Goal: Information Seeking & Learning: Learn about a topic

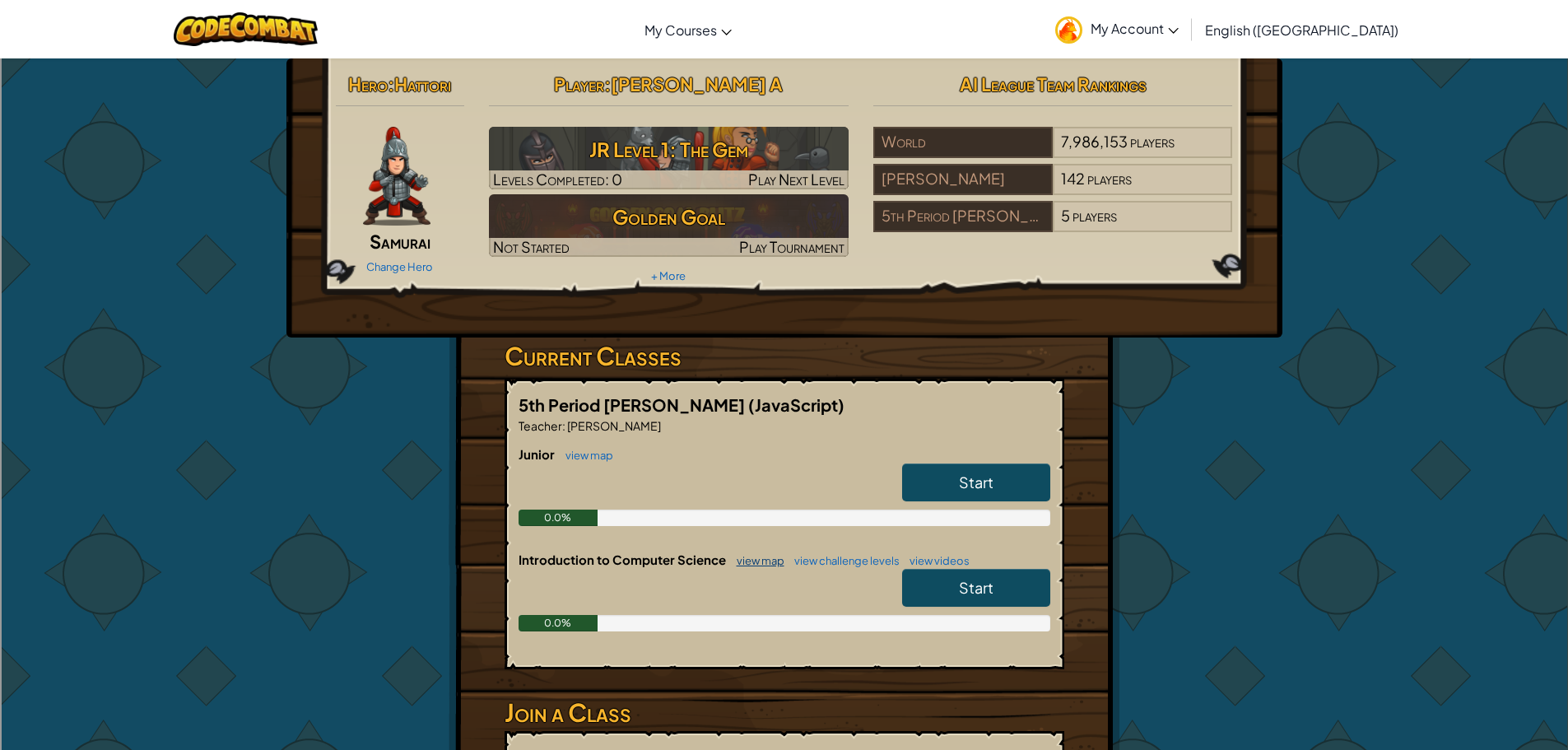
scroll to position [330, 0]
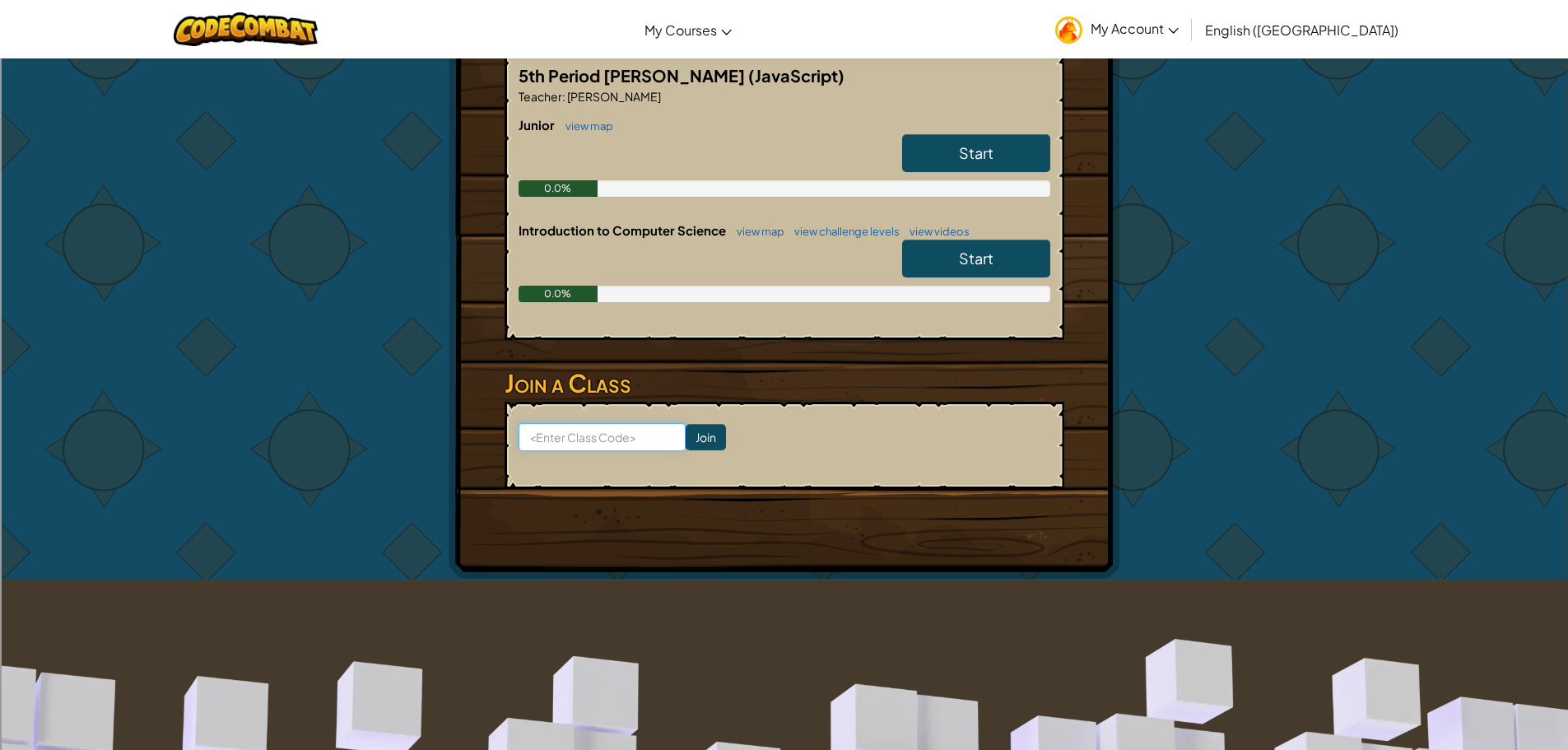
click at [590, 443] on input at bounding box center [602, 437] width 167 height 28
click at [599, 435] on input at bounding box center [602, 437] width 167 height 28
type input "find draw army"
click input "Join" at bounding box center [705, 437] width 40 height 26
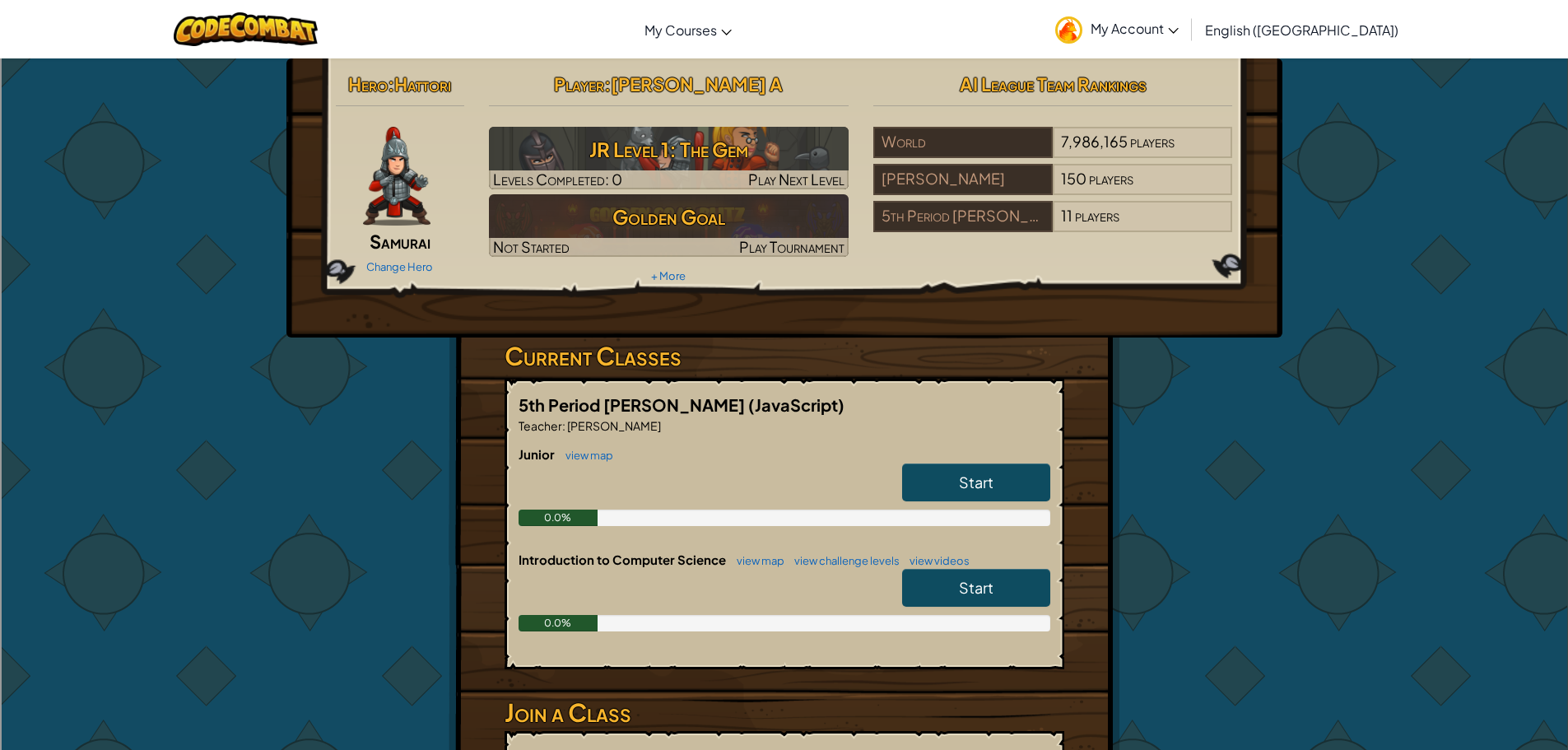
click at [1007, 476] on link "Start" at bounding box center [976, 483] width 148 height 38
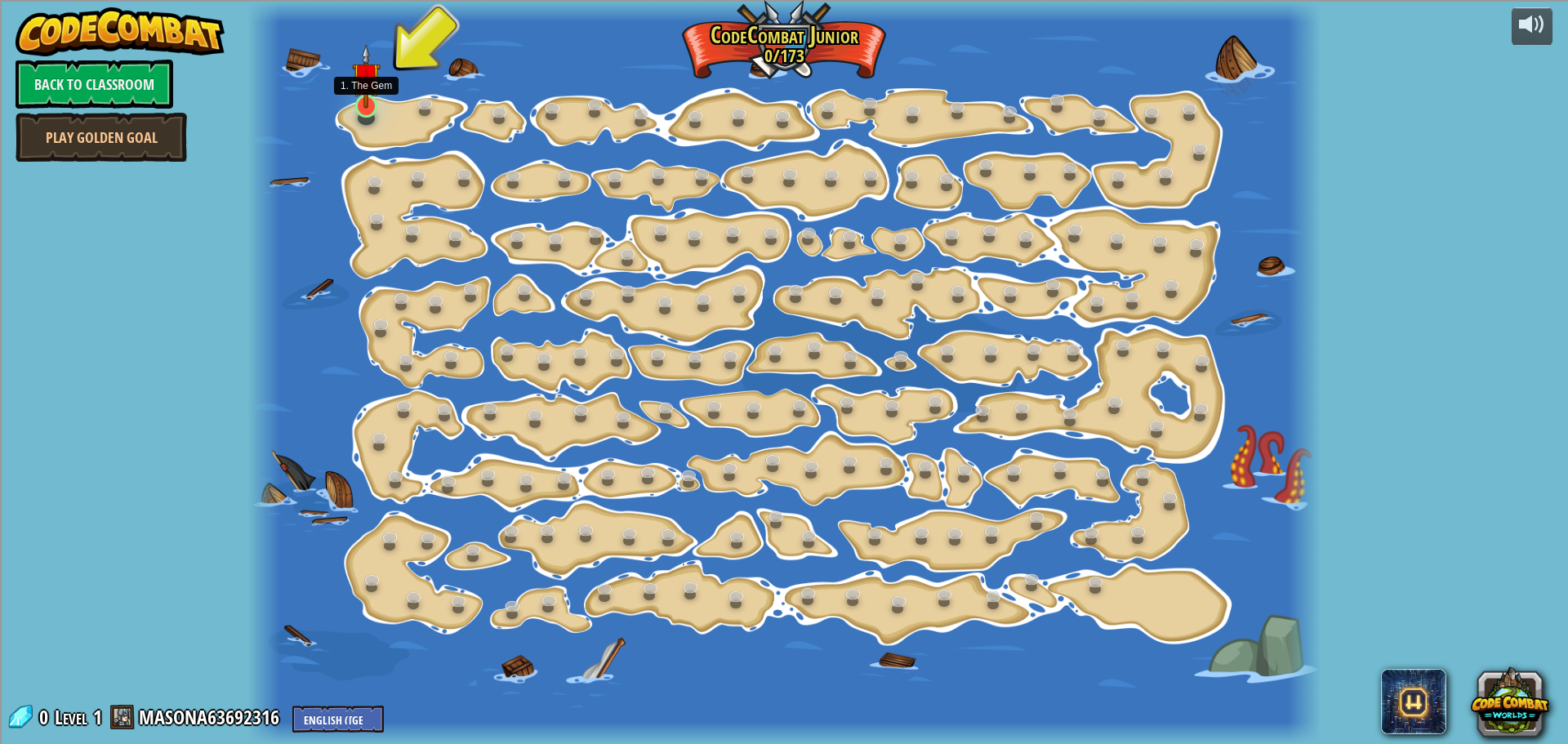
click at [371, 95] on img at bounding box center [366, 77] width 28 height 65
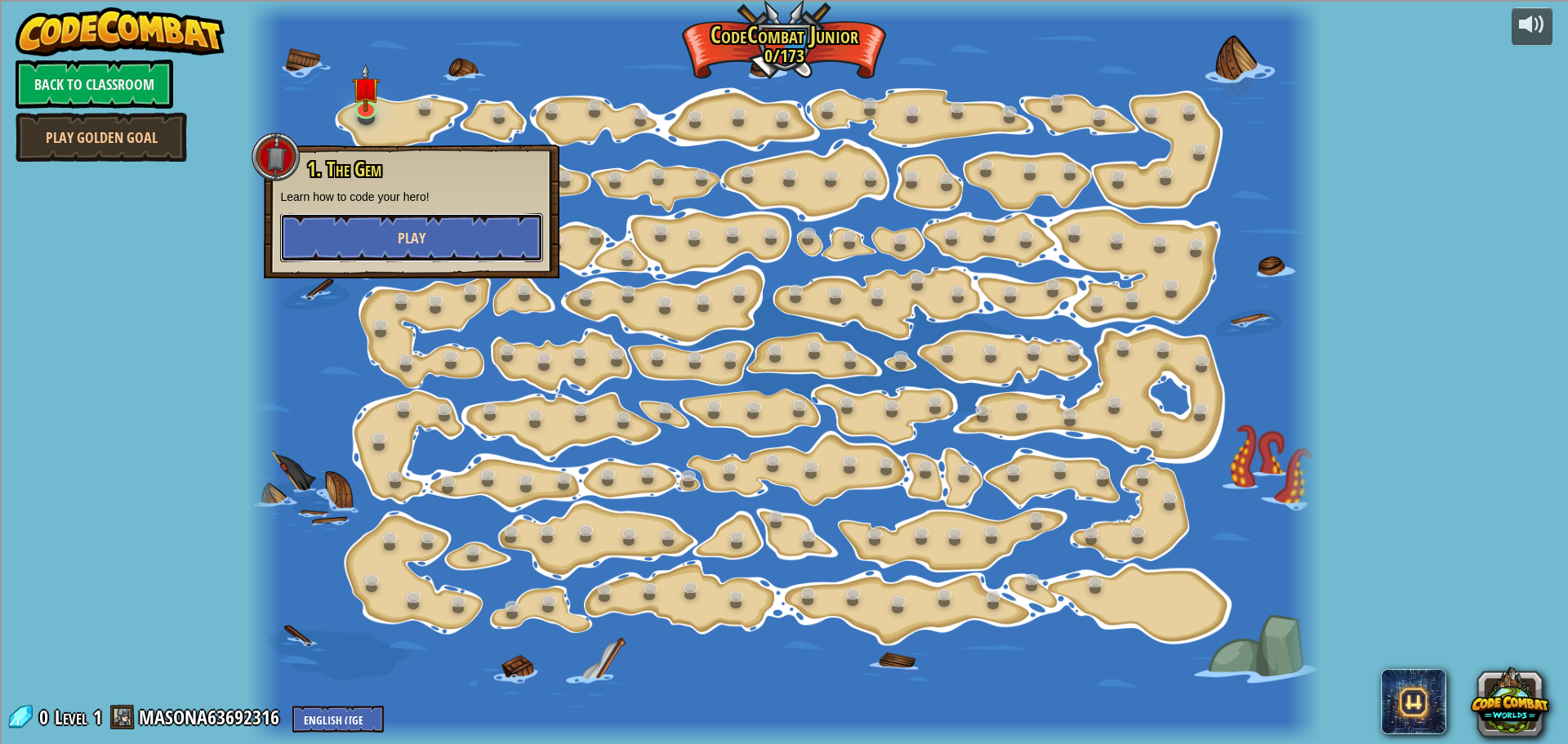
click at [446, 239] on button "Play" at bounding box center [411, 238] width 263 height 49
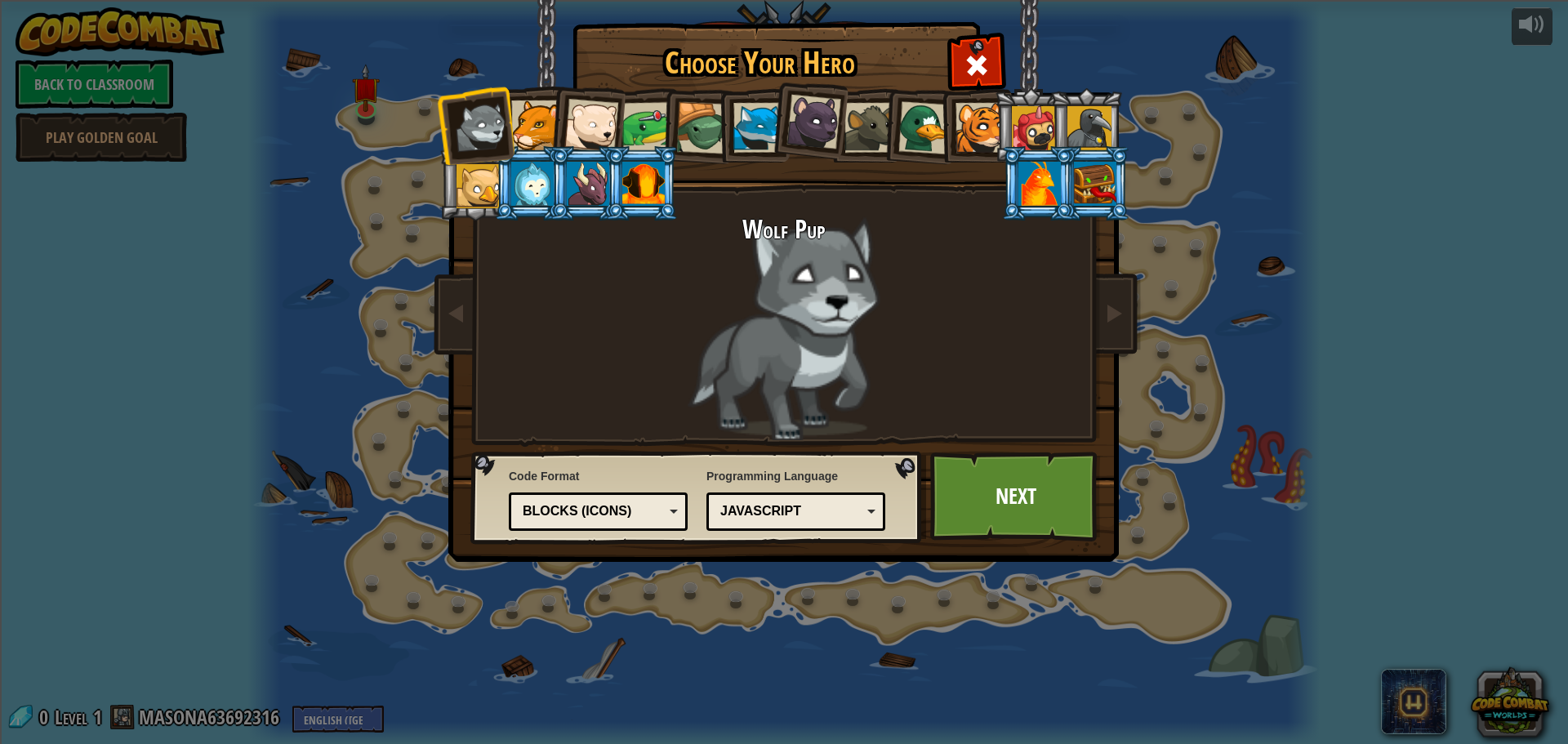
click at [633, 179] on div at bounding box center [644, 184] width 43 height 44
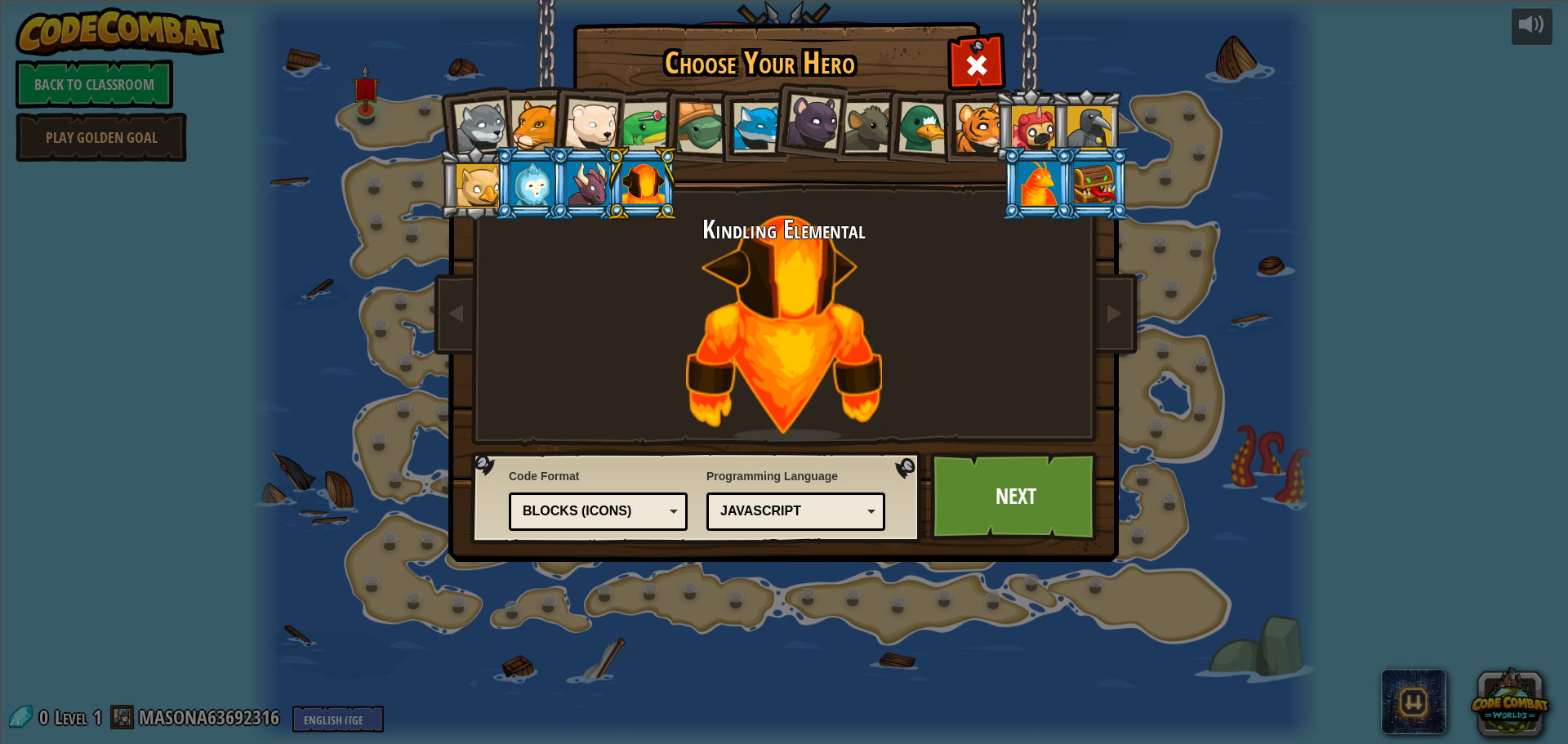
click at [1041, 195] on div at bounding box center [1039, 184] width 43 height 44
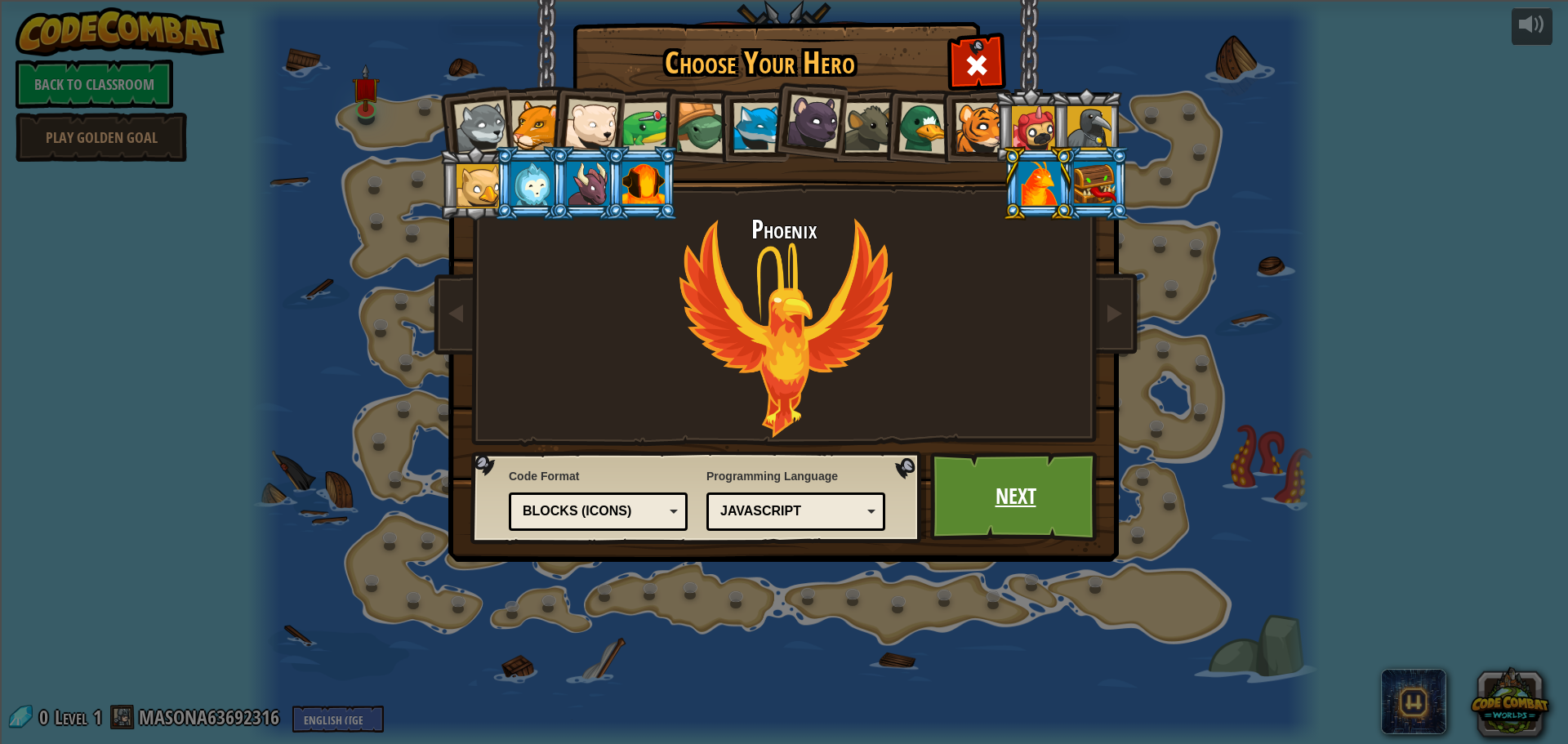
click at [1024, 508] on link "Next" at bounding box center [1015, 496] width 171 height 90
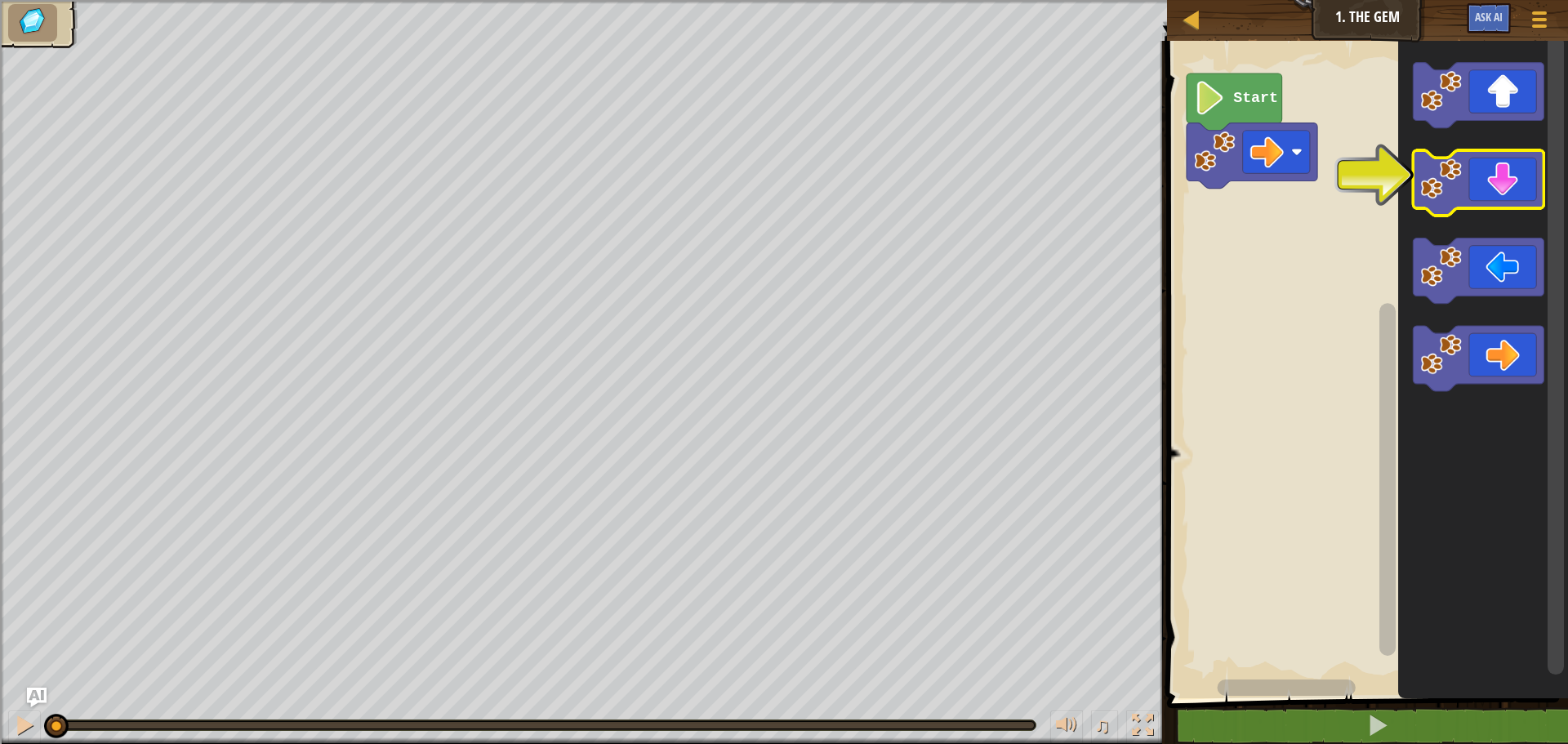
click at [1477, 179] on icon "Blockly Workspace" at bounding box center [1478, 183] width 130 height 66
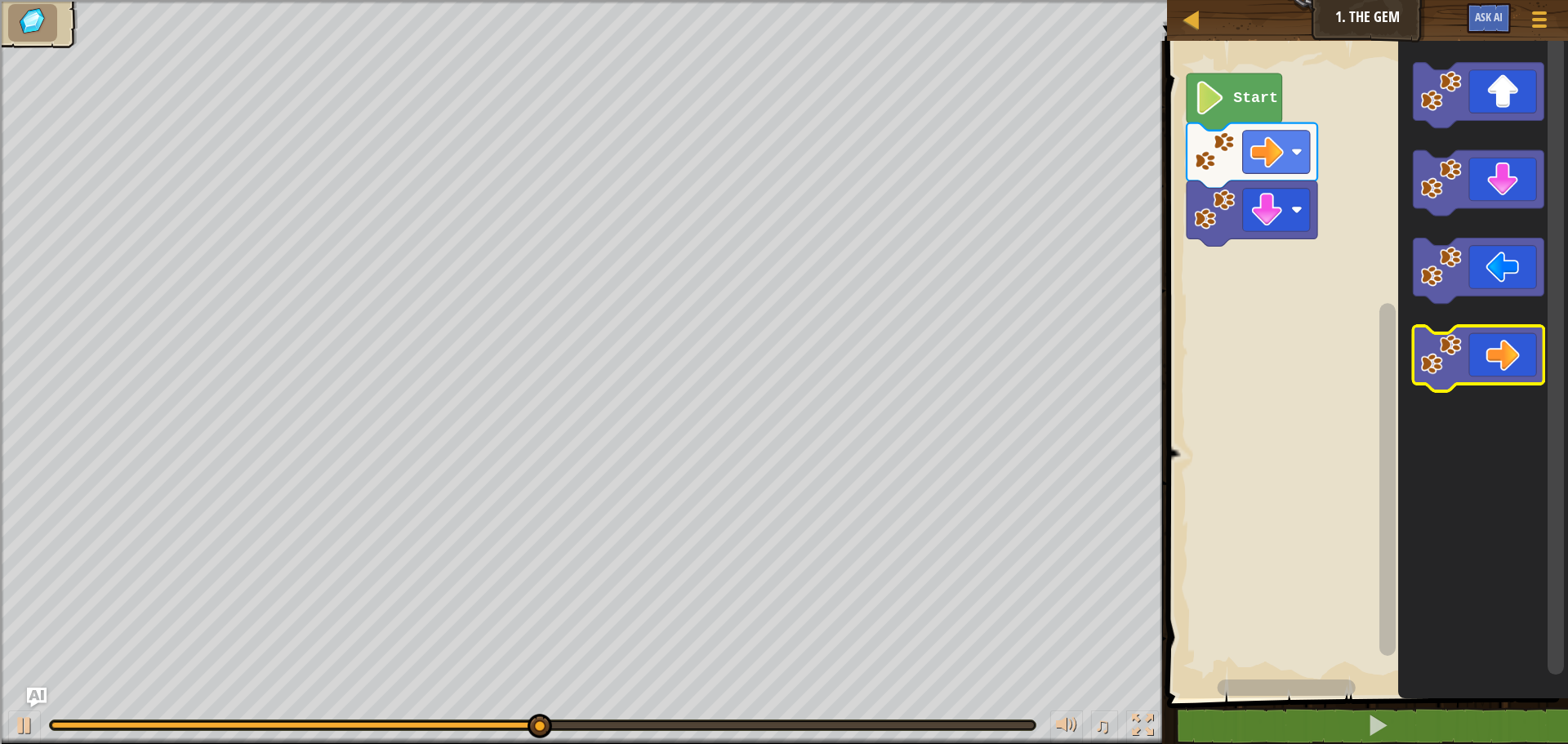
click at [1511, 356] on icon "Blockly Workspace" at bounding box center [1478, 359] width 130 height 66
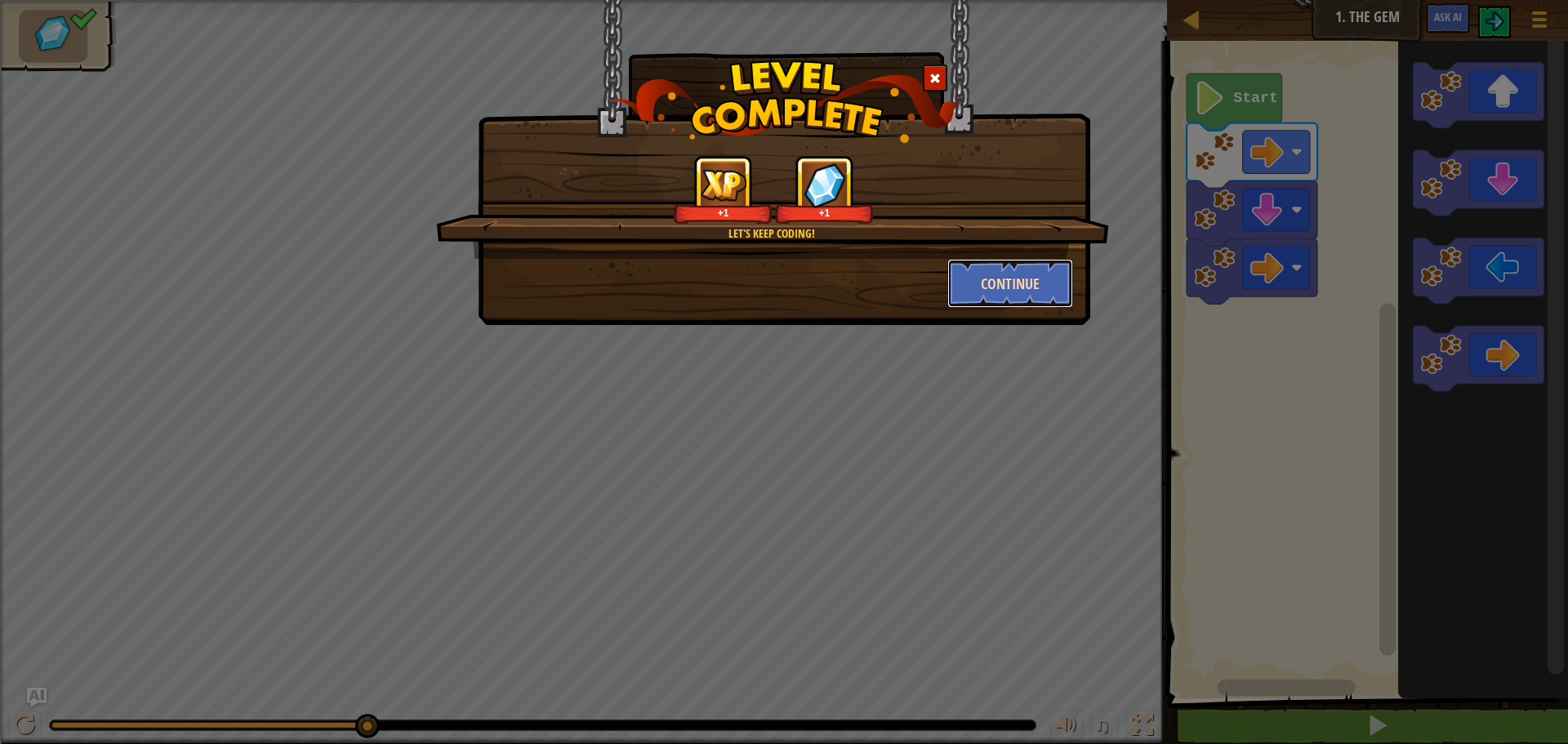
click at [1024, 289] on button "Continue" at bounding box center [1010, 283] width 127 height 49
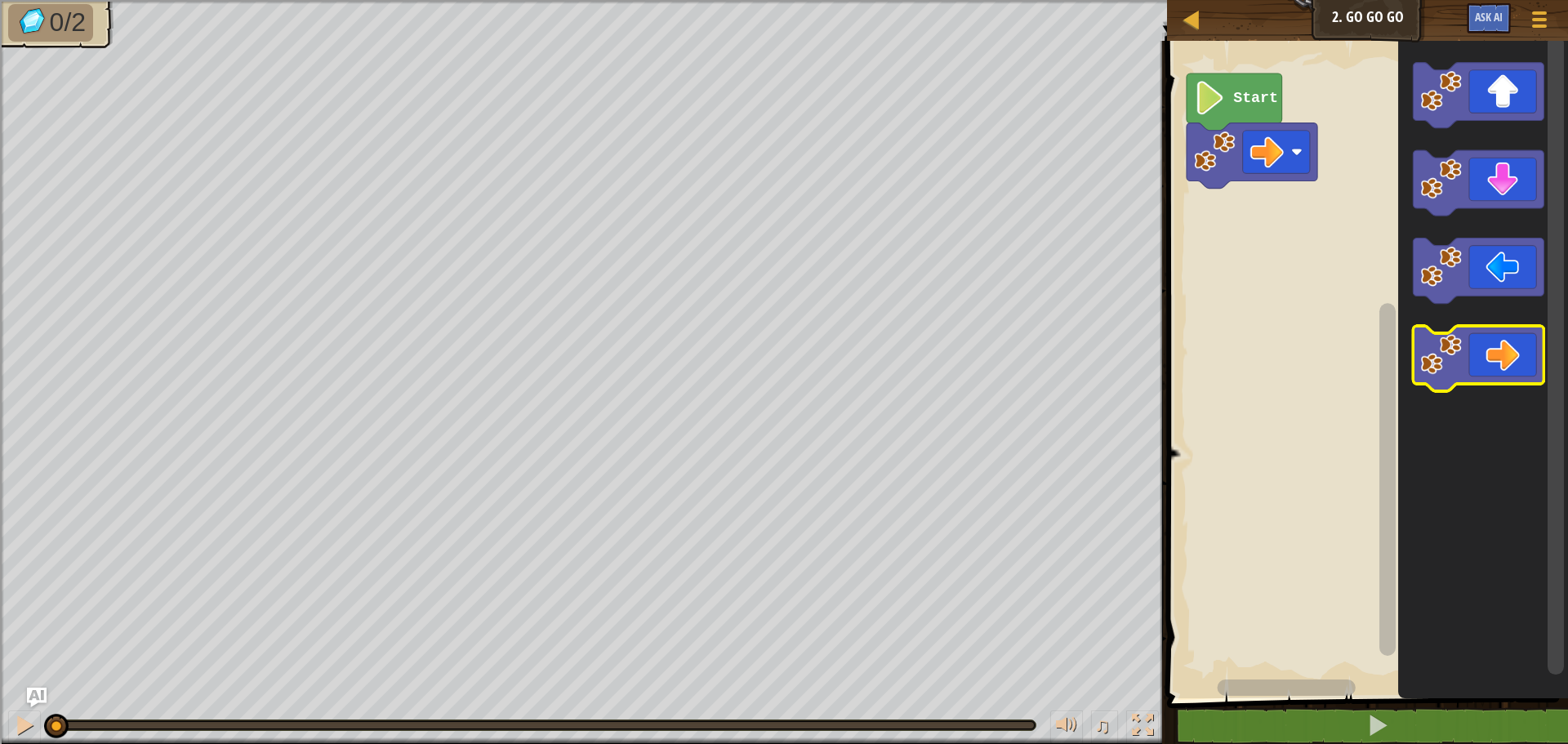
click at [1490, 360] on icon "Blockly Workspace" at bounding box center [1478, 359] width 130 height 66
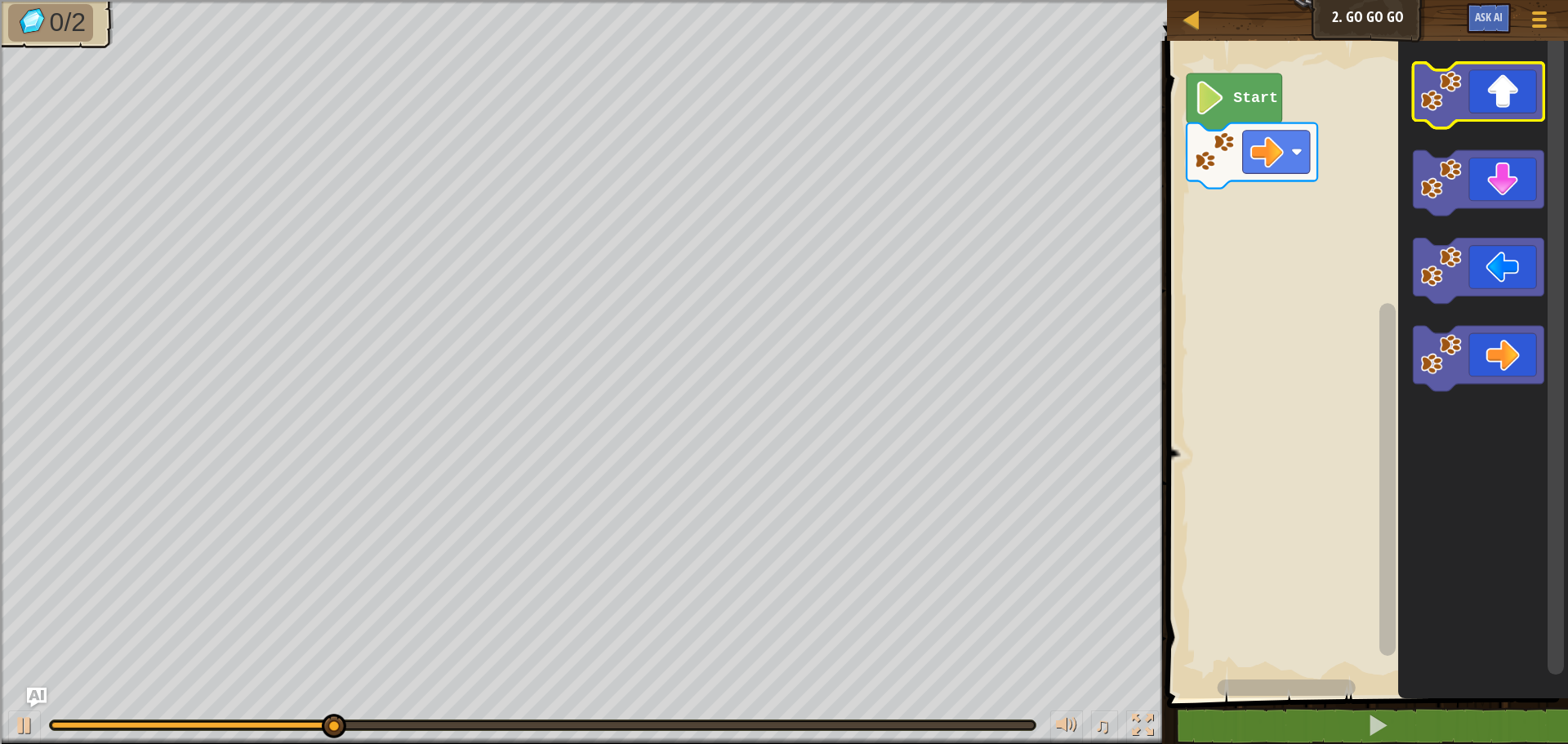
click at [1498, 92] on icon "Blockly Workspace" at bounding box center [1478, 95] width 130 height 66
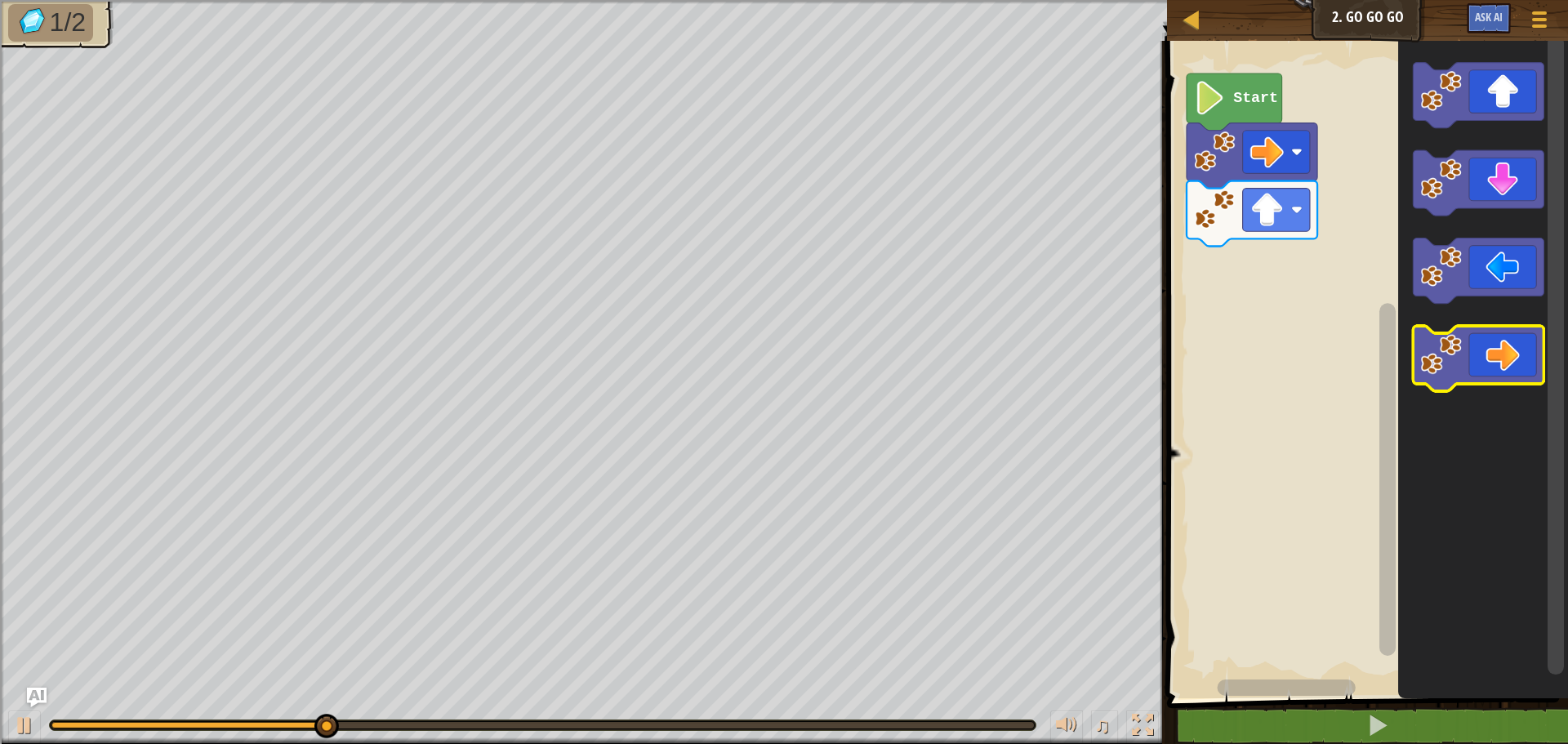
click at [1481, 362] on icon "Blockly Workspace" at bounding box center [1478, 359] width 130 height 66
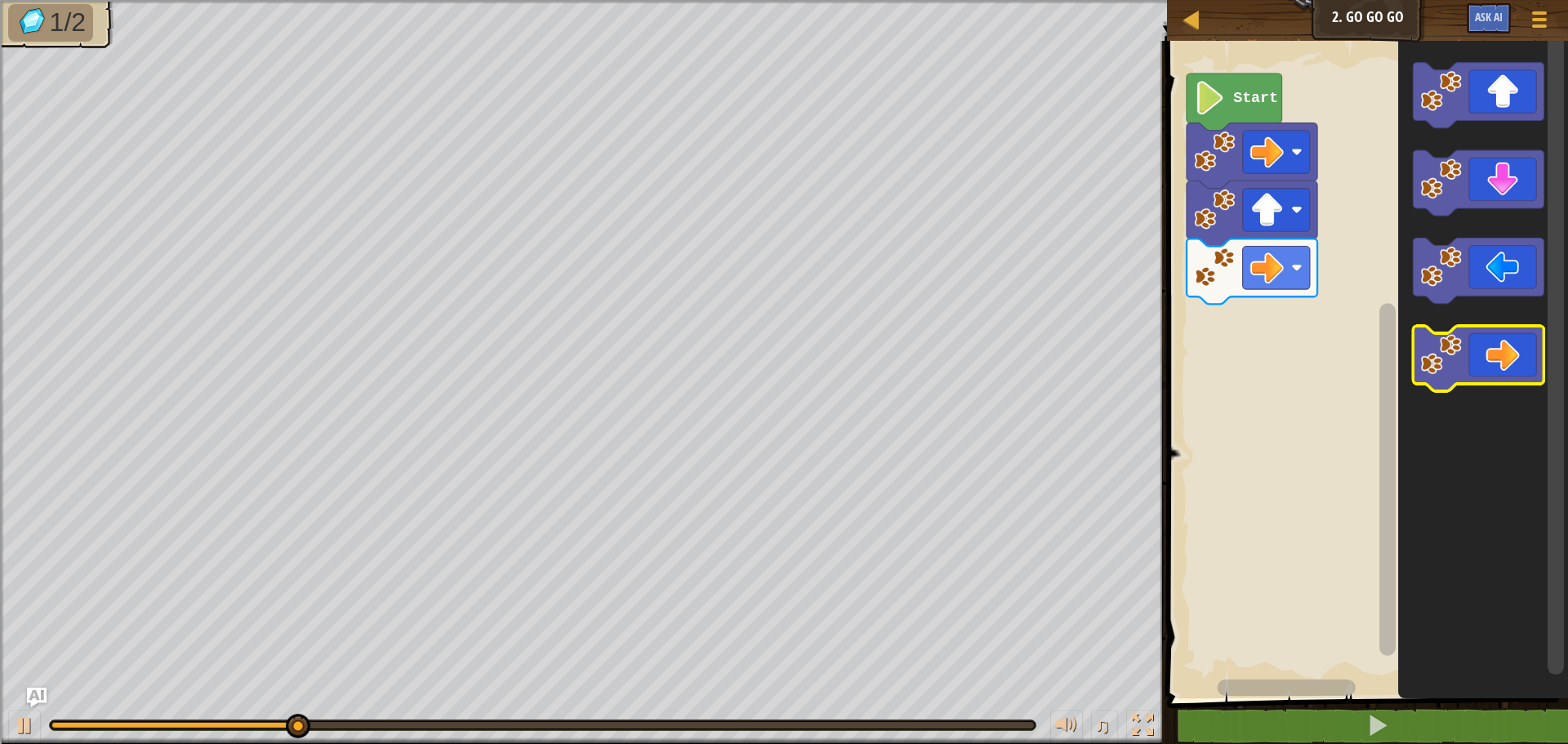
click at [1481, 362] on icon "Blockly Workspace" at bounding box center [1478, 359] width 130 height 66
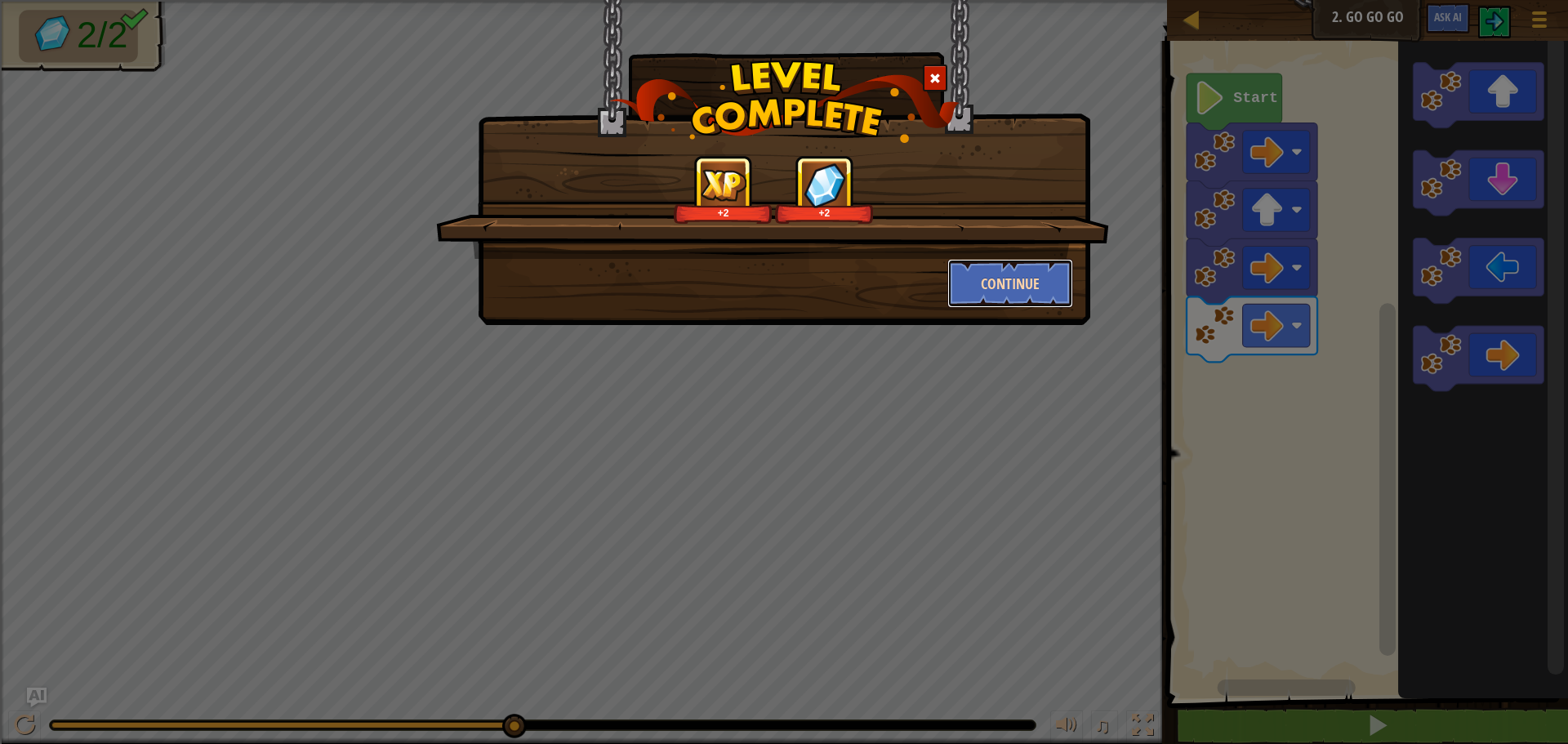
click at [1030, 260] on button "Continue" at bounding box center [1010, 283] width 127 height 49
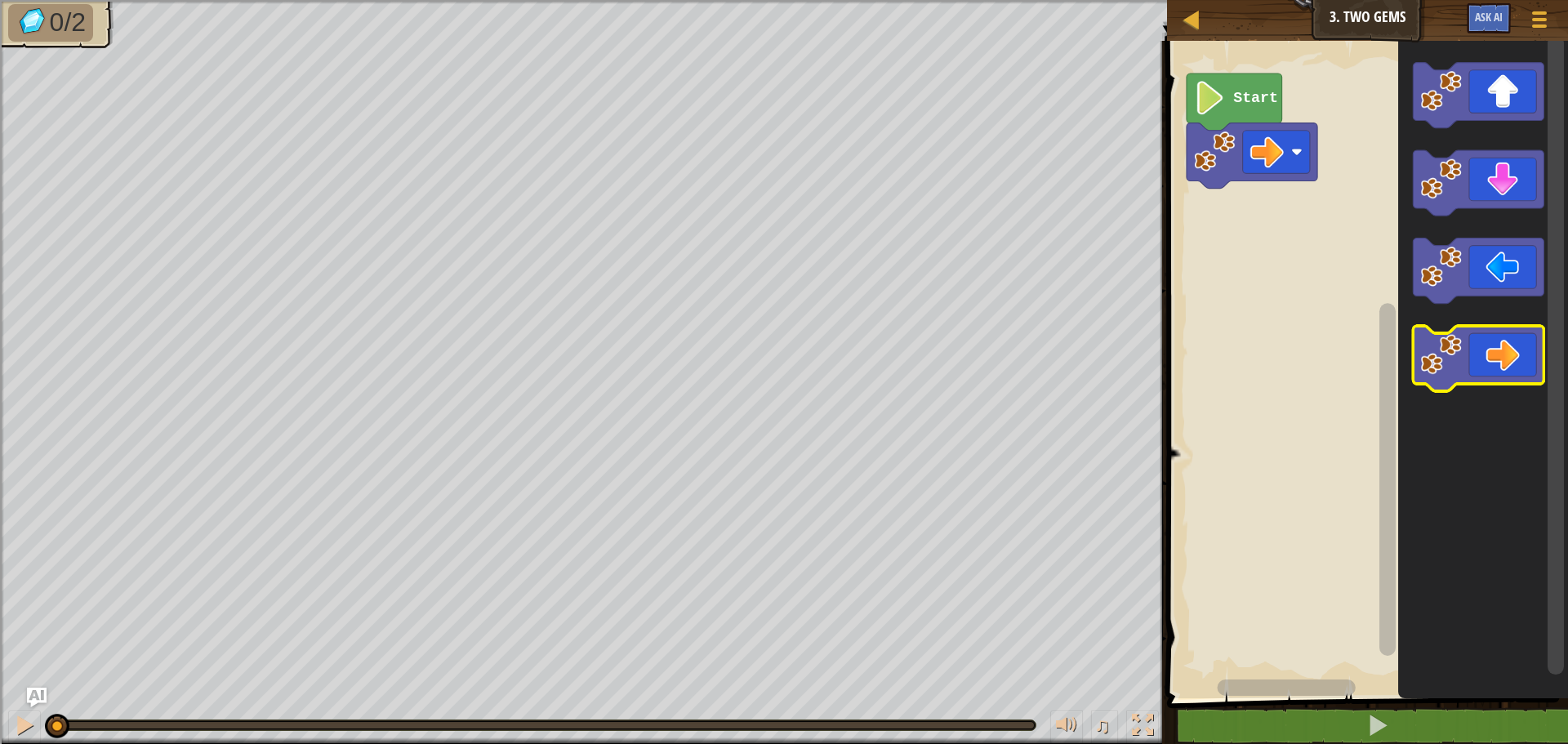
click at [1515, 343] on icon "Blockly Workspace" at bounding box center [1478, 359] width 130 height 66
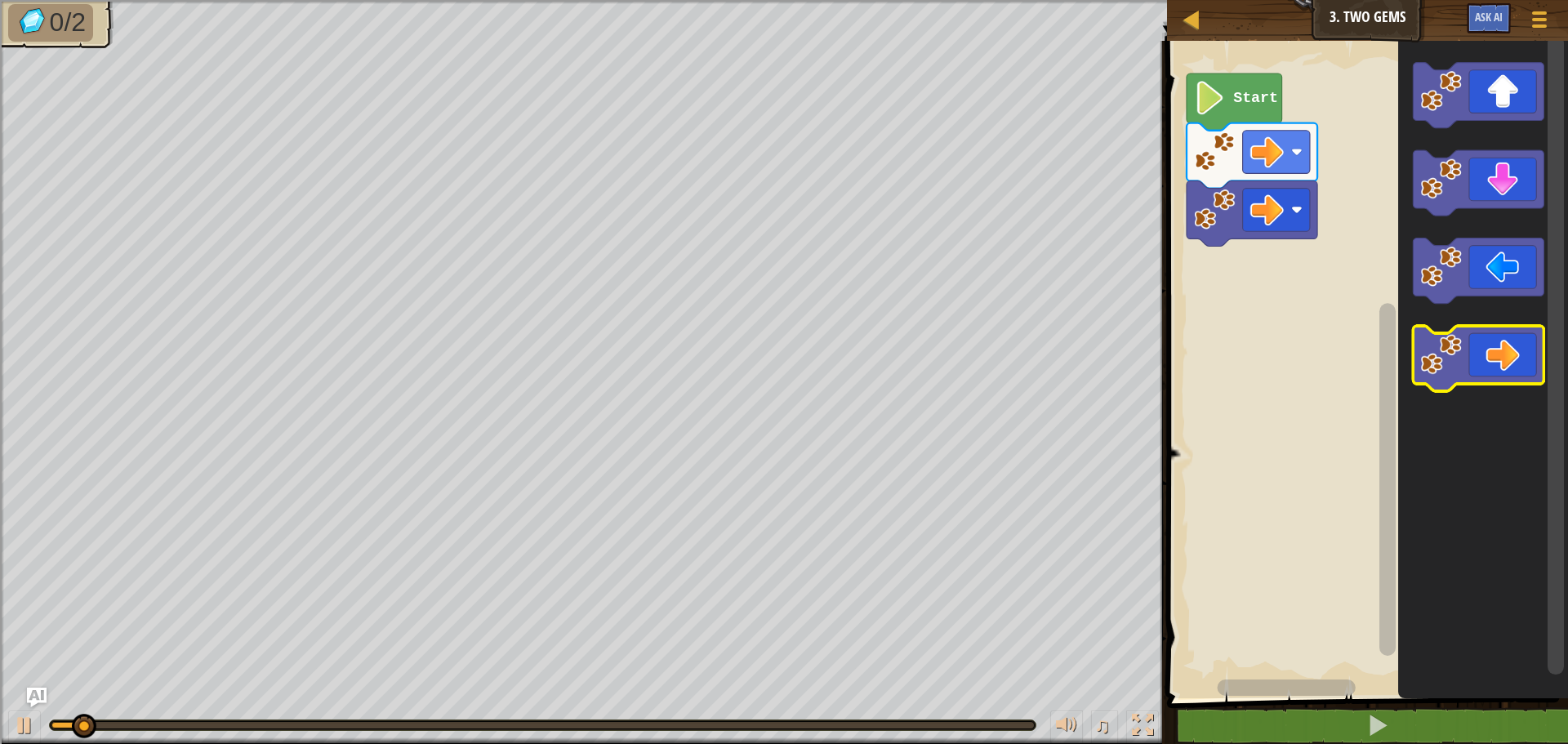
click at [1515, 343] on icon "Blockly Workspace" at bounding box center [1478, 359] width 130 height 66
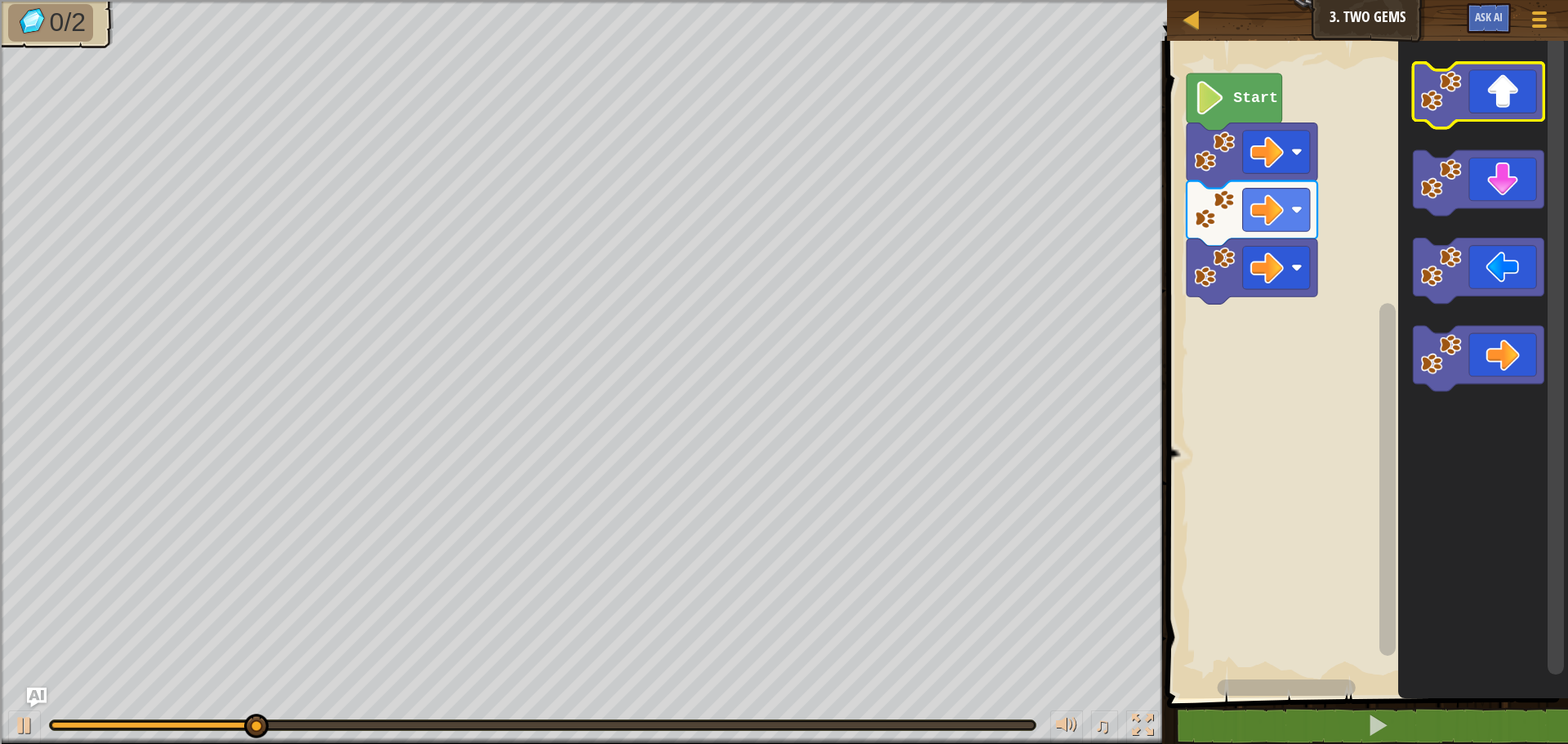
click at [1477, 88] on icon "Blockly Workspace" at bounding box center [1478, 95] width 130 height 66
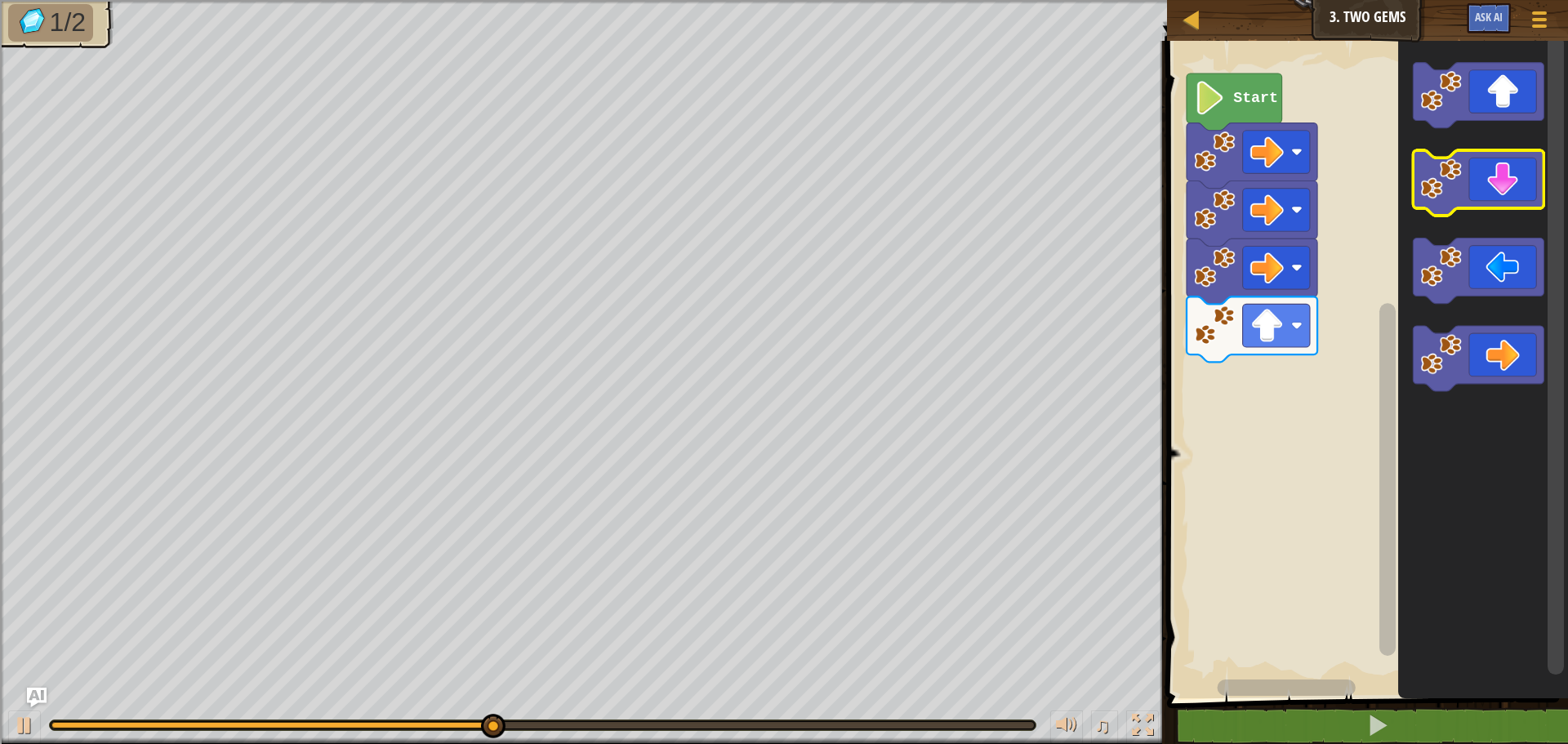
click at [1495, 183] on icon "Blockly Workspace" at bounding box center [1478, 183] width 130 height 66
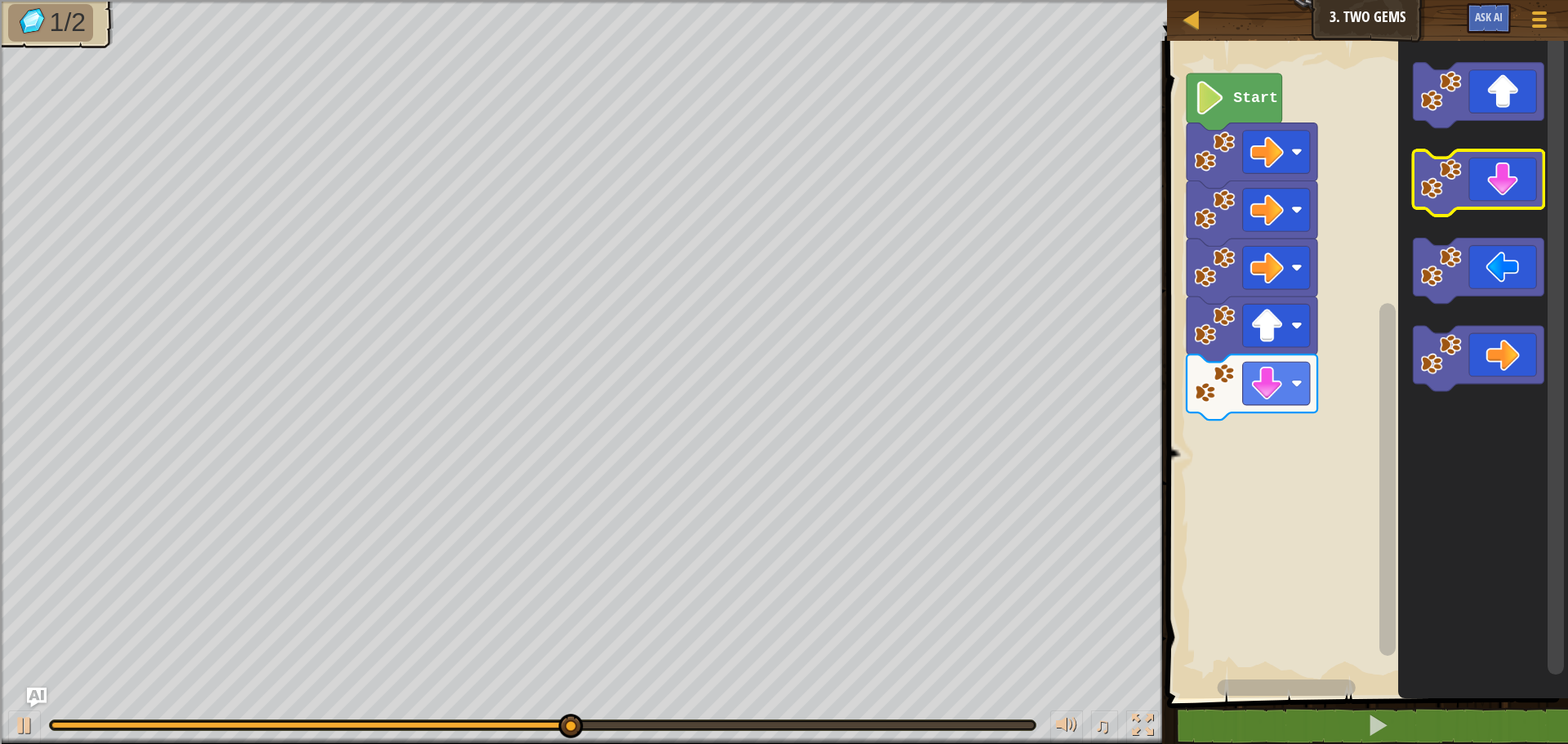
click at [1487, 188] on icon "Blockly Workspace" at bounding box center [1478, 183] width 130 height 66
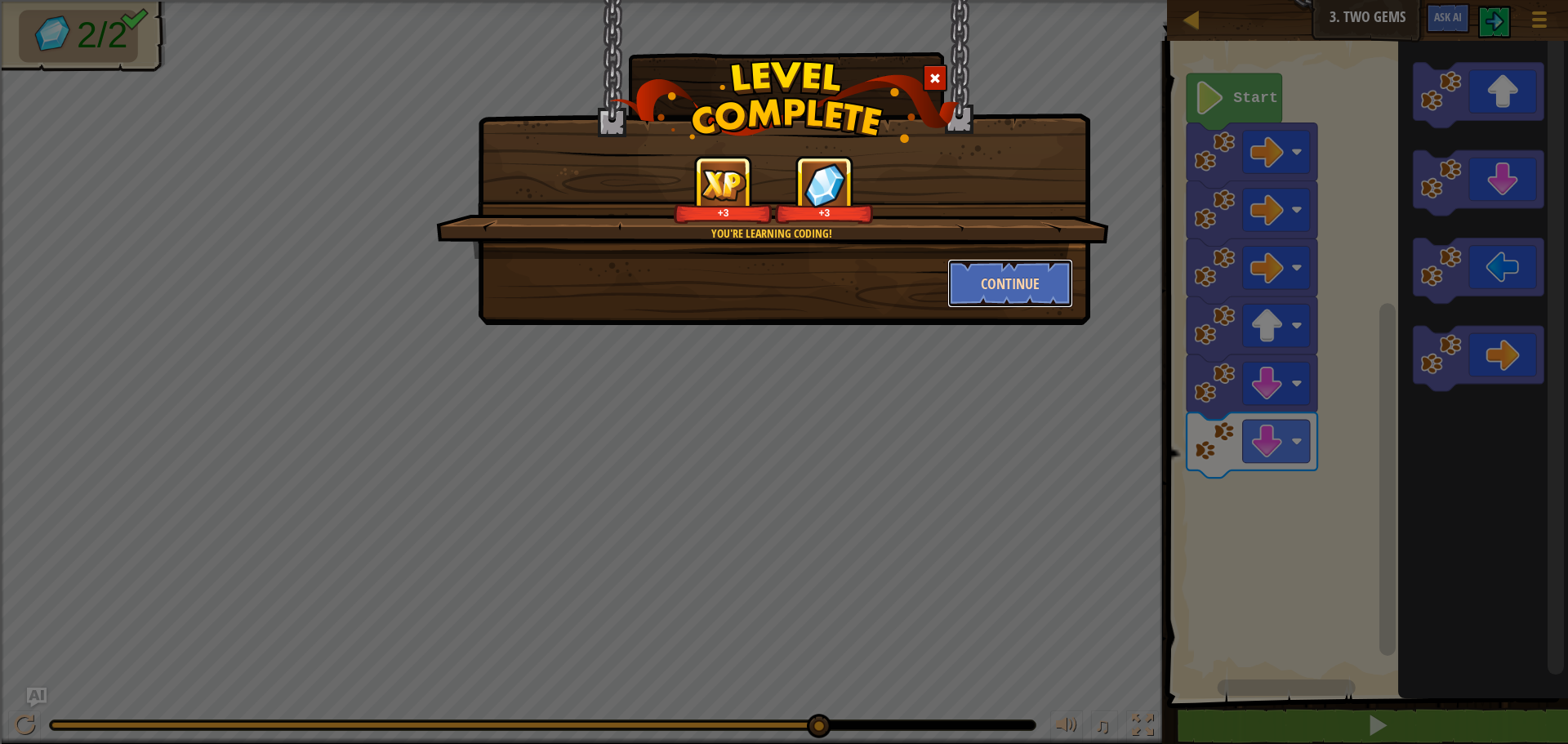
click at [1027, 286] on button "Continue" at bounding box center [1010, 283] width 127 height 49
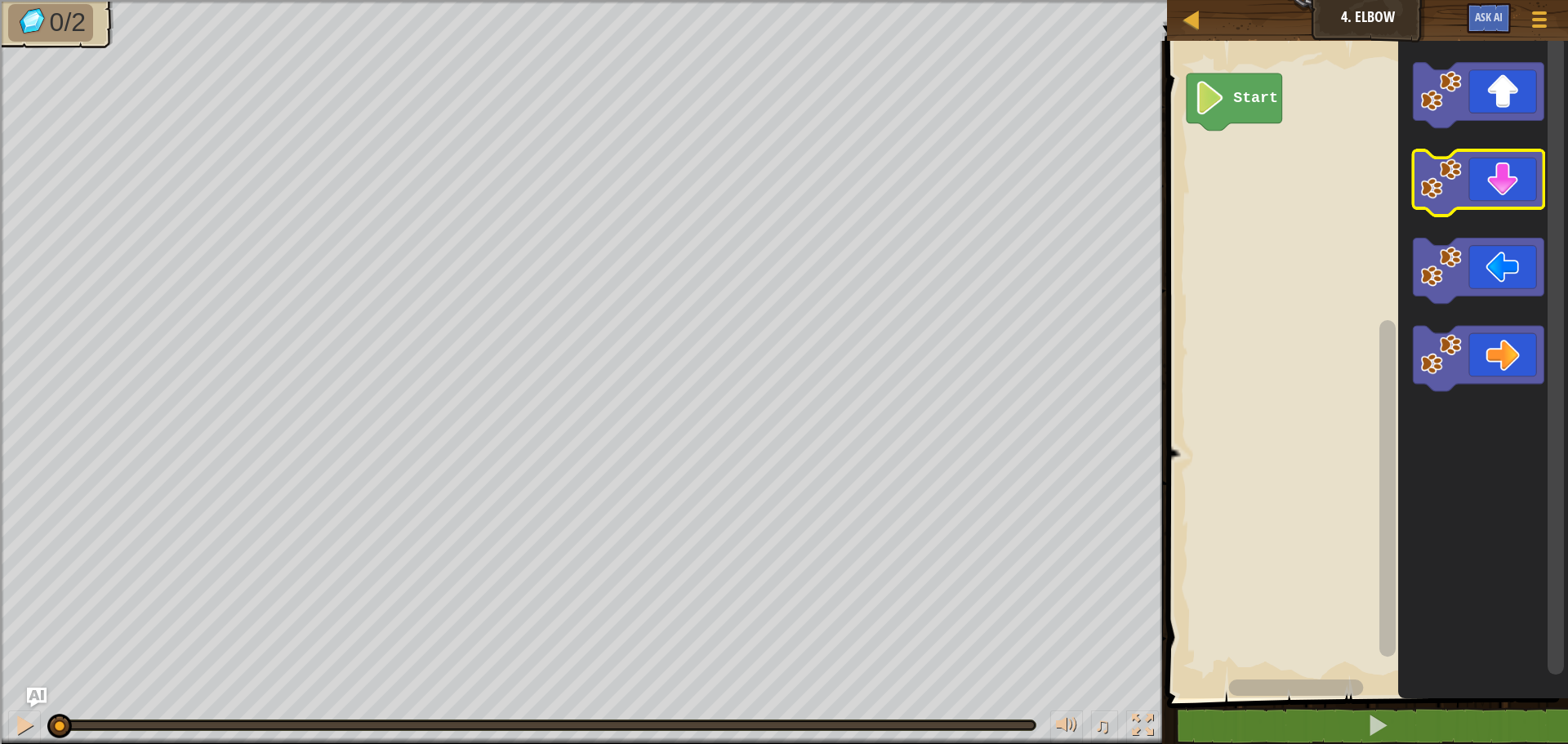
click at [1501, 193] on icon "Blockly Workspace" at bounding box center [1478, 183] width 130 height 66
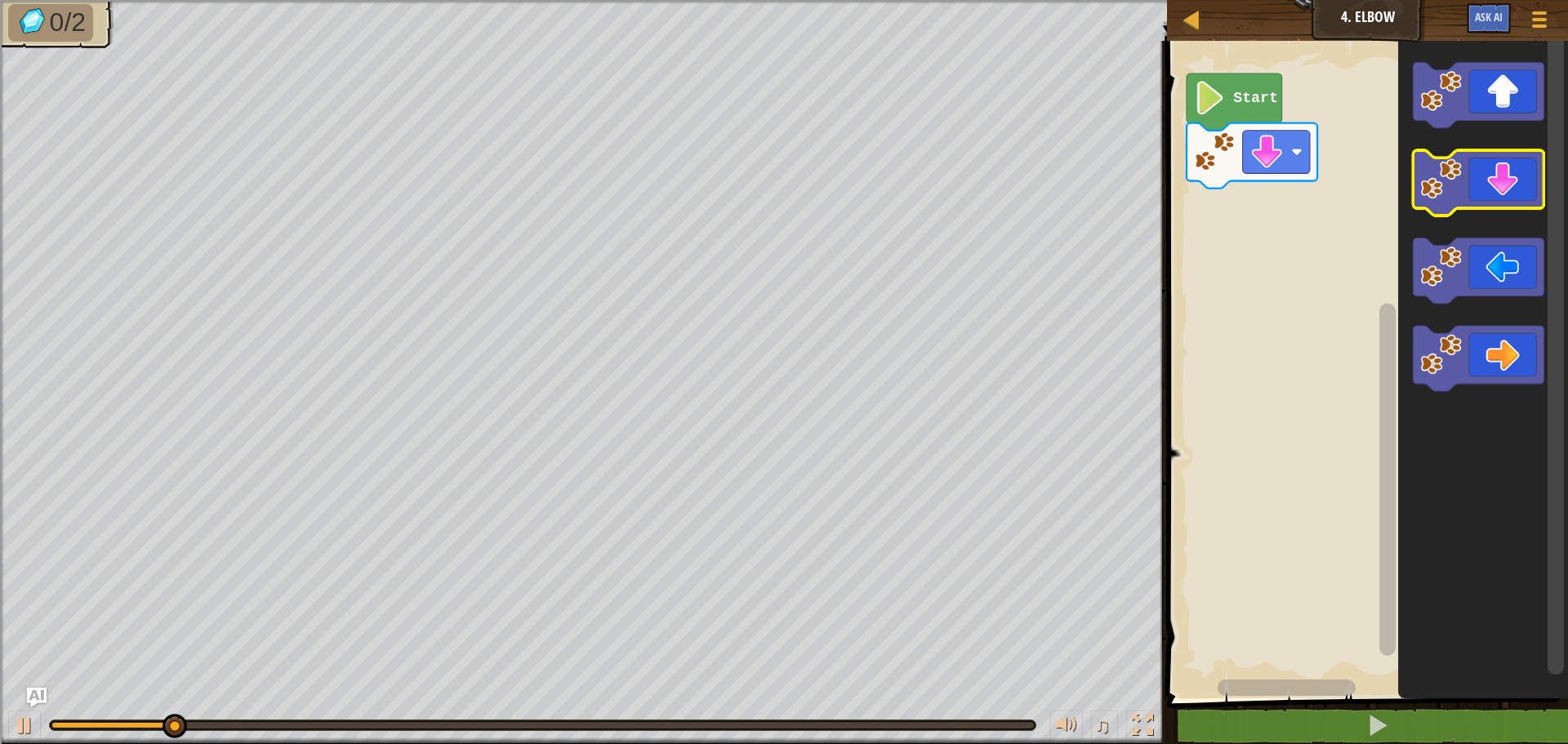
click at [1501, 193] on icon "Blockly Workspace" at bounding box center [1478, 183] width 130 height 66
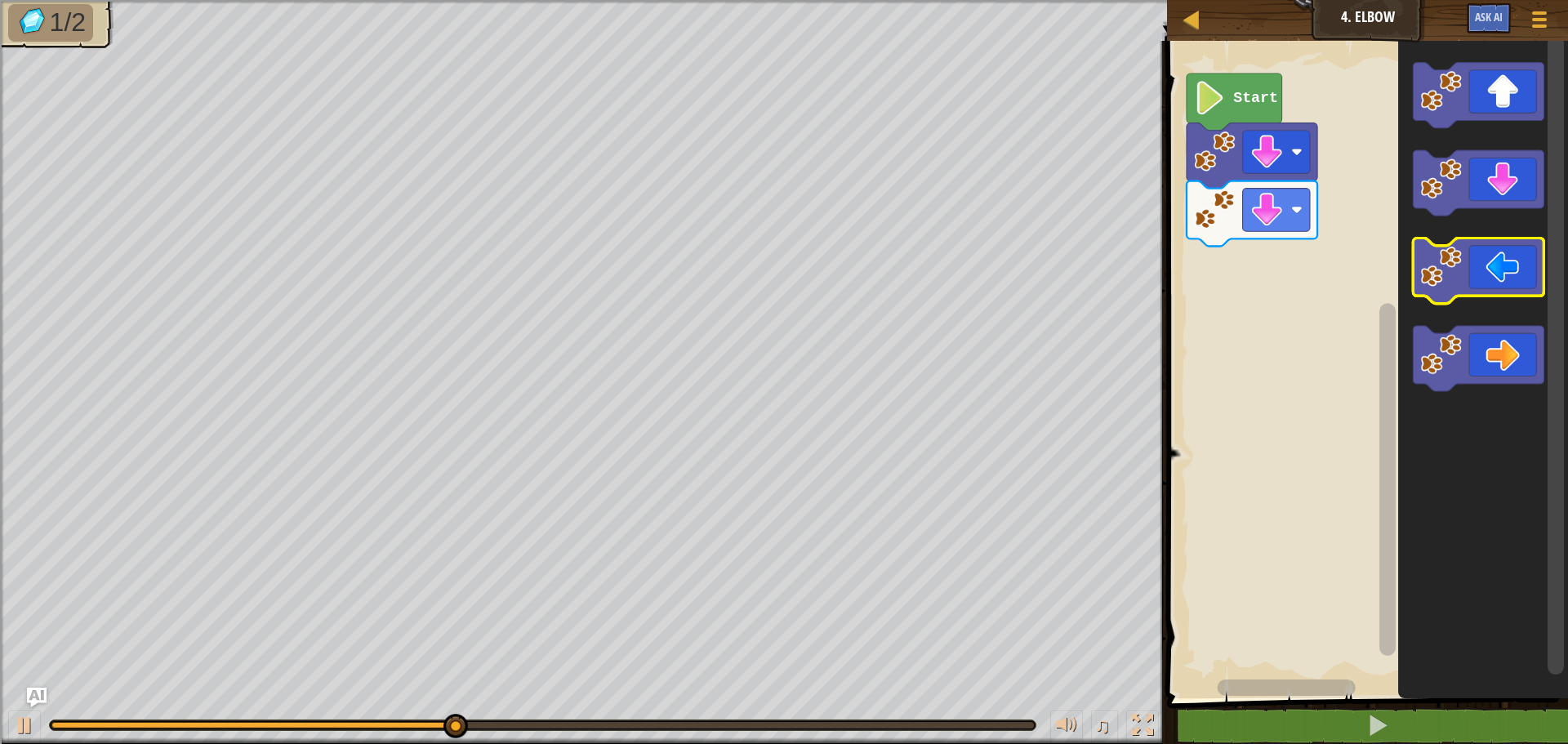
click at [1465, 269] on icon "Blockly Workspace" at bounding box center [1478, 271] width 130 height 66
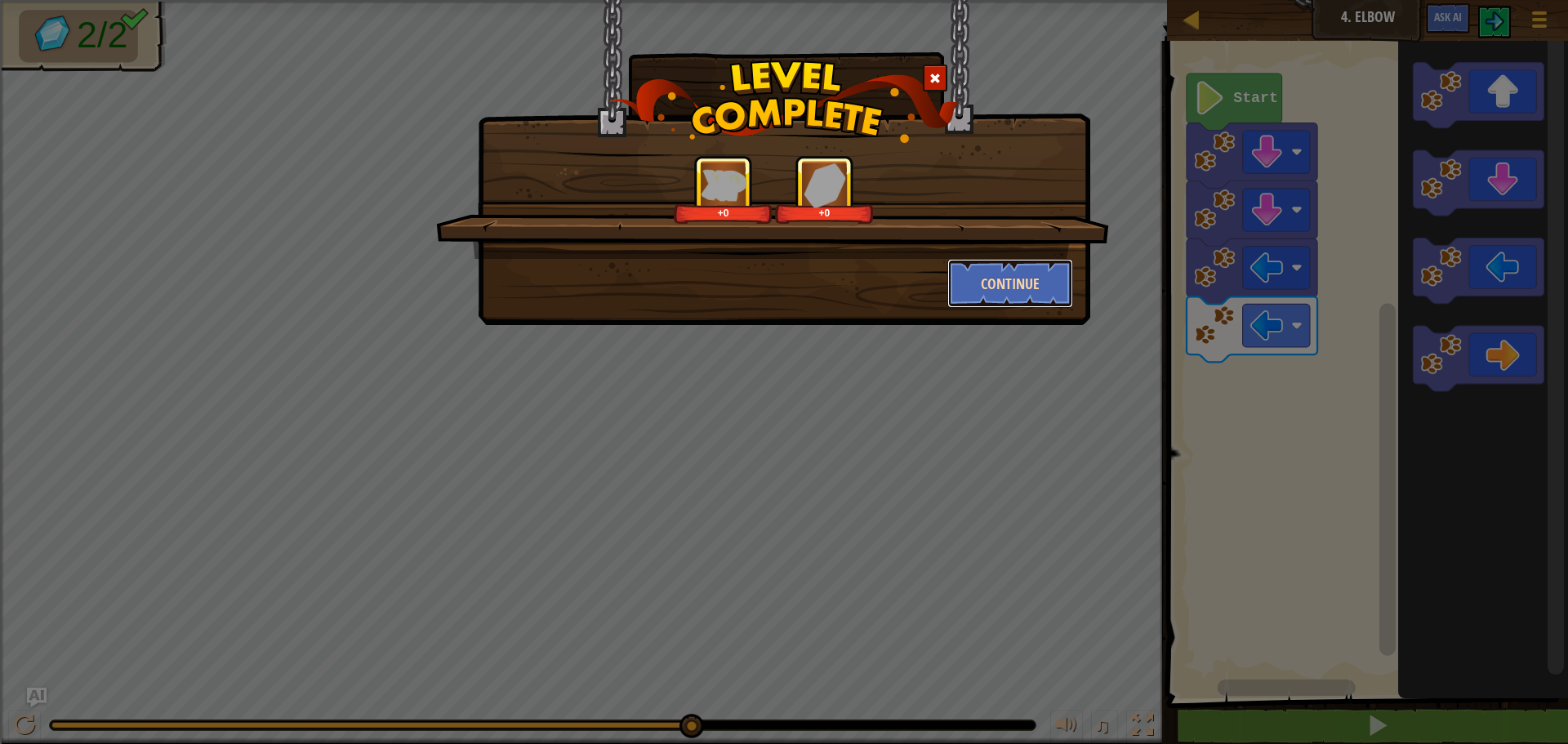
click at [1031, 271] on button "Continue" at bounding box center [1010, 283] width 127 height 49
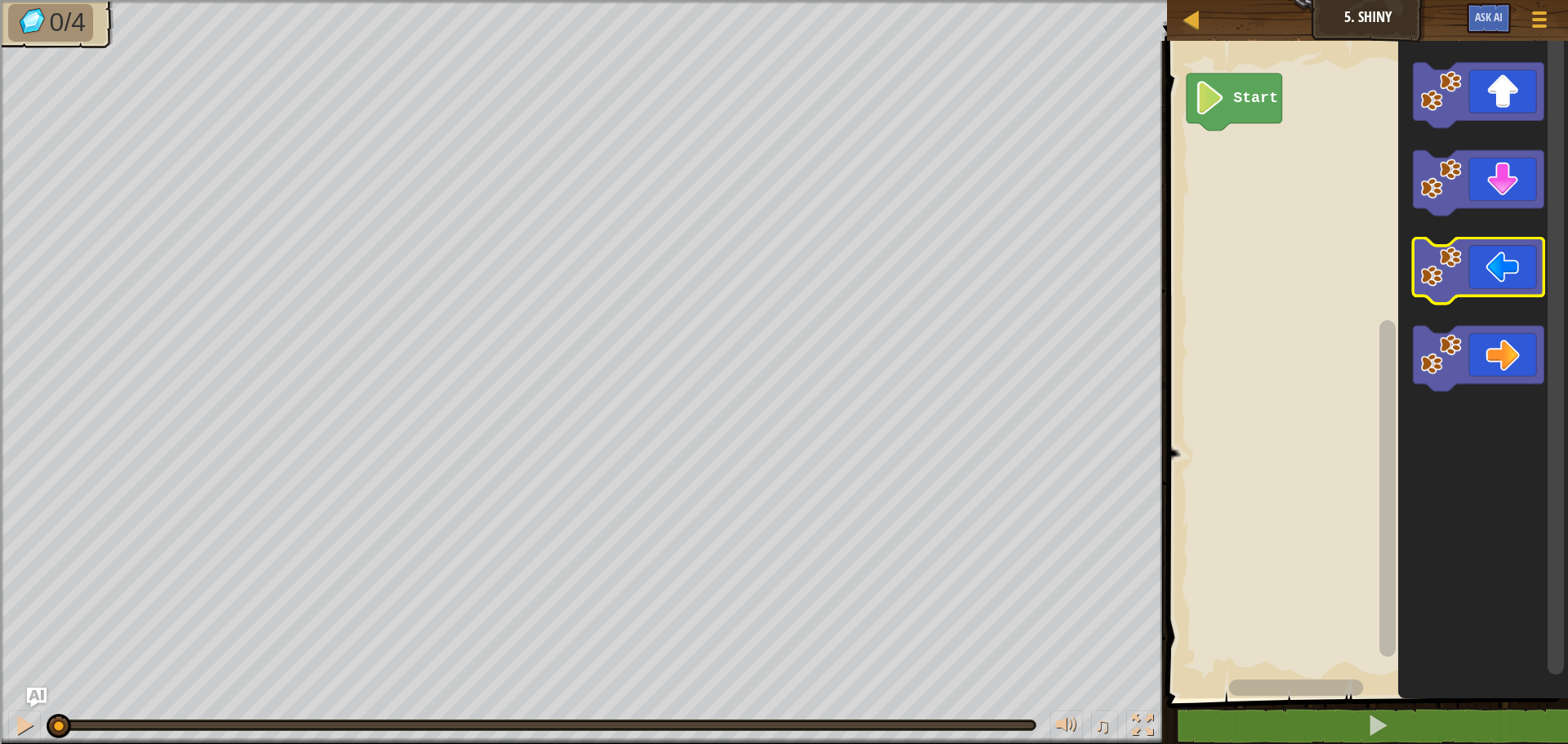
click at [1473, 262] on icon "Blockly Workspace" at bounding box center [1478, 271] width 130 height 66
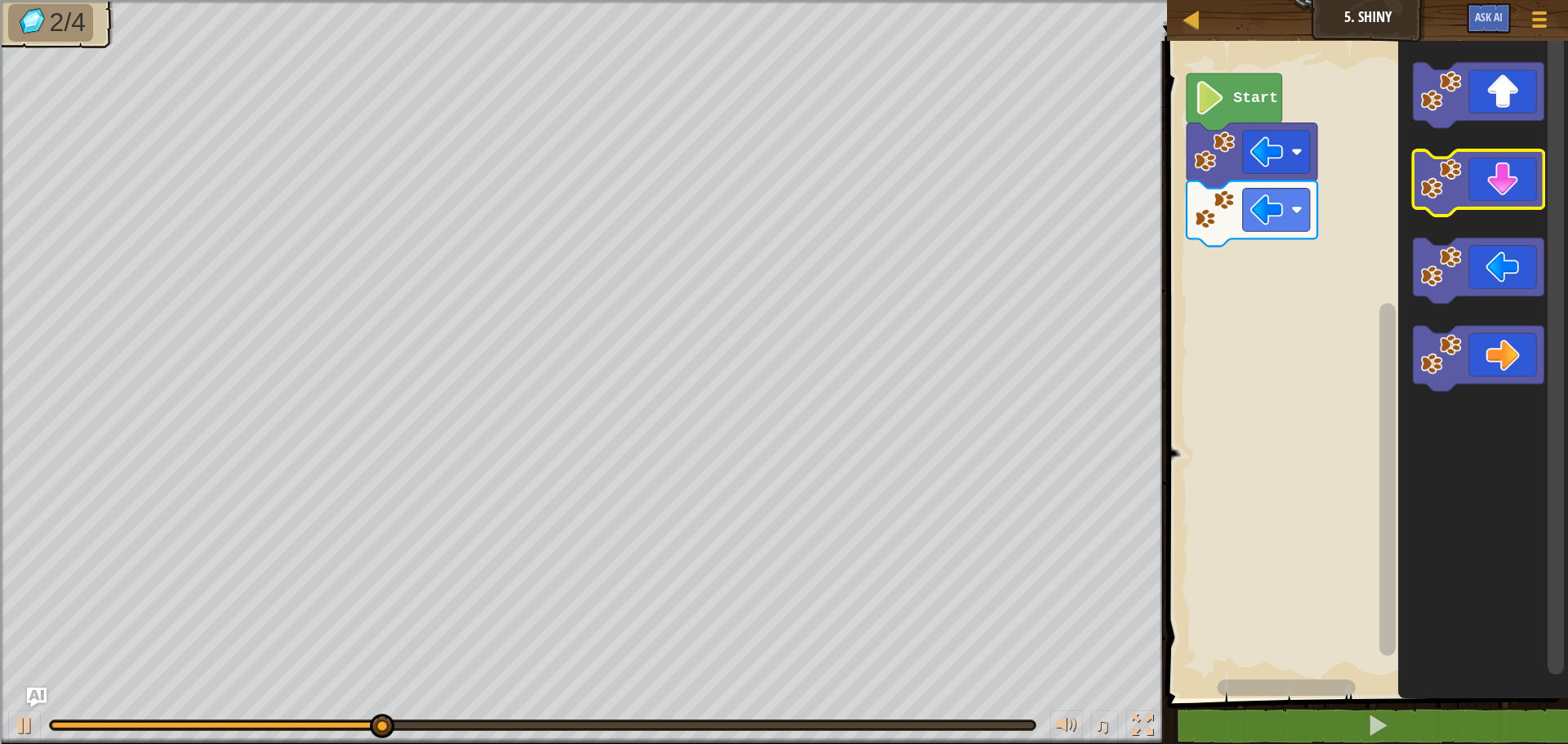
click at [1502, 191] on icon "Blockly Workspace" at bounding box center [1478, 183] width 130 height 66
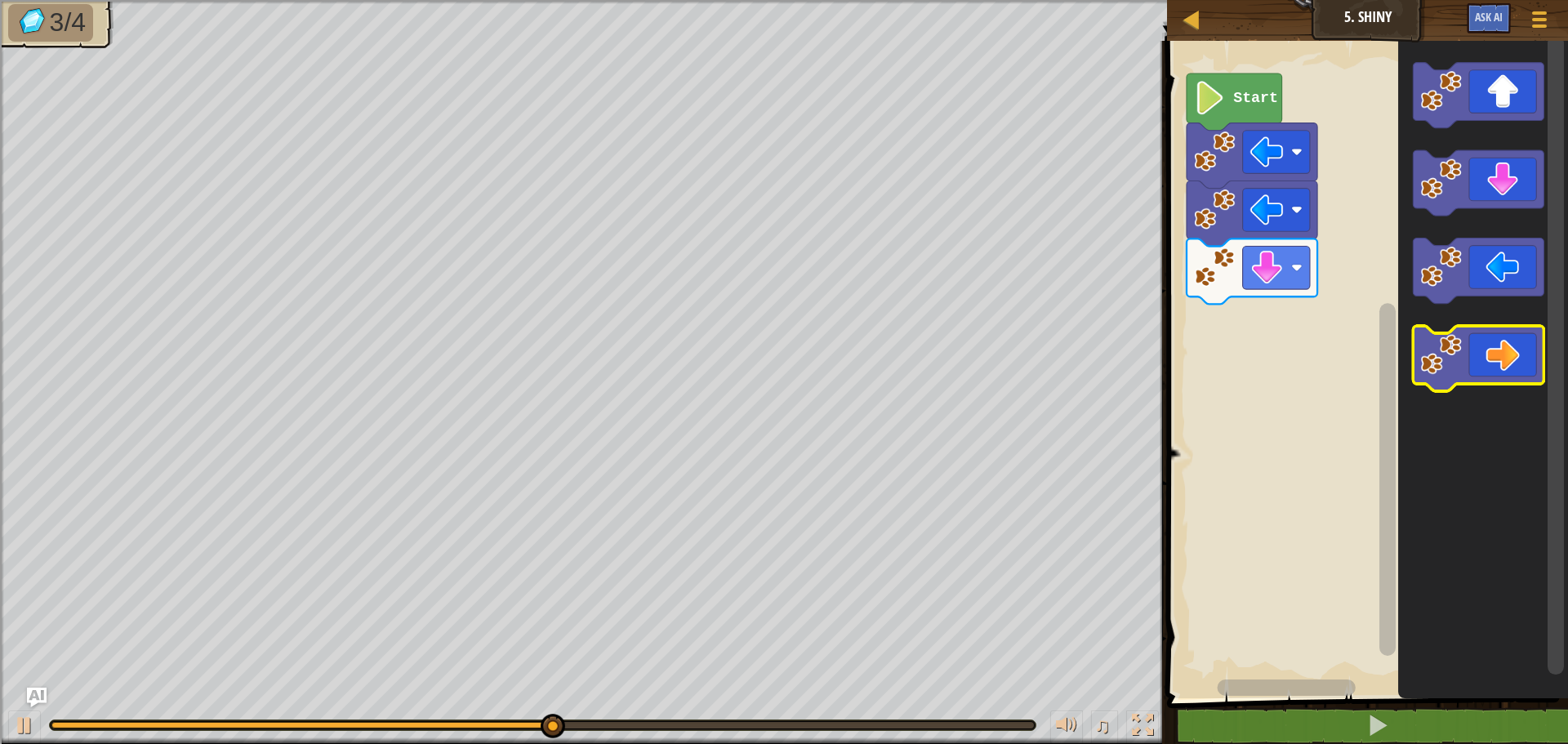
click at [1510, 353] on icon "Blockly Workspace" at bounding box center [1478, 359] width 130 height 66
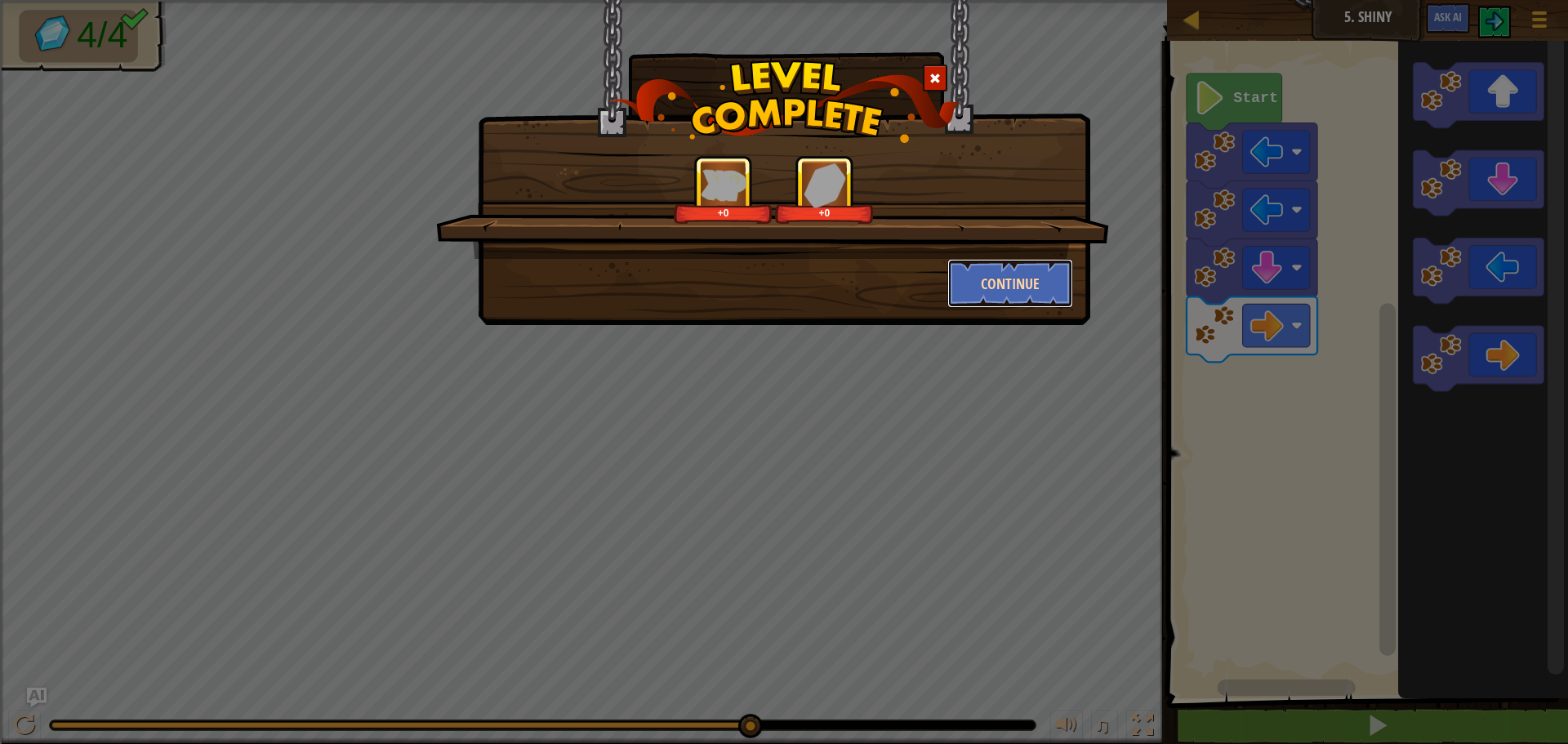
click at [1024, 287] on button "Continue" at bounding box center [1010, 283] width 127 height 49
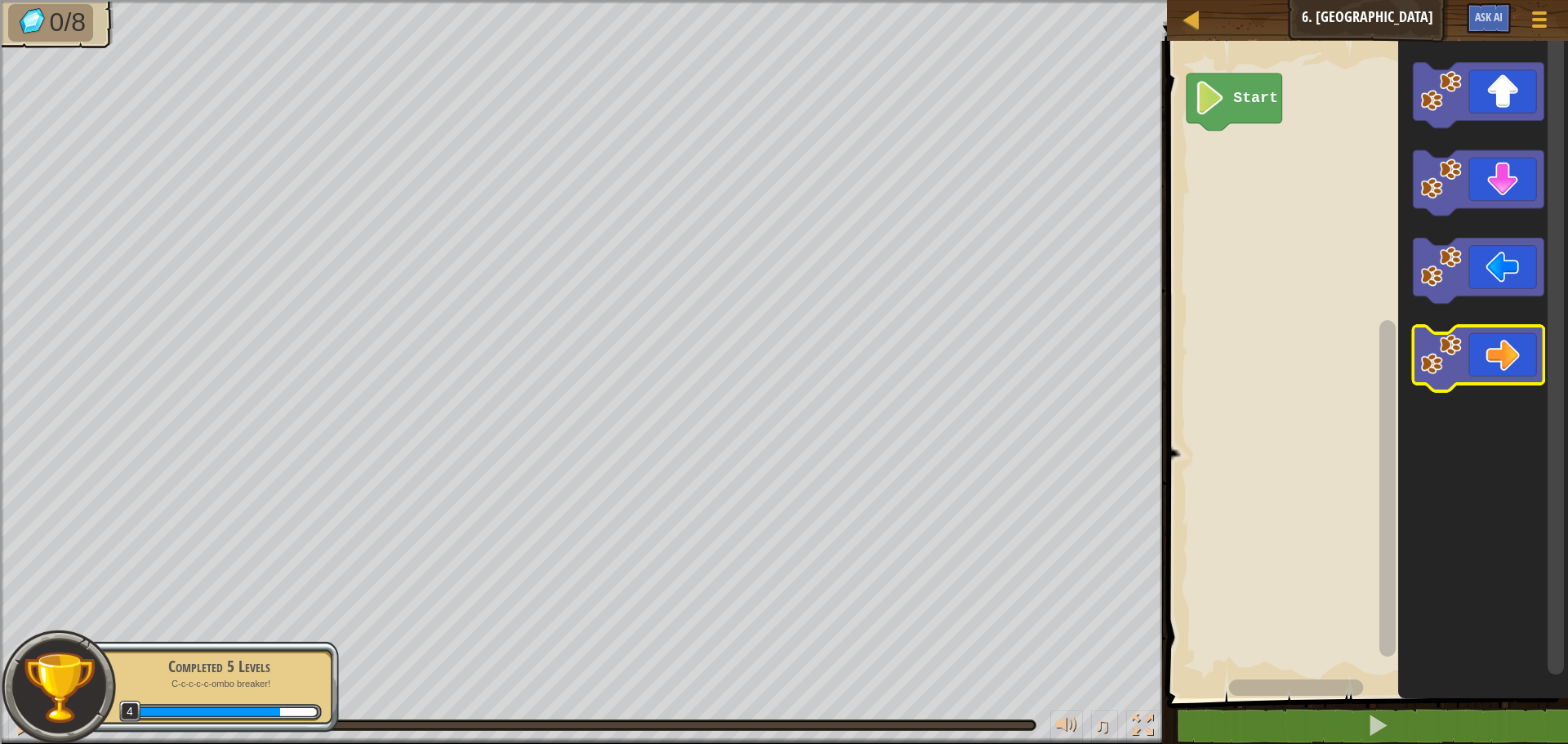
click at [1497, 360] on icon "Blockly Workspace" at bounding box center [1478, 359] width 130 height 66
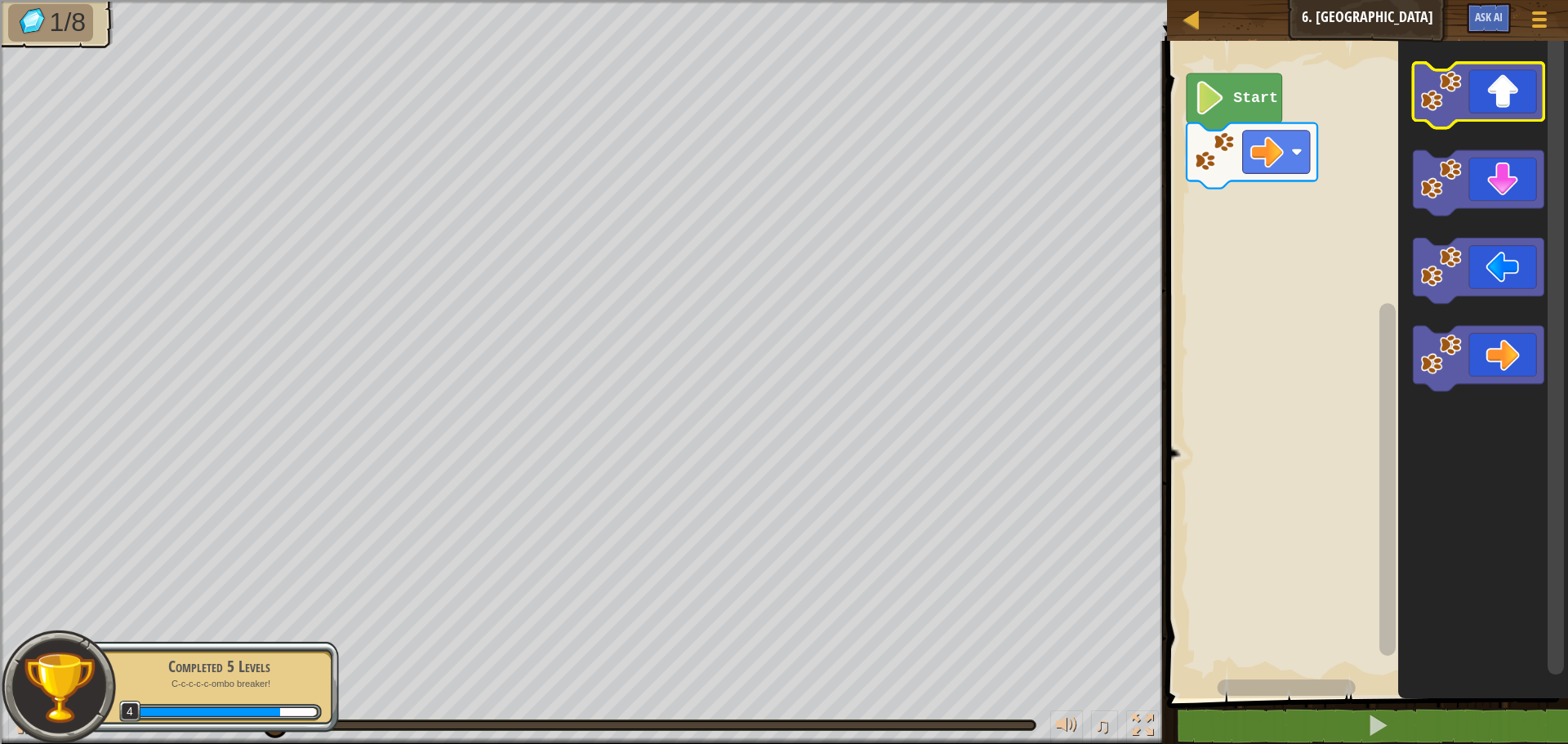
click at [1500, 108] on icon "Blockly Workspace" at bounding box center [1478, 95] width 130 height 66
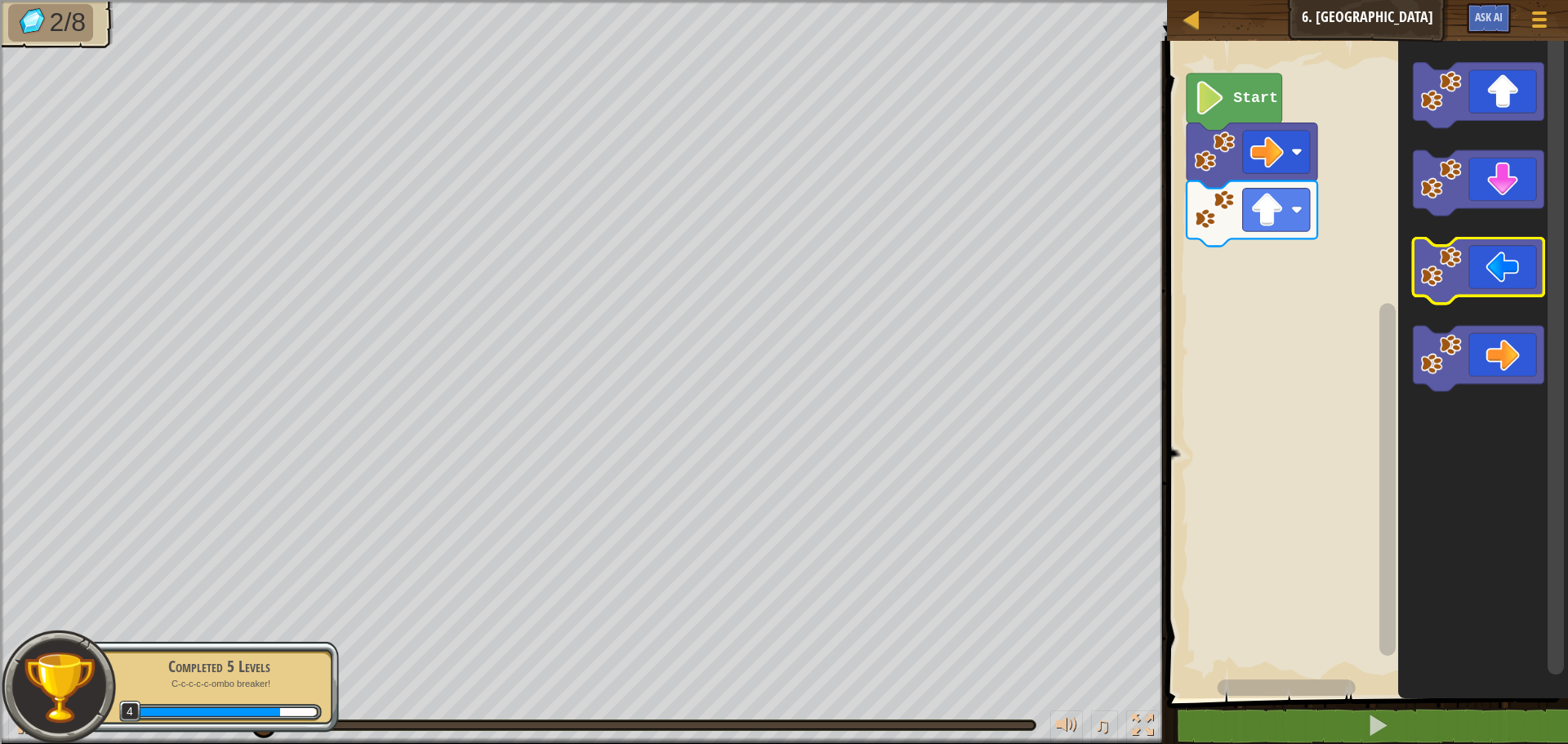
click at [1501, 268] on icon "Blockly Workspace" at bounding box center [1478, 271] width 130 height 66
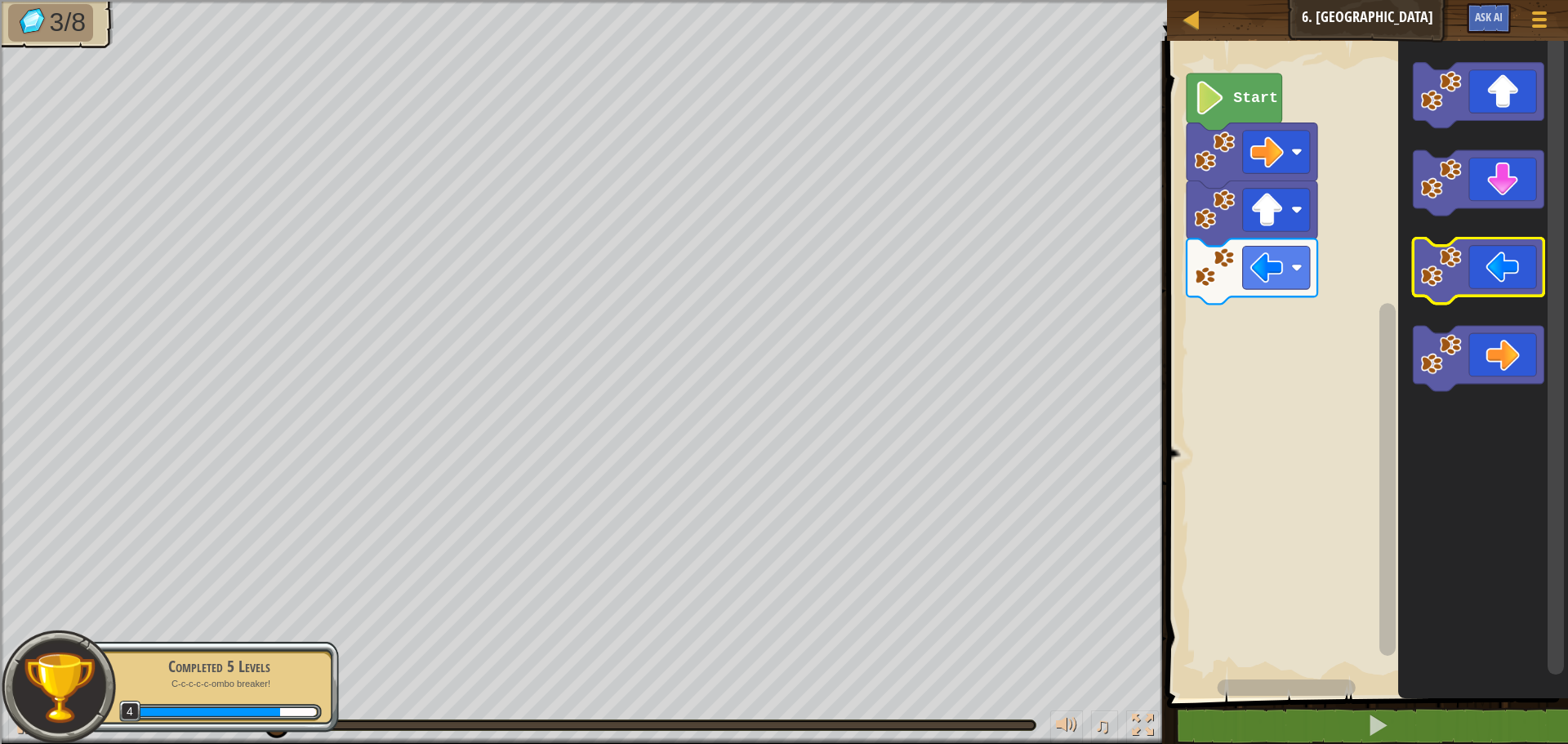
click at [1501, 268] on icon "Blockly Workspace" at bounding box center [1478, 271] width 130 height 66
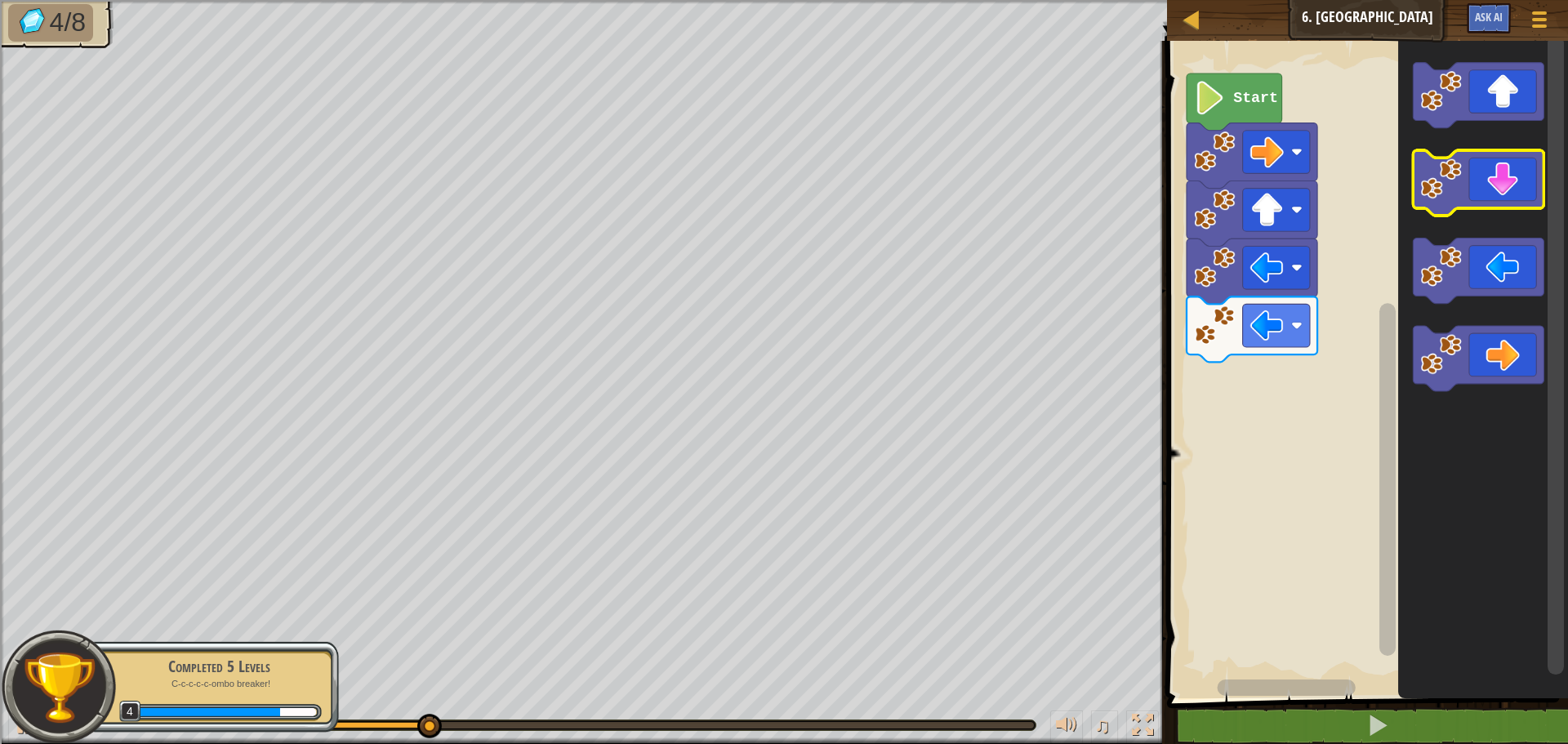
click at [1509, 178] on icon "Blockly Workspace" at bounding box center [1478, 183] width 130 height 66
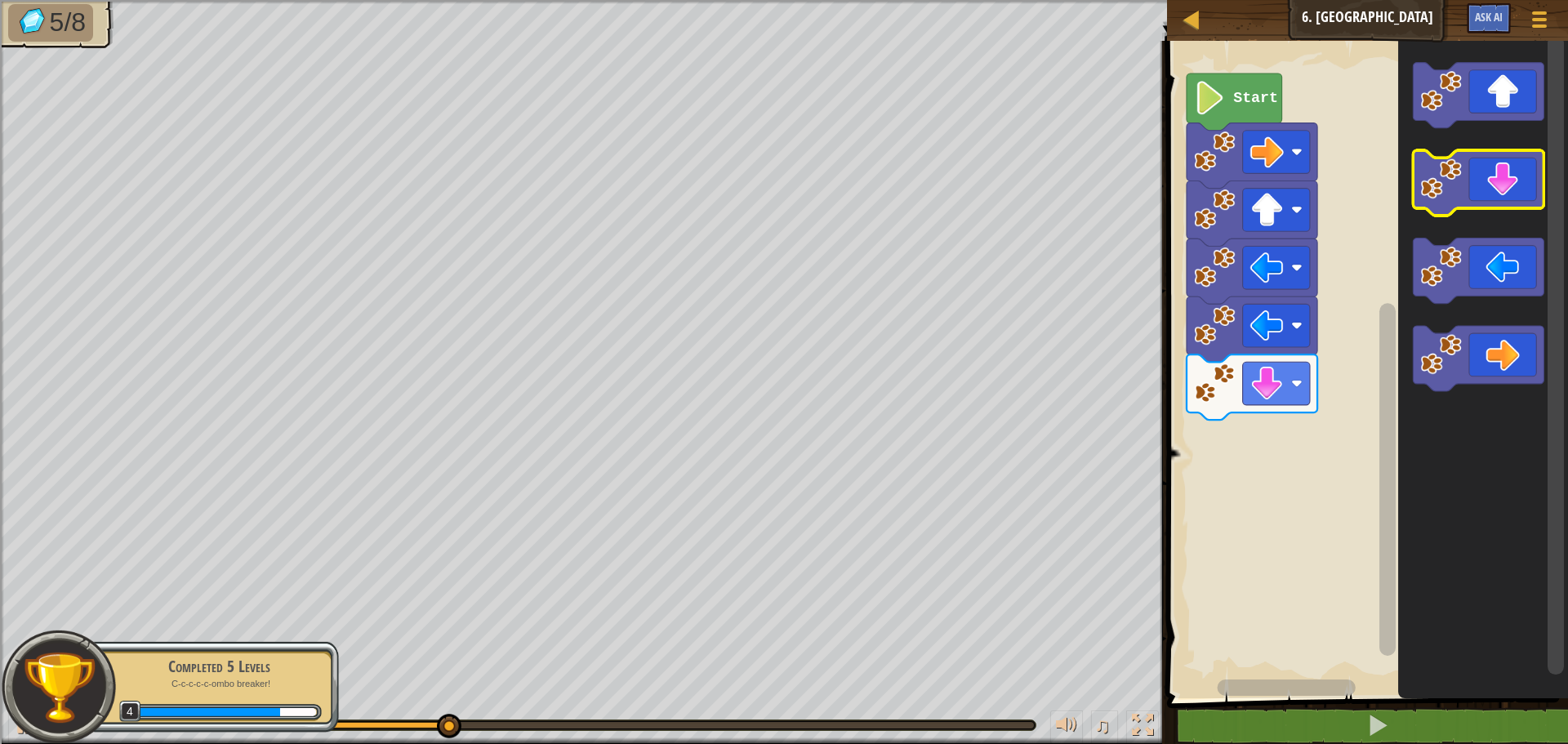
click at [1509, 178] on icon "Blockly Workspace" at bounding box center [1478, 183] width 130 height 66
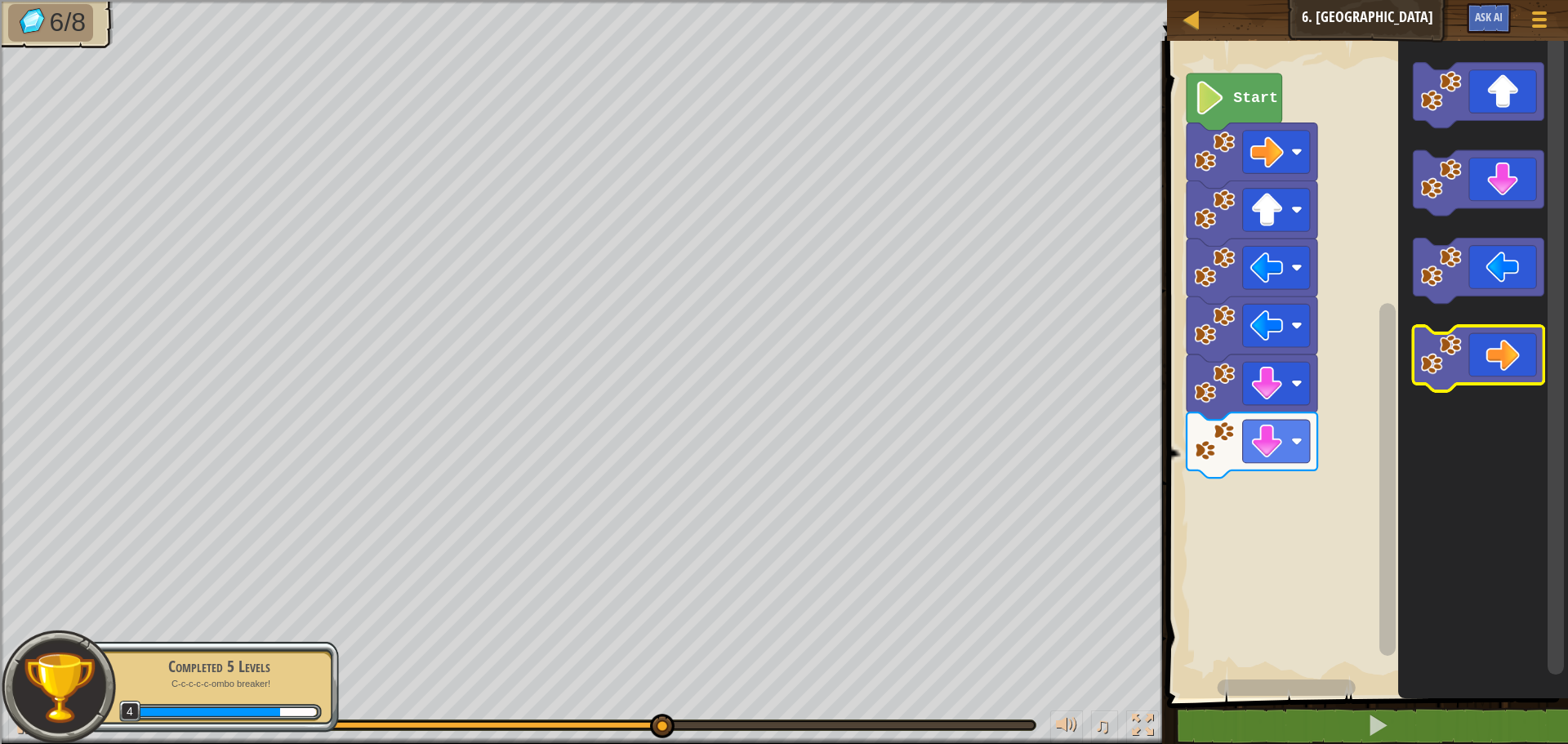
click at [1508, 360] on icon "Blockly Workspace" at bounding box center [1478, 359] width 130 height 66
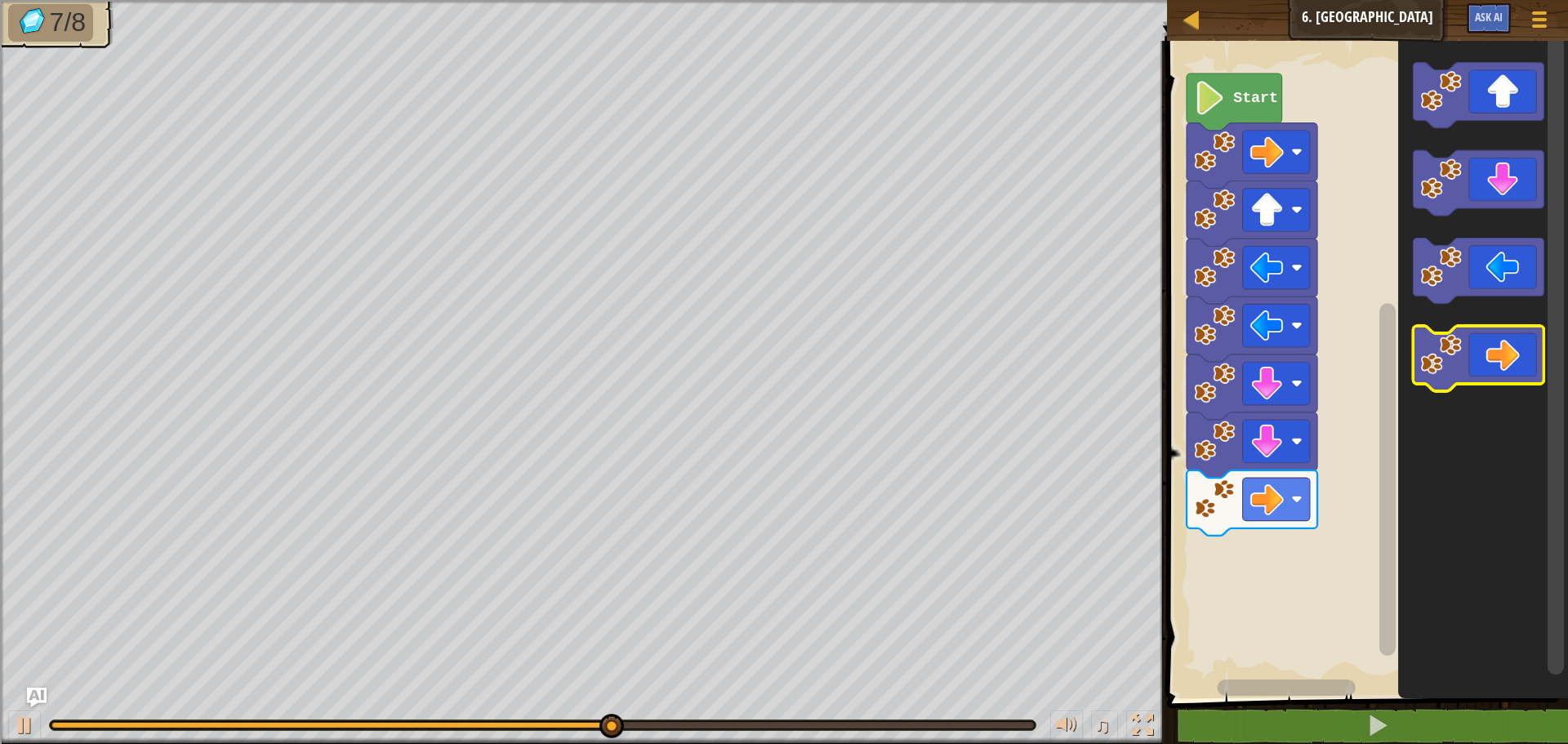
click at [1508, 360] on icon "Blockly Workspace" at bounding box center [1478, 359] width 130 height 66
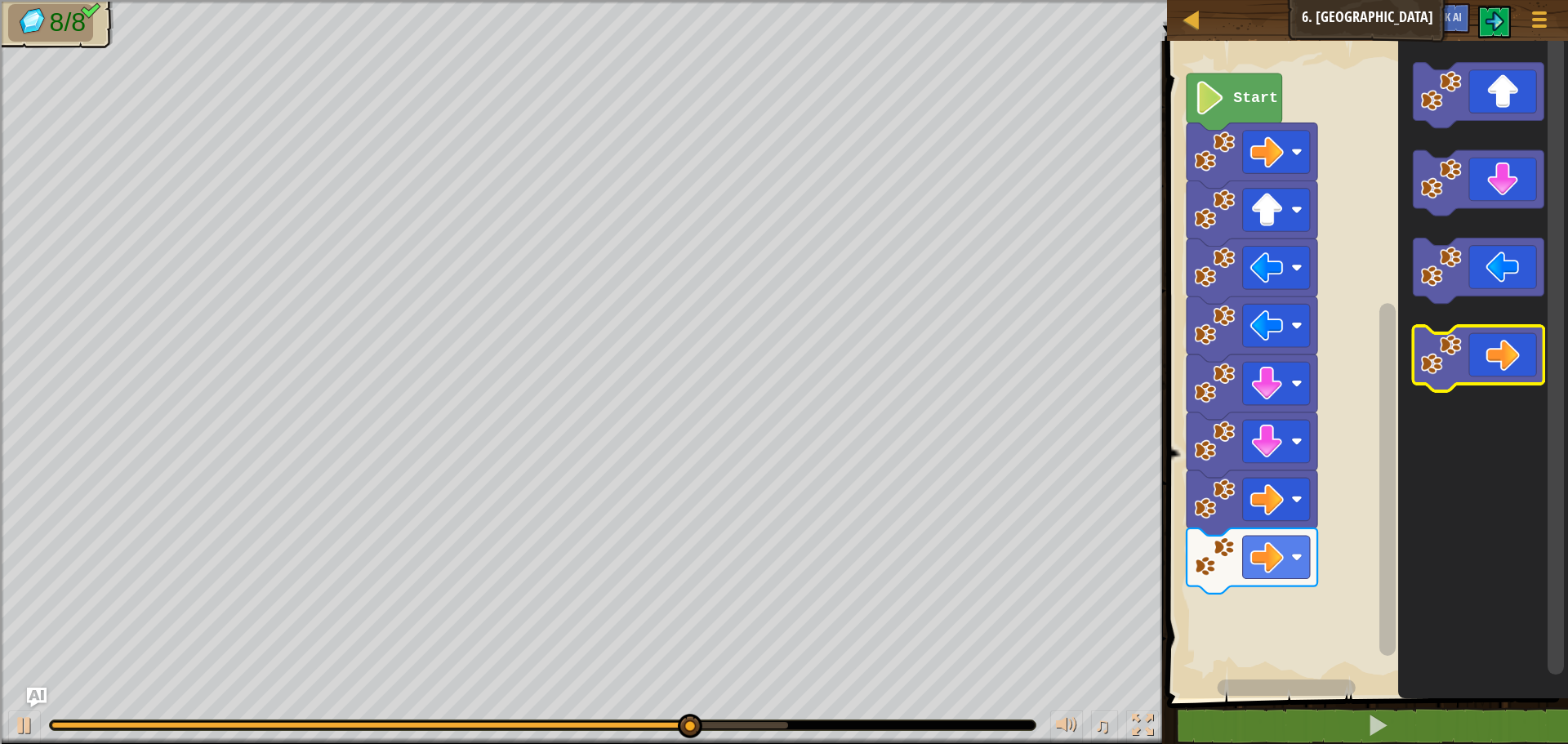
click at [1508, 360] on icon "Blockly Workspace" at bounding box center [1478, 359] width 130 height 66
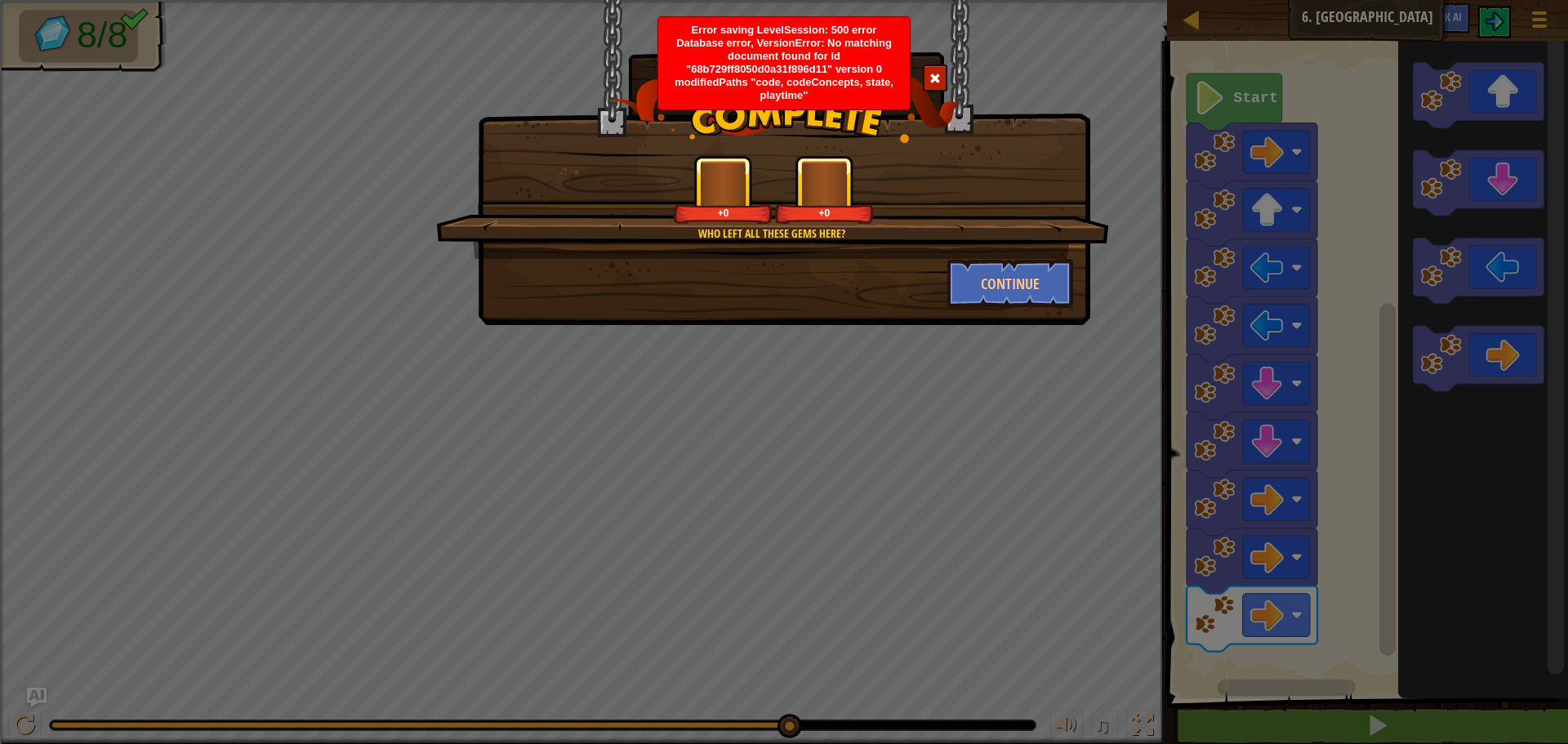
click at [848, 315] on div "Who left all these gems here? +0 +0 Continue" at bounding box center [784, 163] width 613 height 325
click at [1005, 285] on button "Continue" at bounding box center [1010, 283] width 127 height 49
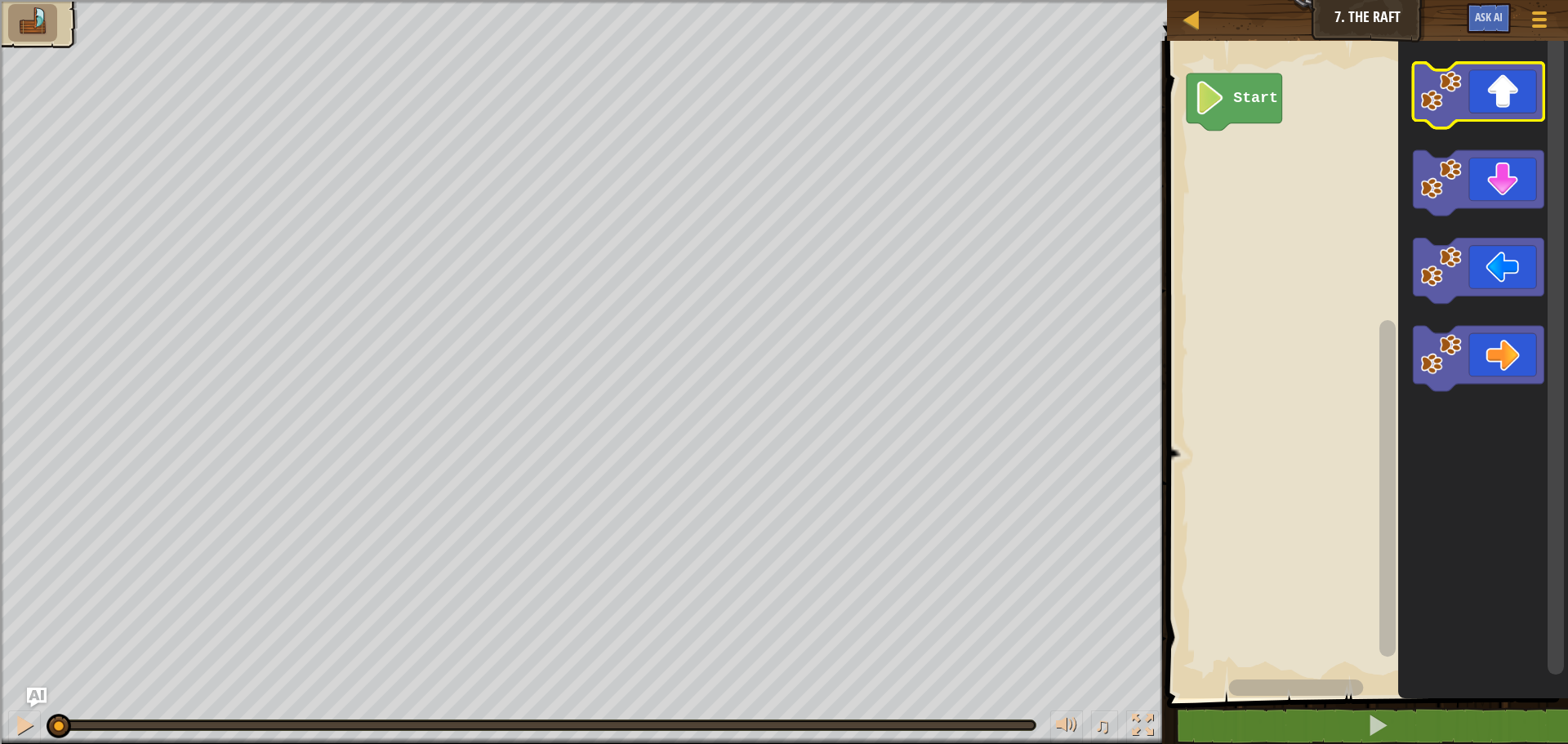
click at [1481, 108] on icon "Blockly Workspace" at bounding box center [1478, 95] width 130 height 66
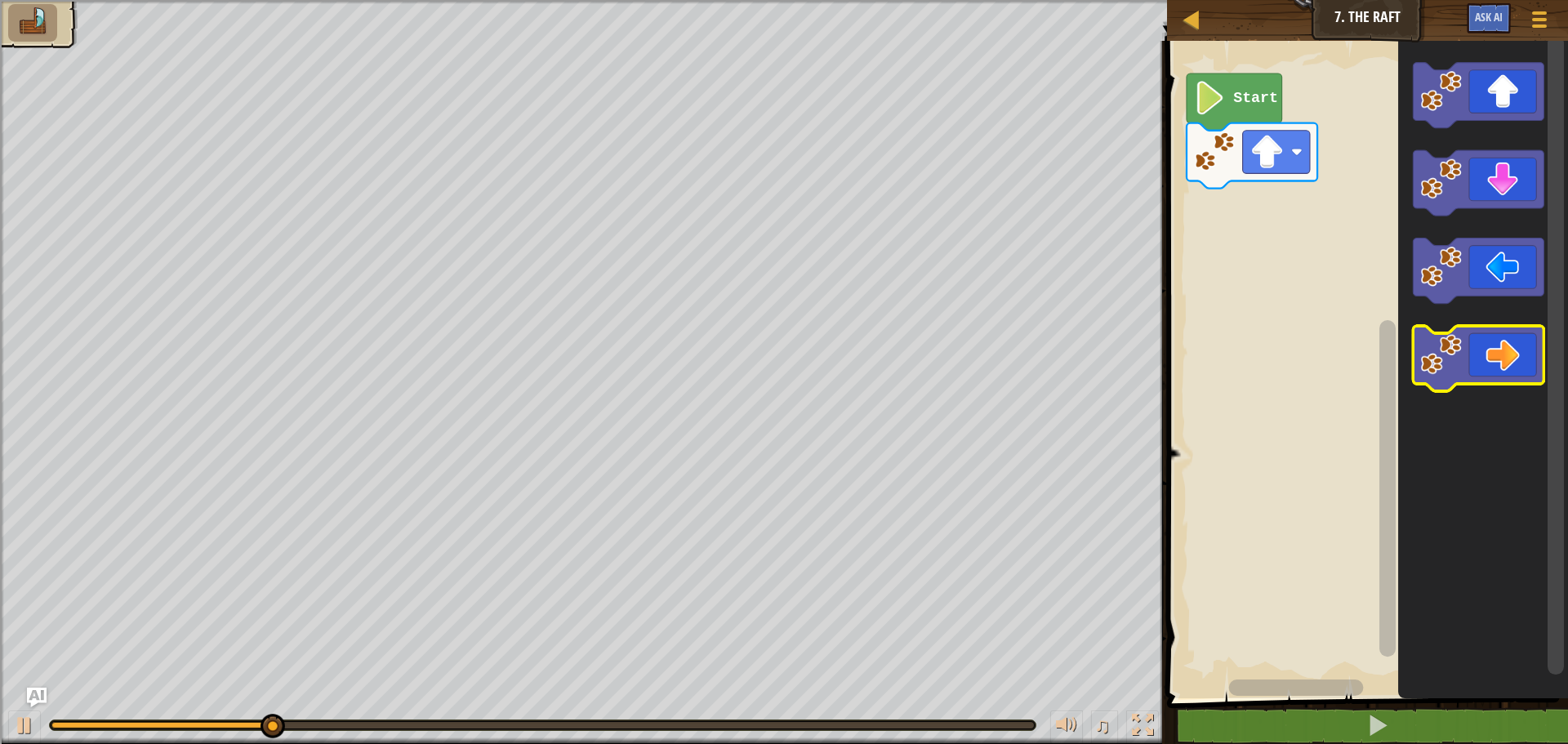
click at [1509, 370] on icon "Blockly Workspace" at bounding box center [1478, 359] width 130 height 66
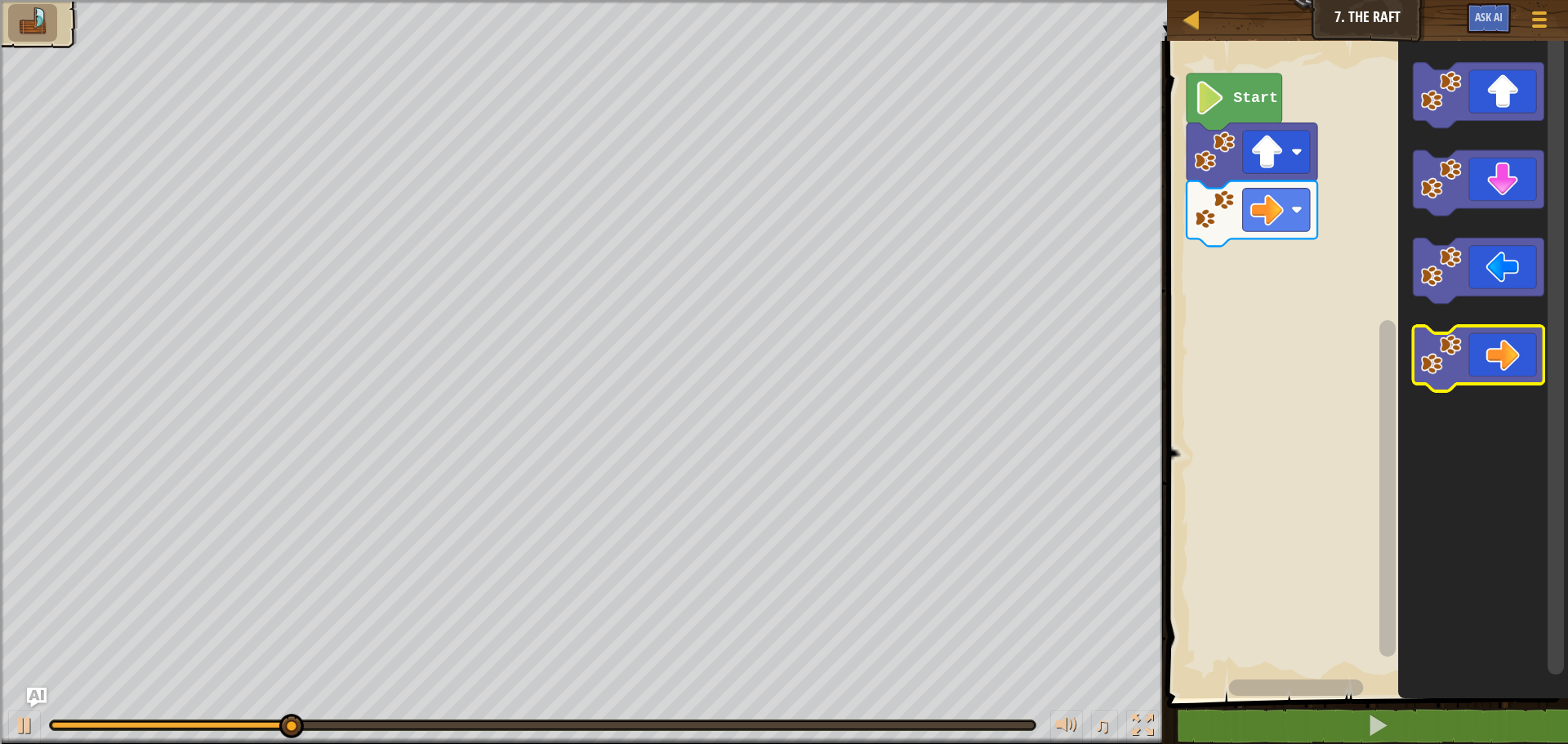
click at [1509, 370] on icon "Blockly Workspace" at bounding box center [1478, 359] width 130 height 66
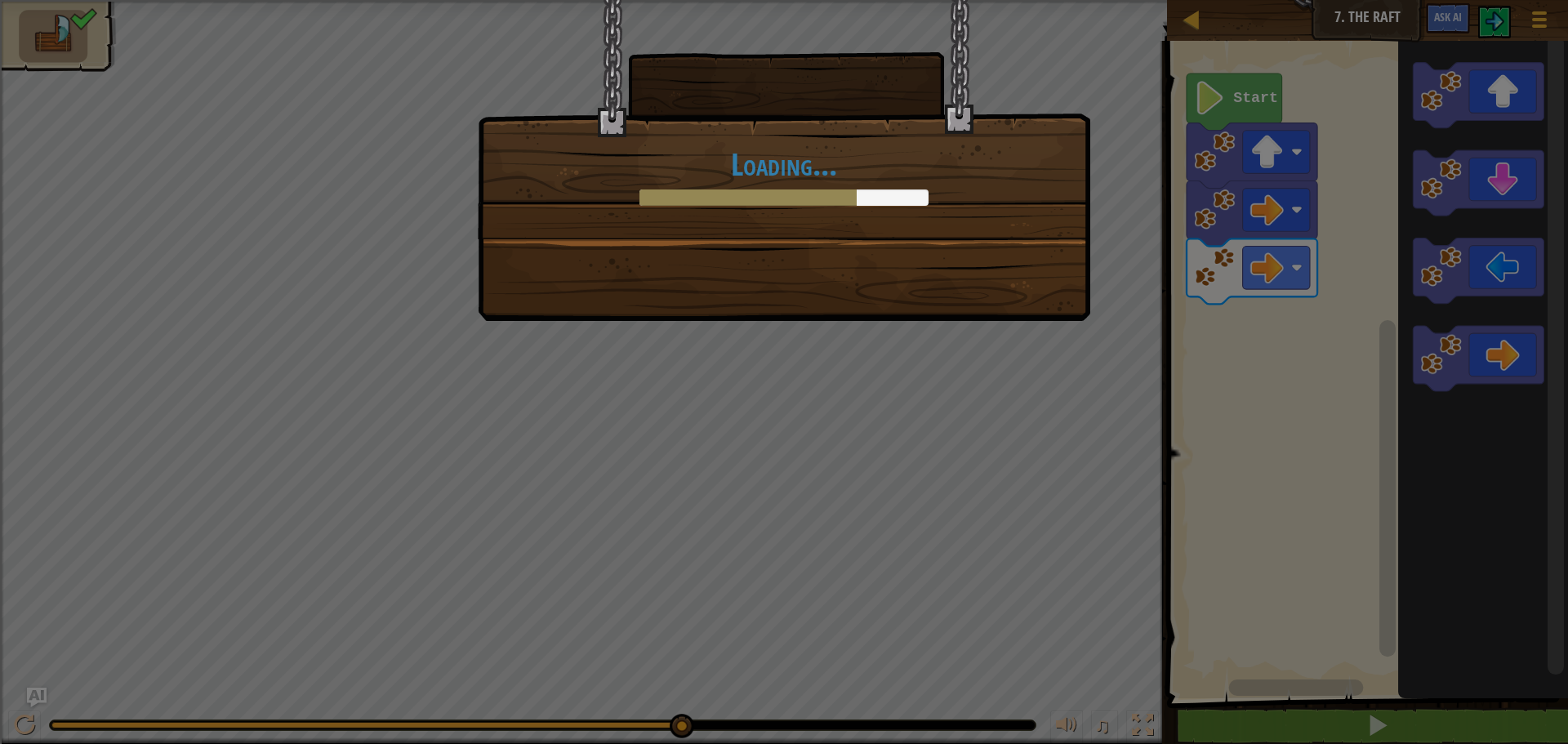
click at [872, 221] on div "Loading..." at bounding box center [784, 119] width 611 height 238
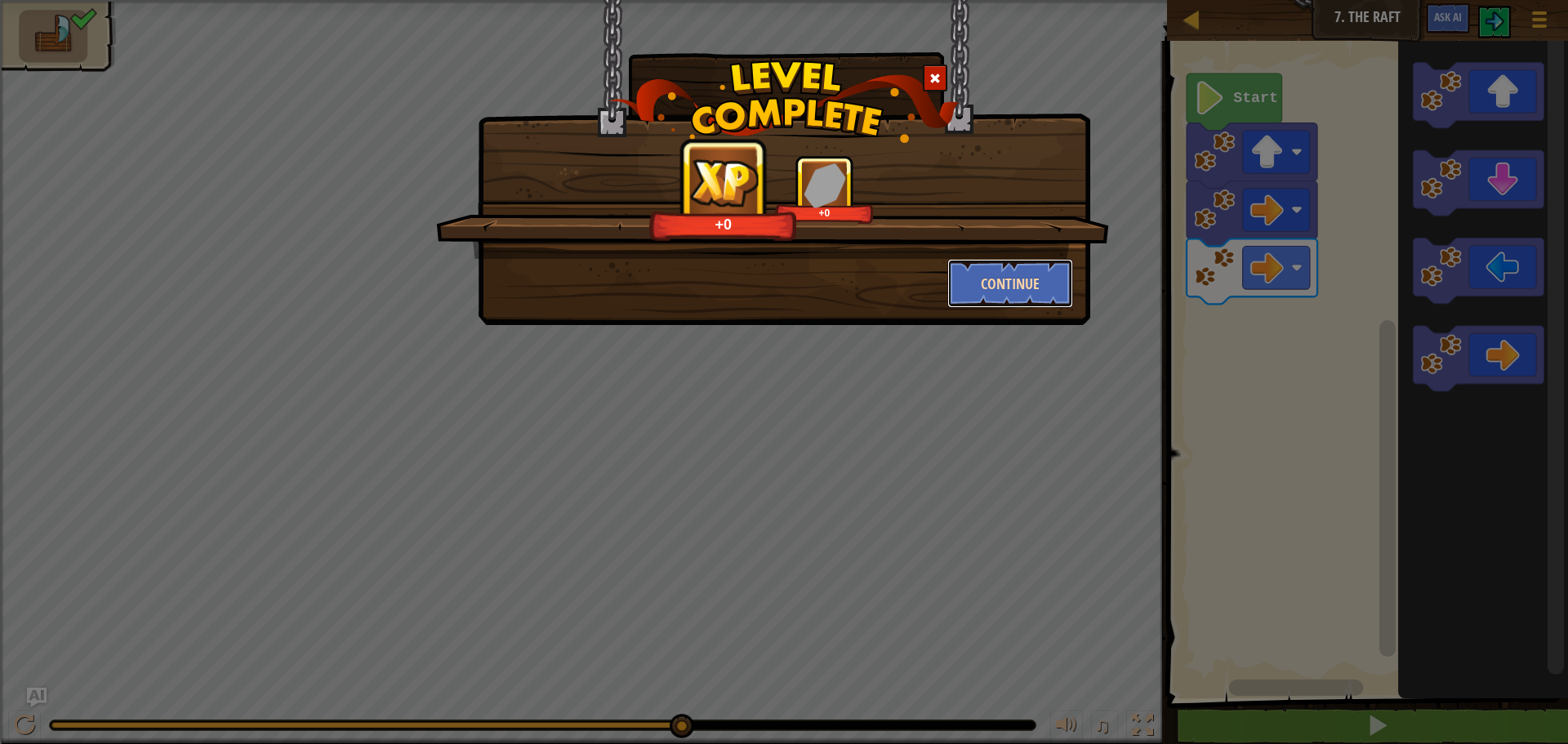
click at [1027, 278] on button "Continue" at bounding box center [1010, 283] width 127 height 49
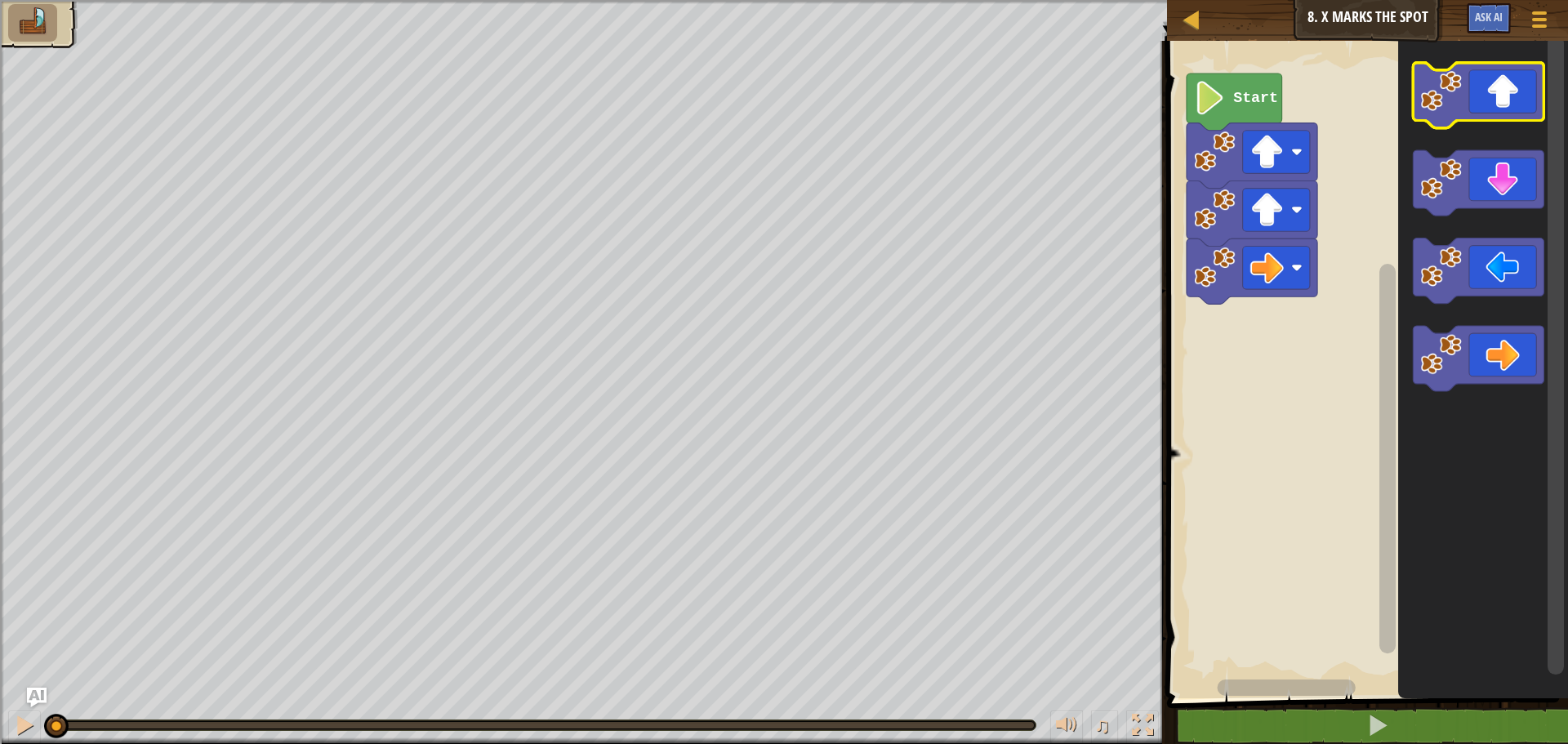
click at [1488, 95] on icon "Blockly Workspace" at bounding box center [1478, 95] width 130 height 66
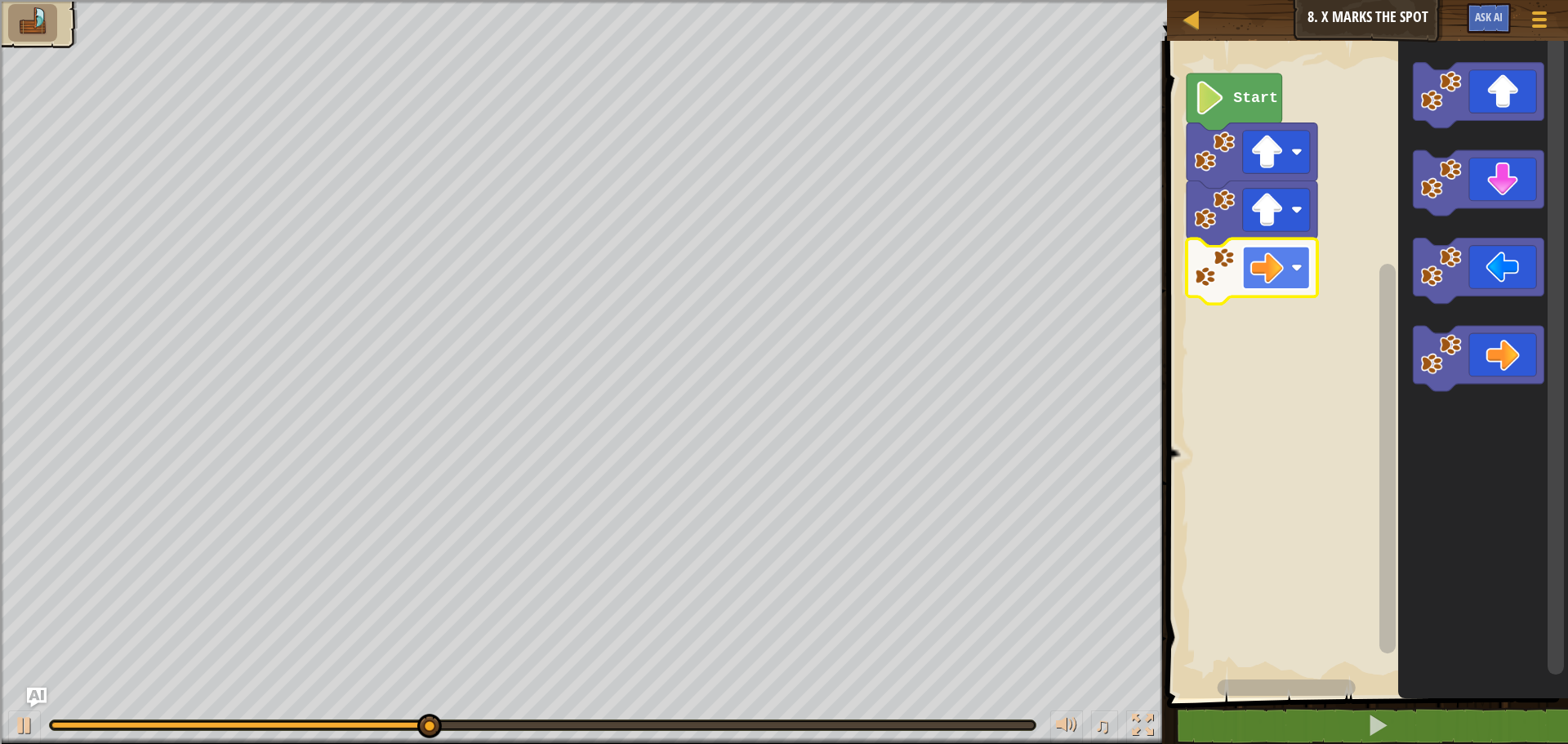
click at [1277, 272] on image "Blockly Workspace" at bounding box center [1267, 267] width 33 height 33
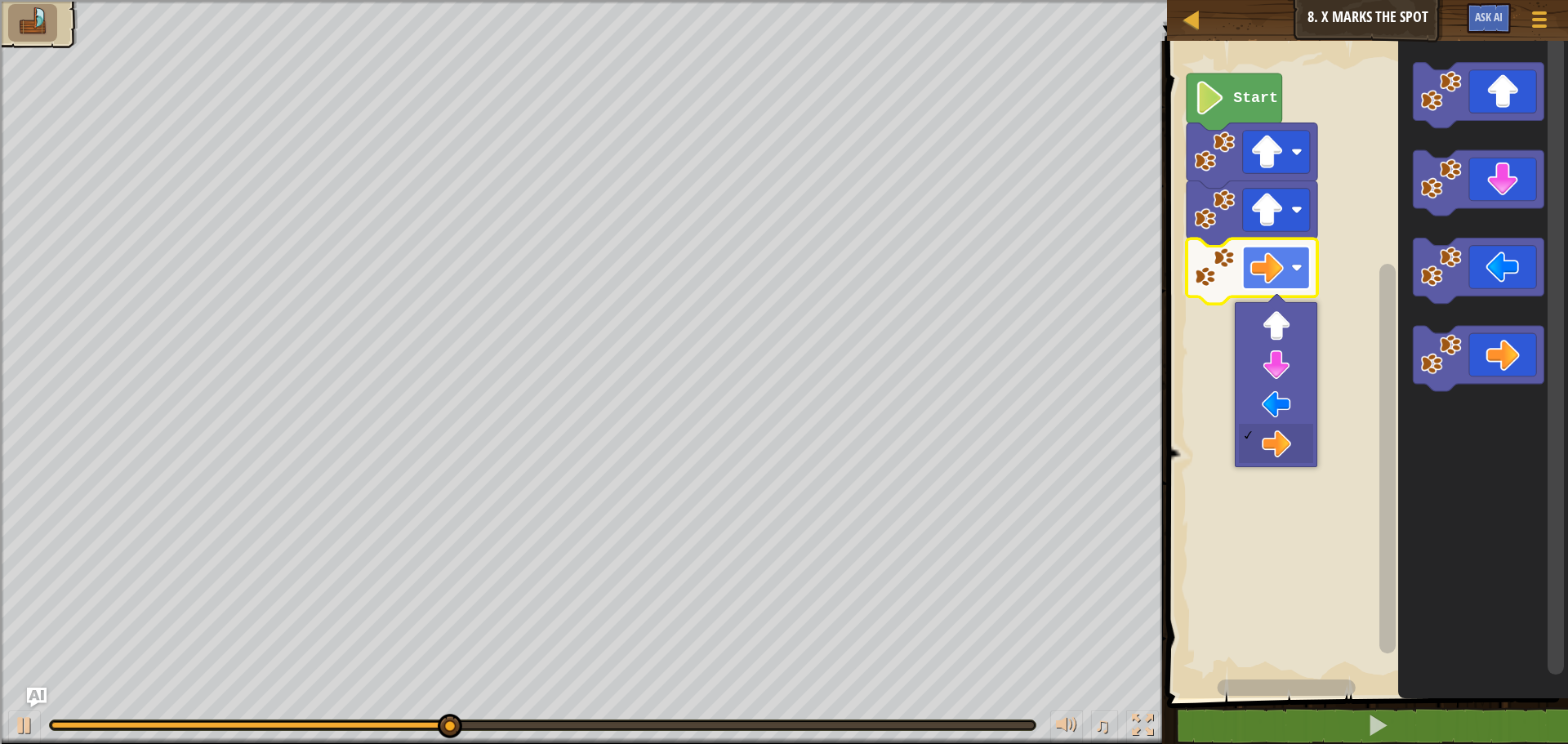
click at [1277, 272] on image "Blockly Workspace" at bounding box center [1267, 267] width 33 height 33
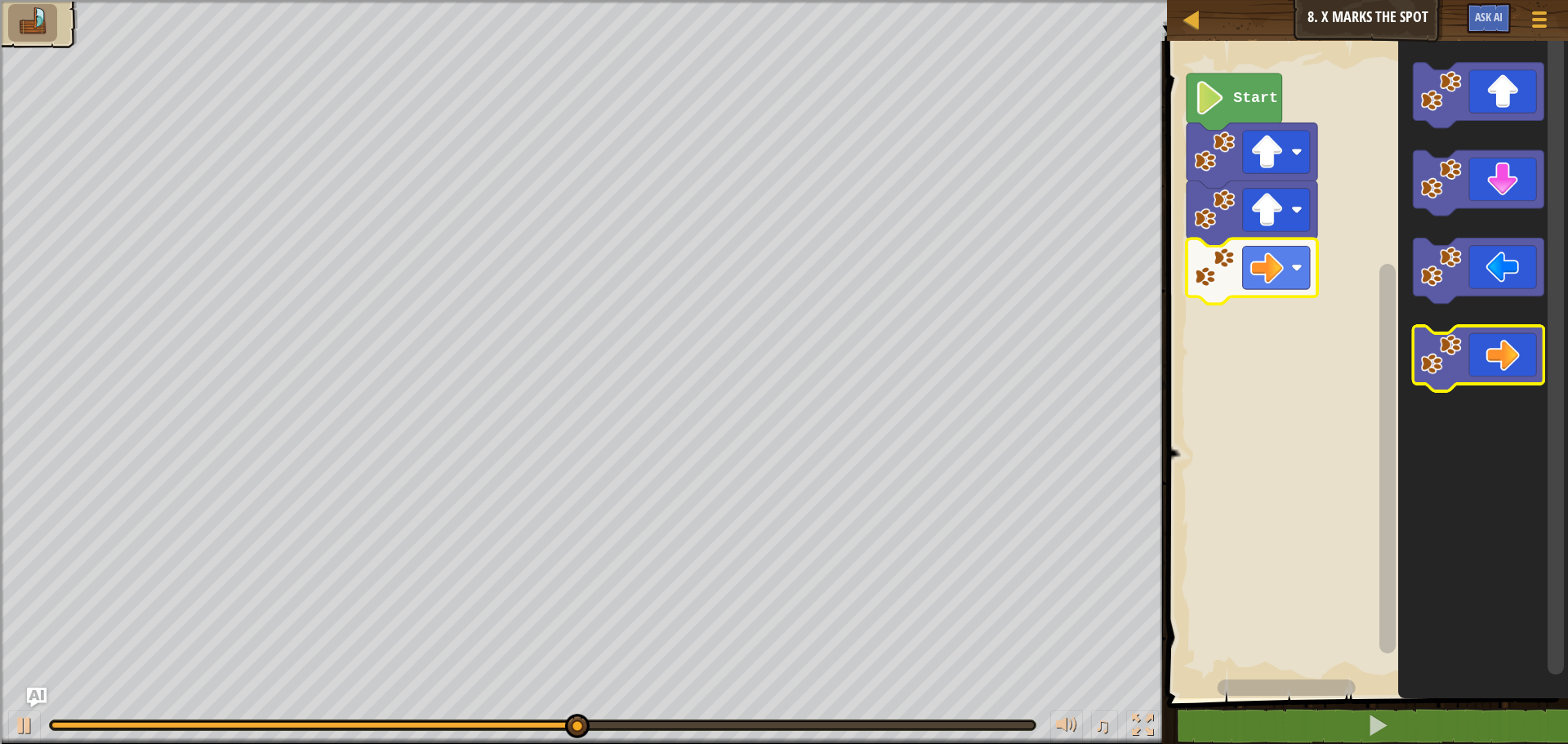
click at [1509, 360] on icon "Blockly Workspace" at bounding box center [1478, 359] width 130 height 66
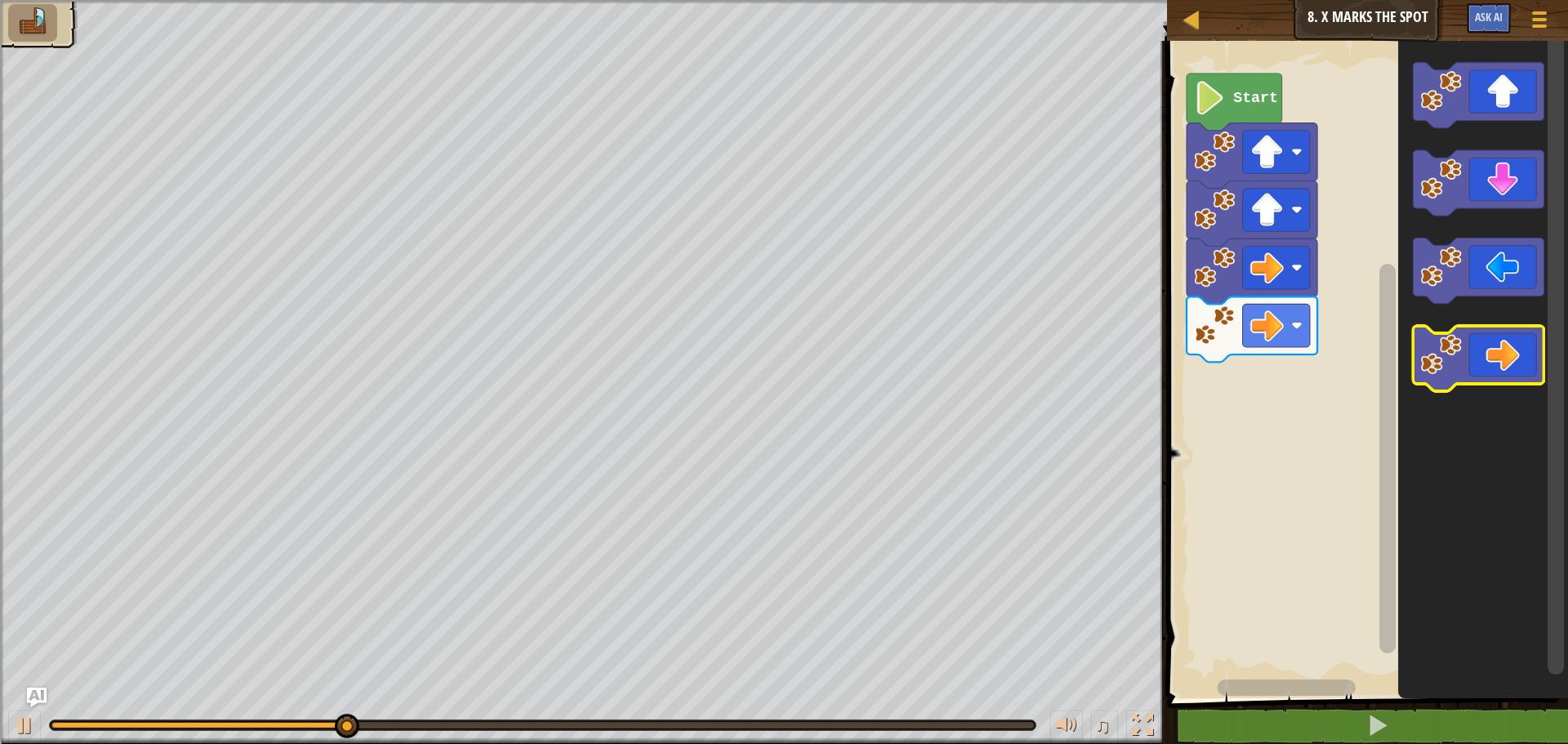
click at [1509, 360] on icon "Blockly Workspace" at bounding box center [1478, 359] width 130 height 66
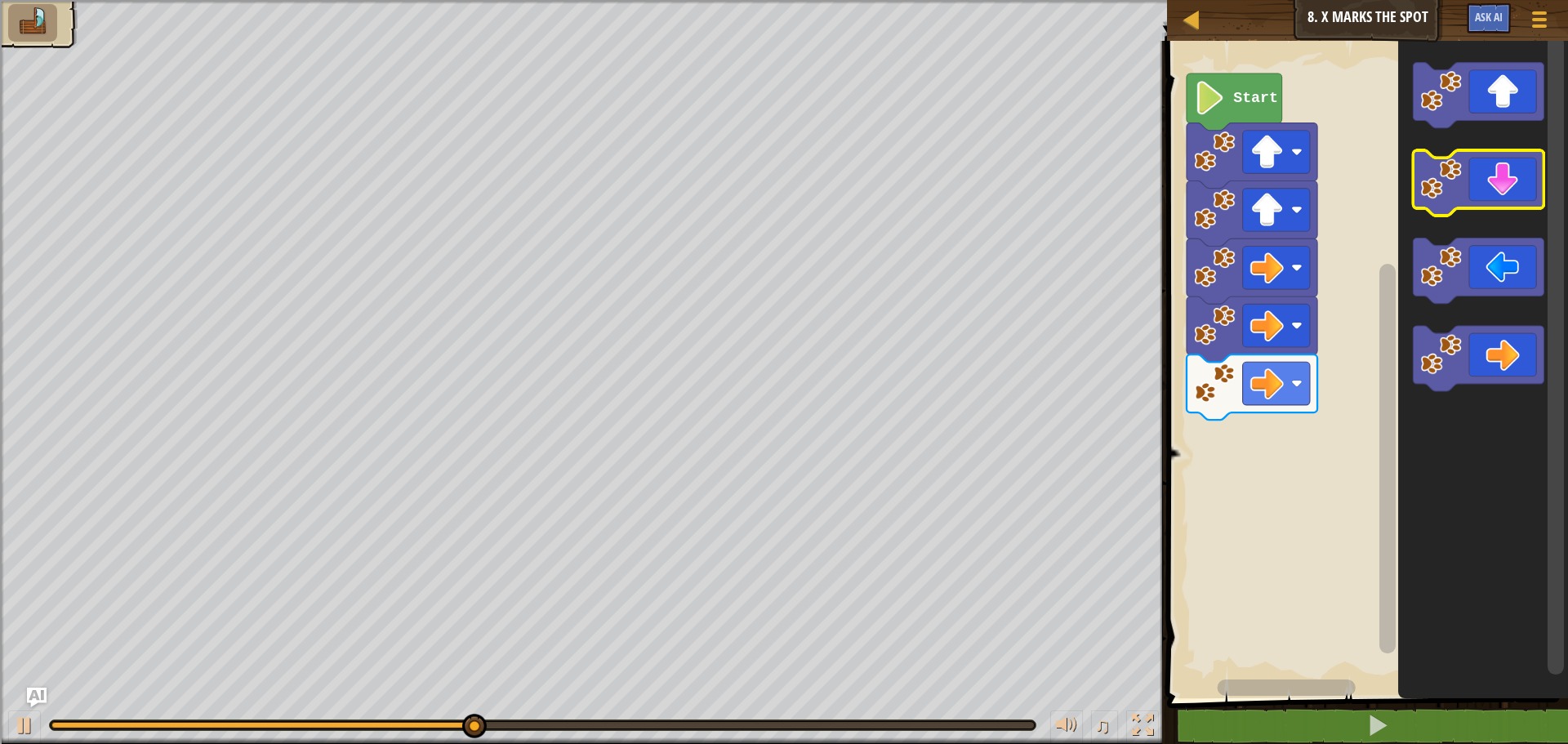
click at [1501, 197] on icon "Blockly Workspace" at bounding box center [1478, 183] width 130 height 66
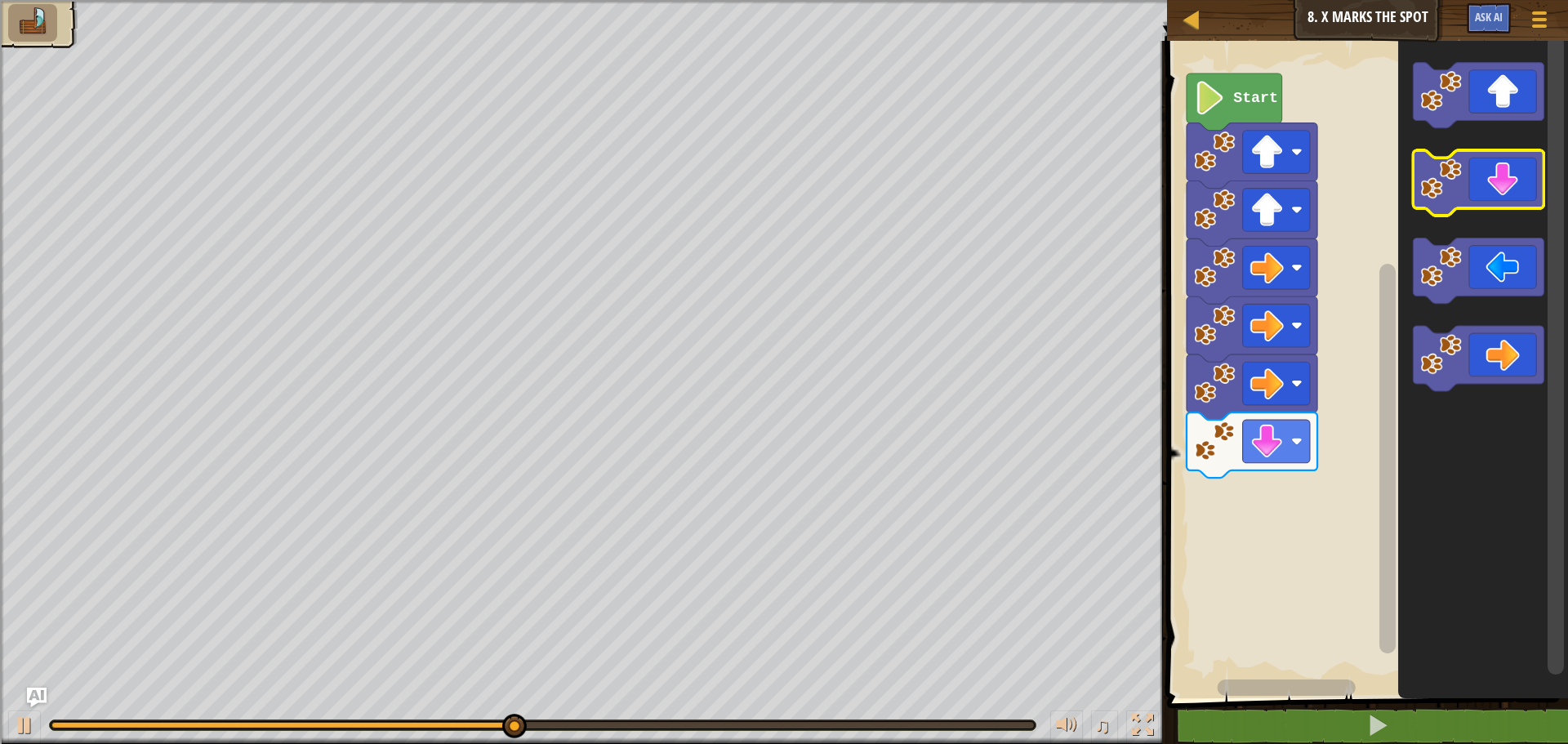
click at [1501, 197] on icon "Blockly Workspace" at bounding box center [1478, 183] width 130 height 66
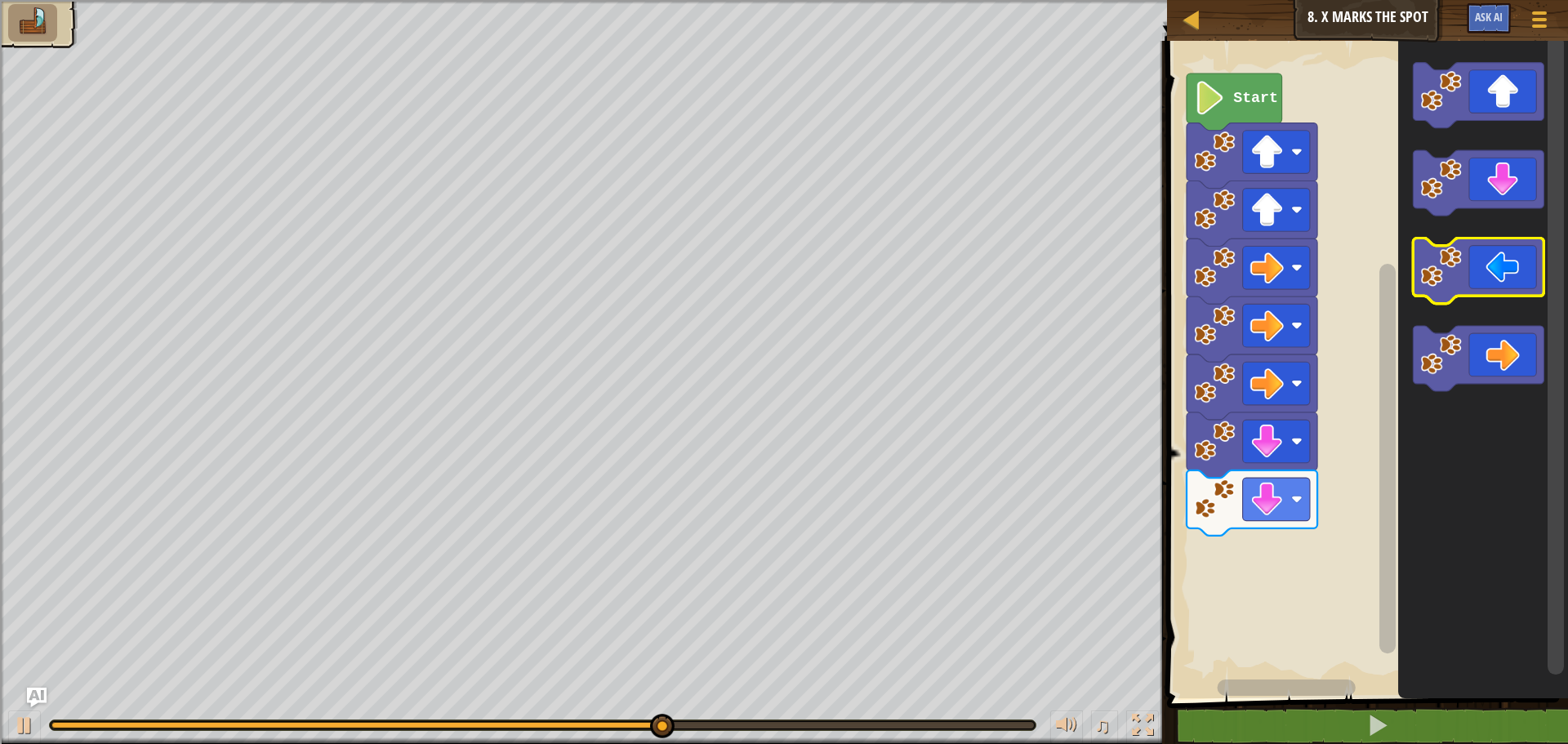
click at [1466, 255] on icon "Blockly Workspace" at bounding box center [1478, 271] width 130 height 66
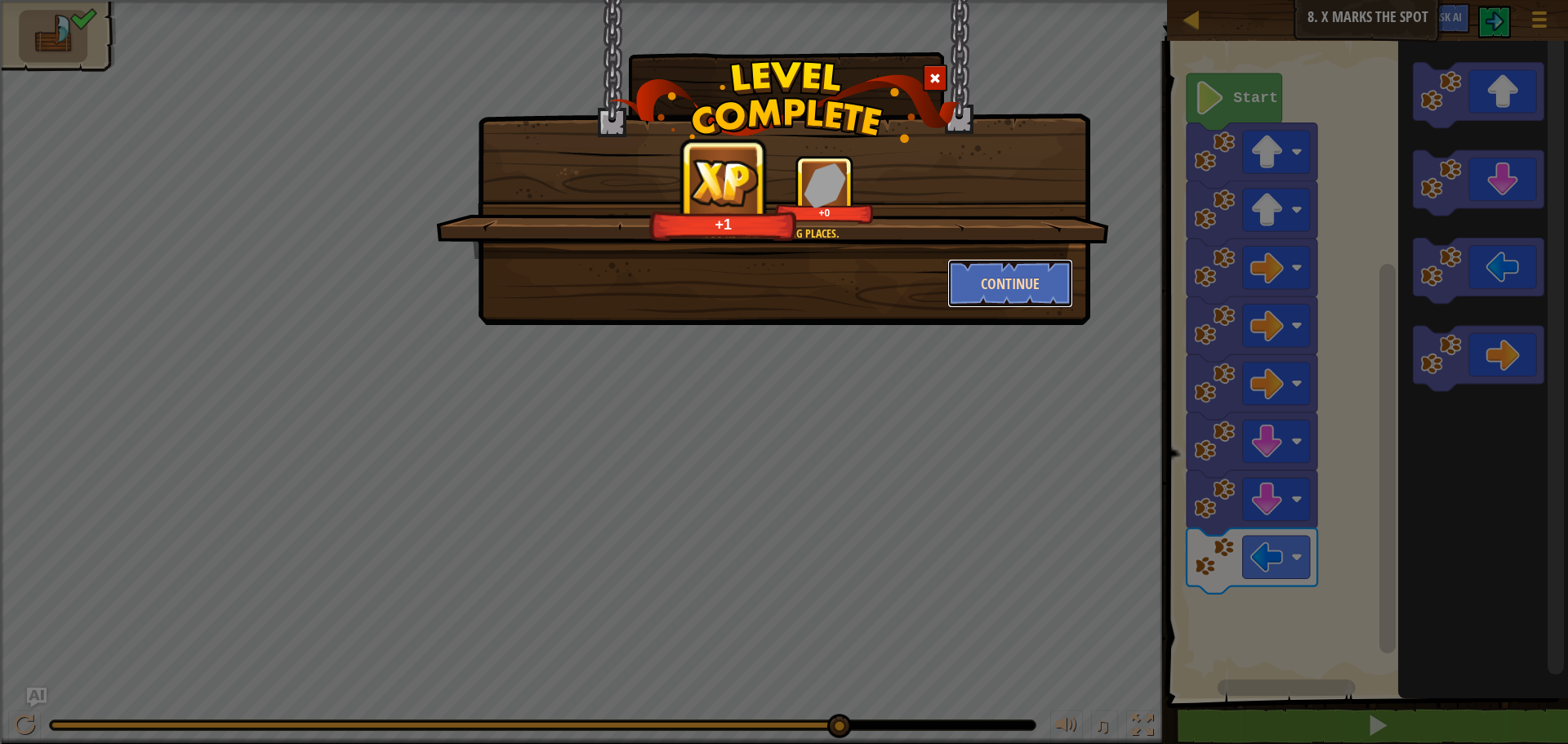
click at [1035, 264] on button "Continue" at bounding box center [1010, 283] width 127 height 49
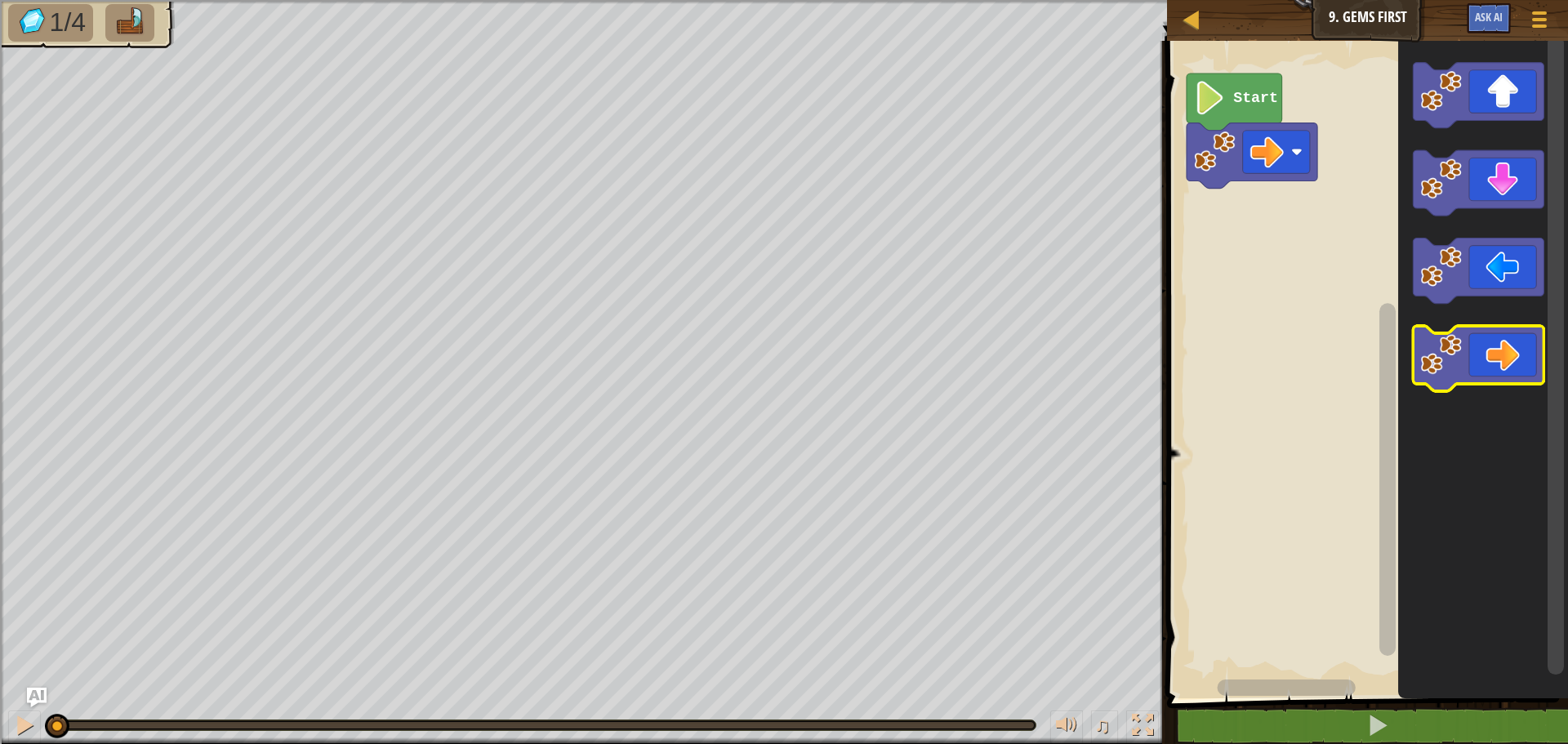
click at [1514, 364] on icon "Blockly Workspace" at bounding box center [1478, 359] width 130 height 66
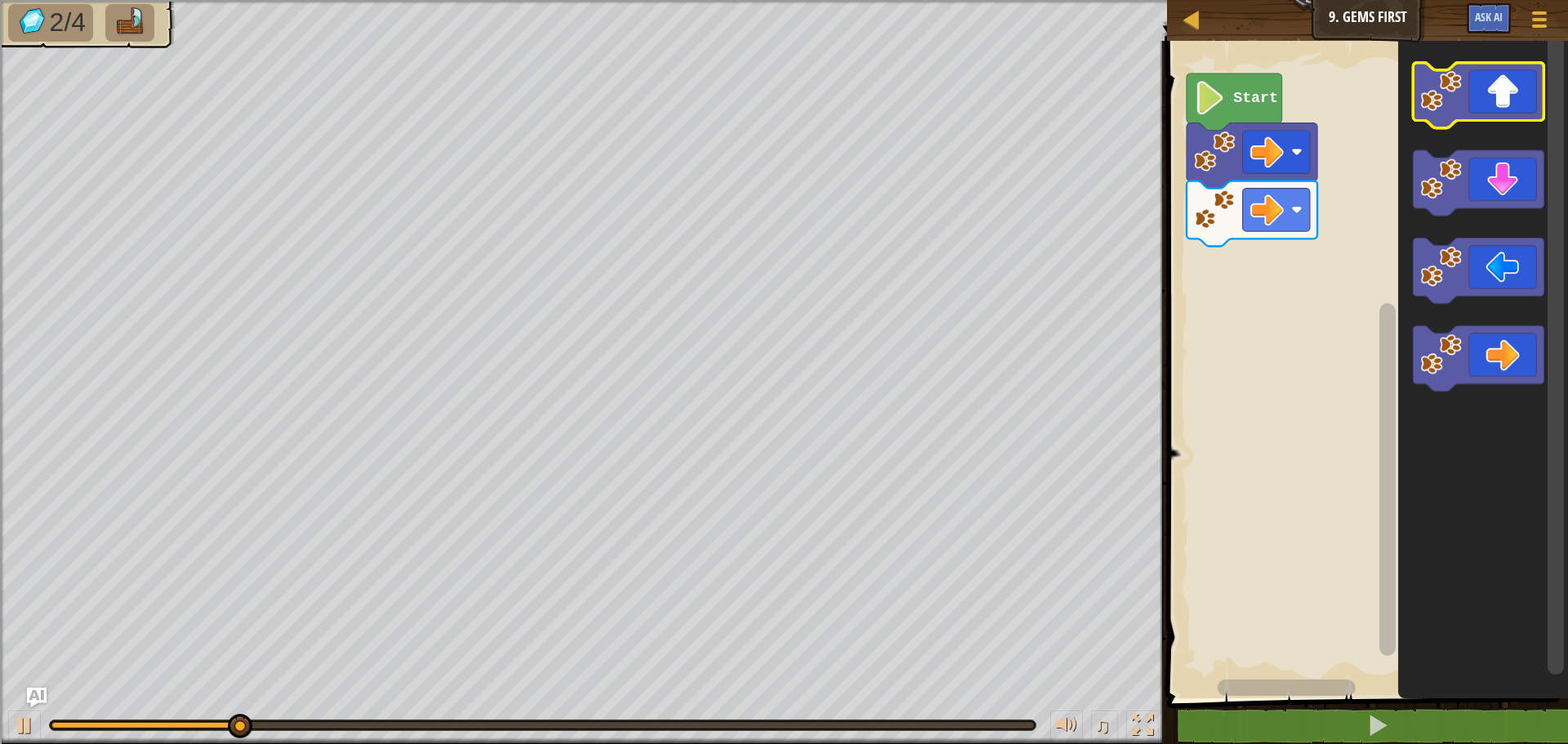
click at [1486, 105] on icon "Blockly Workspace" at bounding box center [1478, 95] width 130 height 66
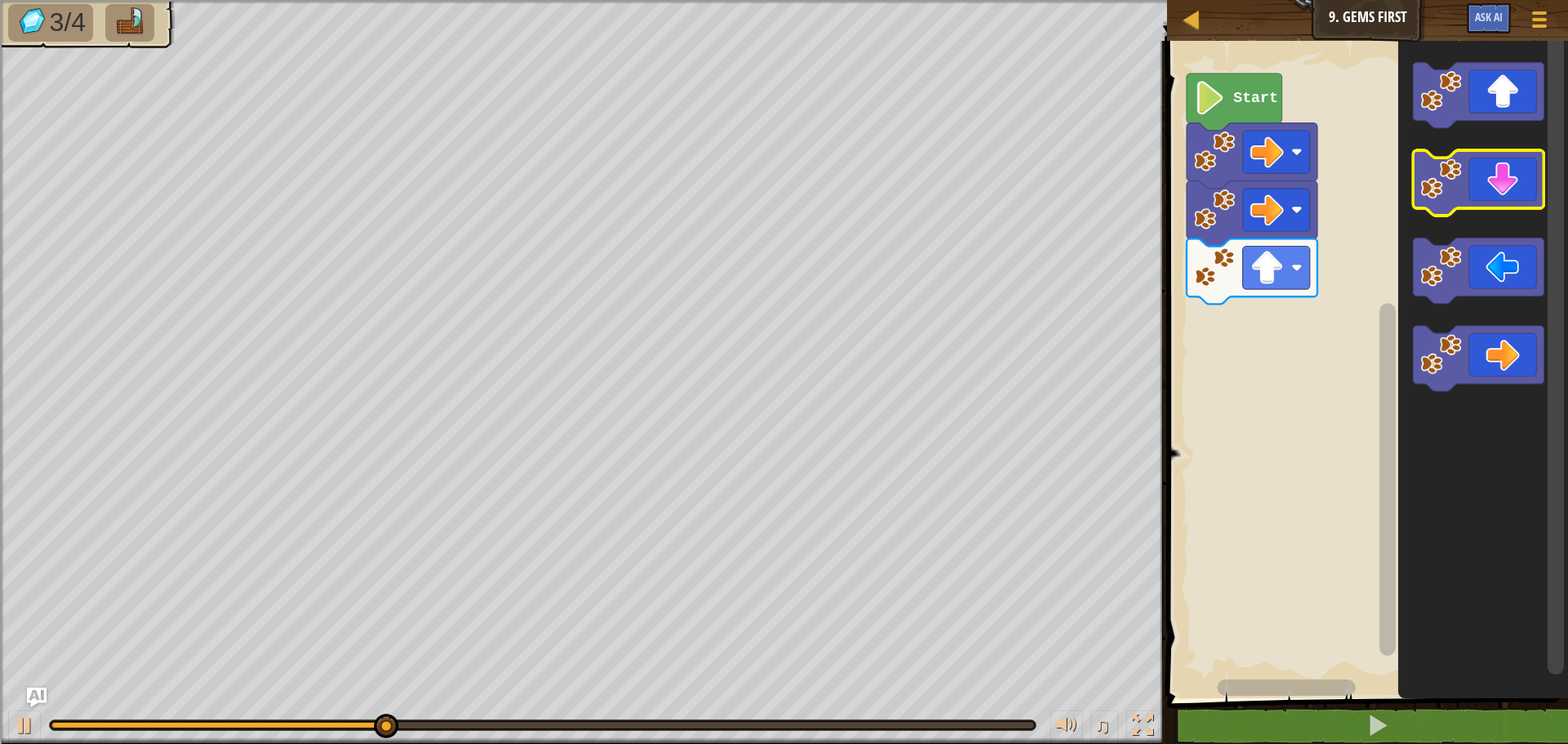
click at [1506, 181] on icon "Blockly Workspace" at bounding box center [1478, 183] width 130 height 66
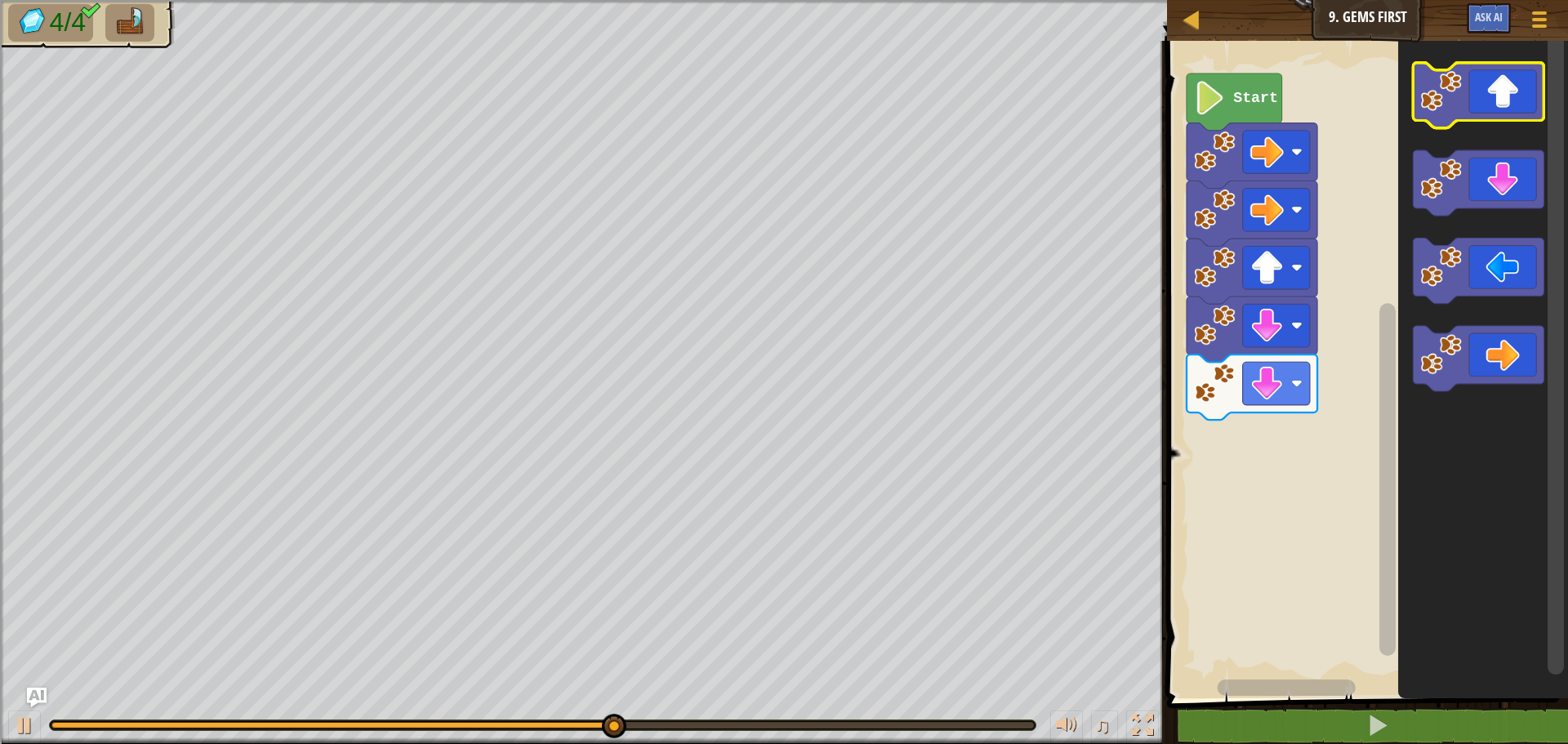
click at [1488, 105] on icon "Blockly Workspace" at bounding box center [1478, 95] width 130 height 66
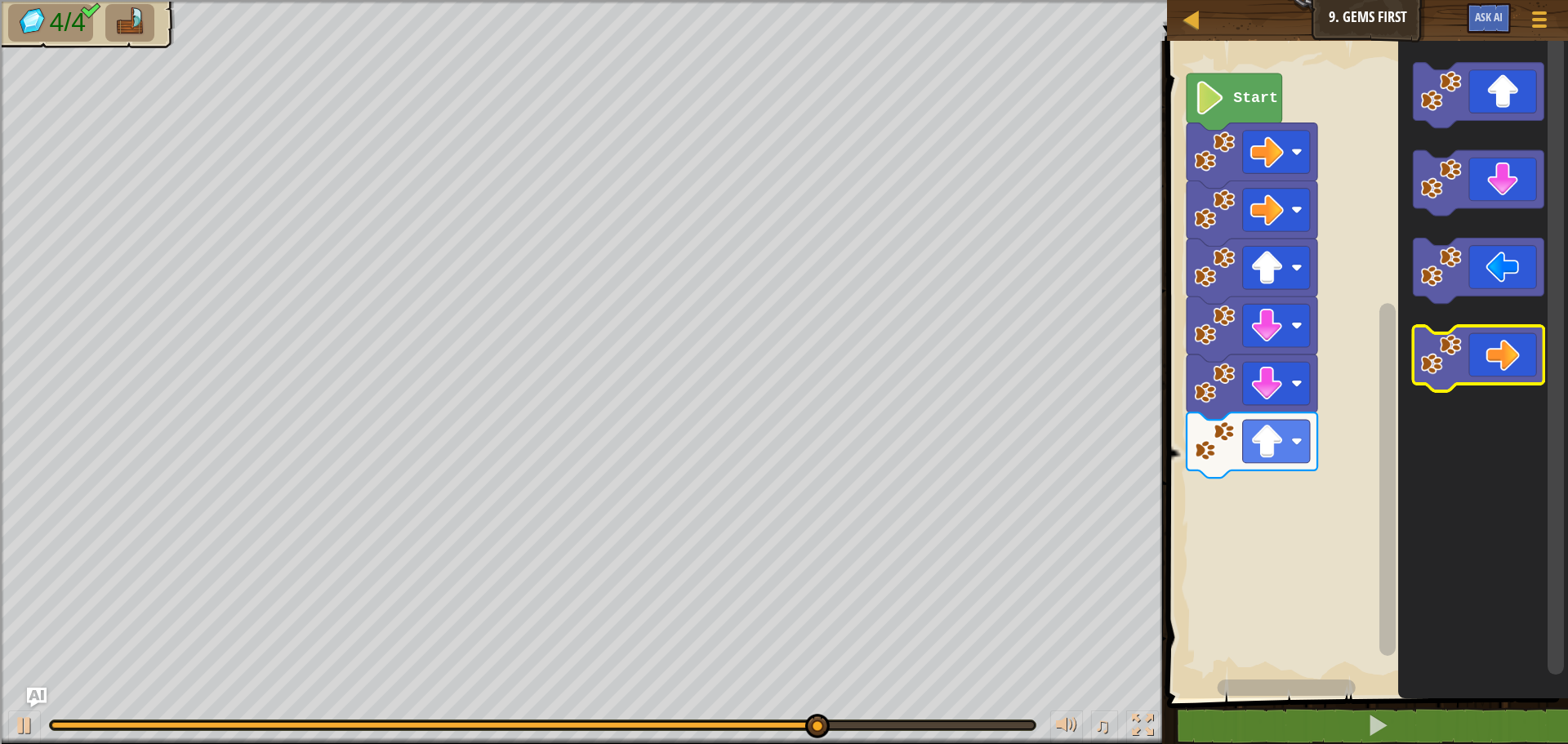
click at [1530, 348] on icon "Blockly Workspace" at bounding box center [1478, 359] width 130 height 66
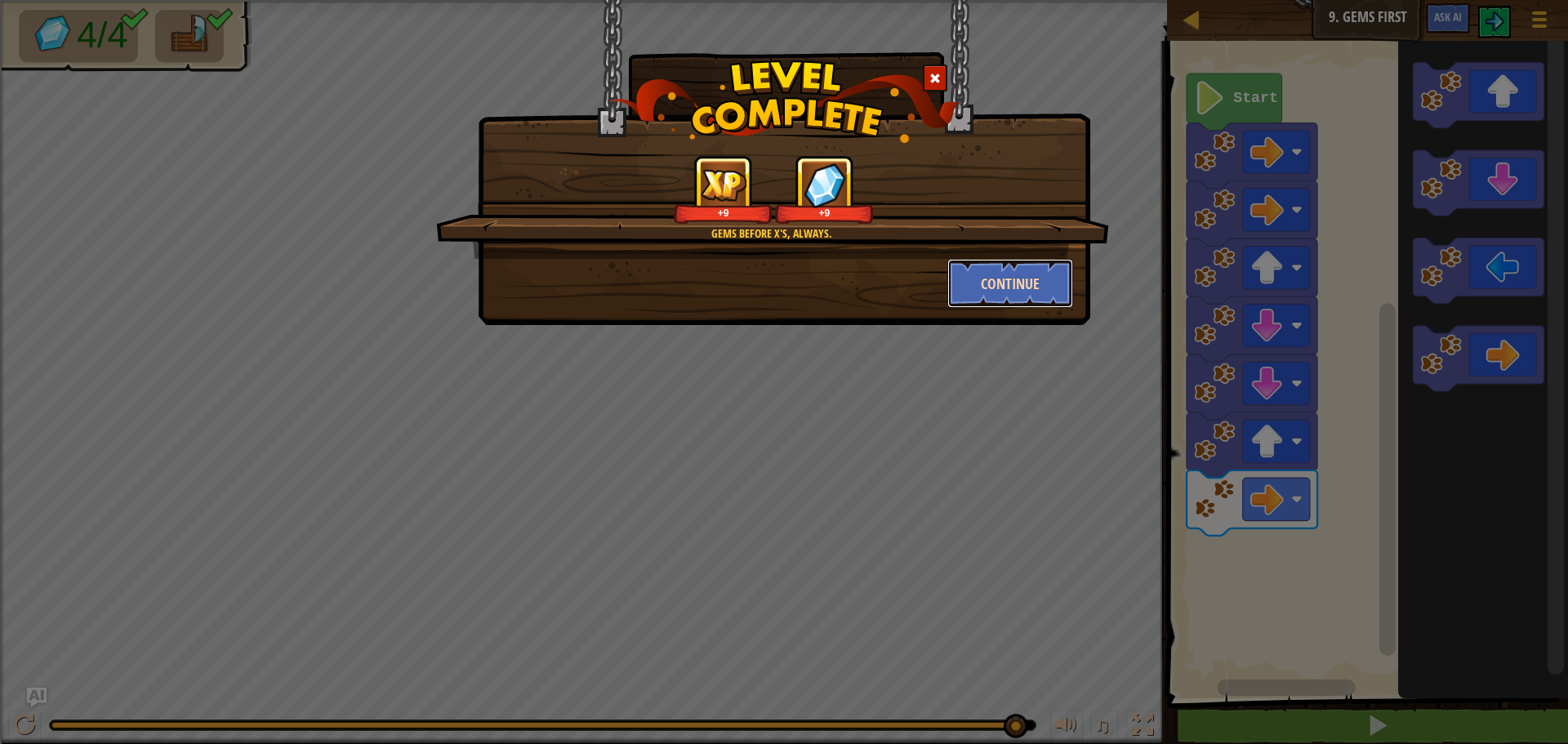
click at [1000, 286] on button "Continue" at bounding box center [1010, 283] width 127 height 49
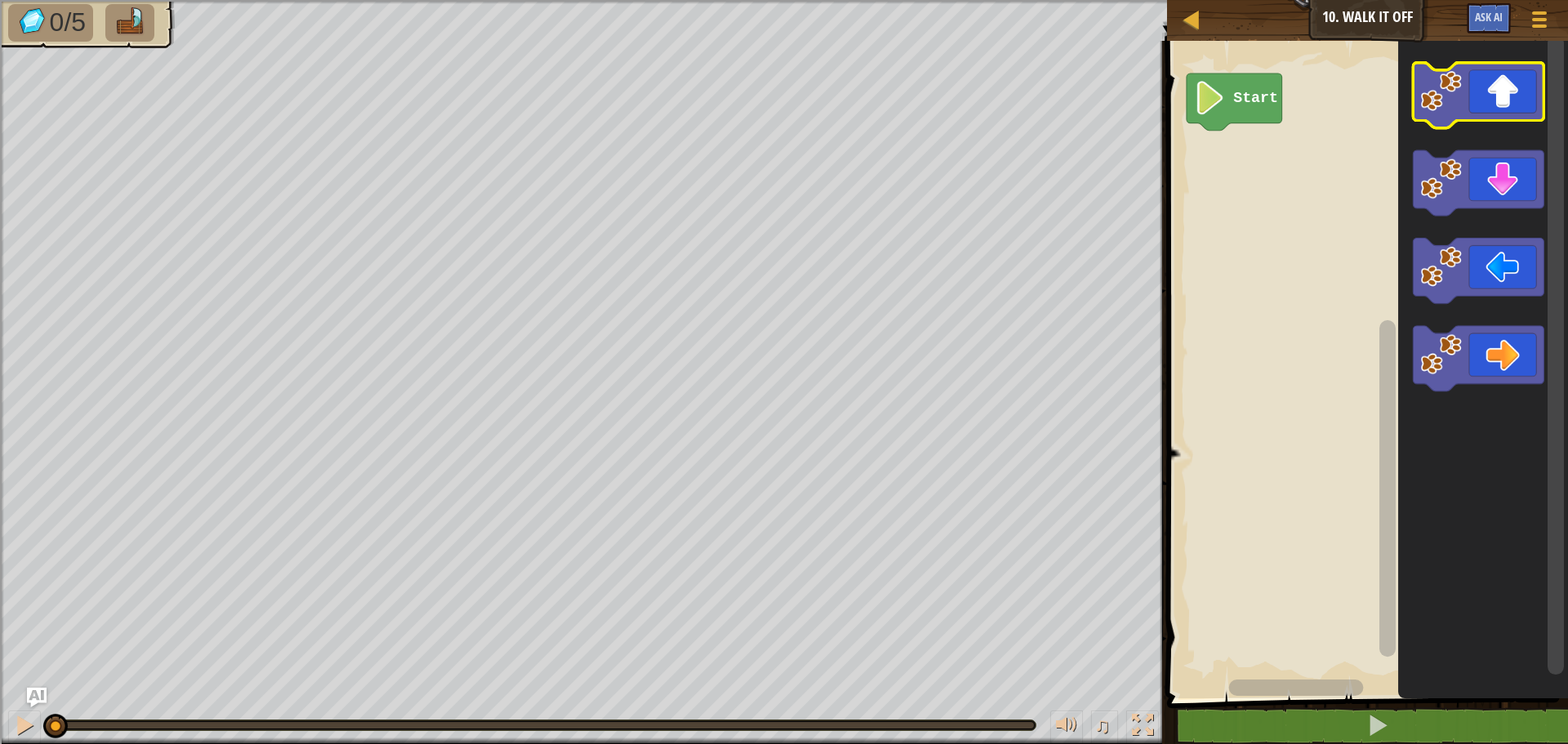
click at [1466, 104] on icon "Blockly Workspace" at bounding box center [1478, 95] width 130 height 66
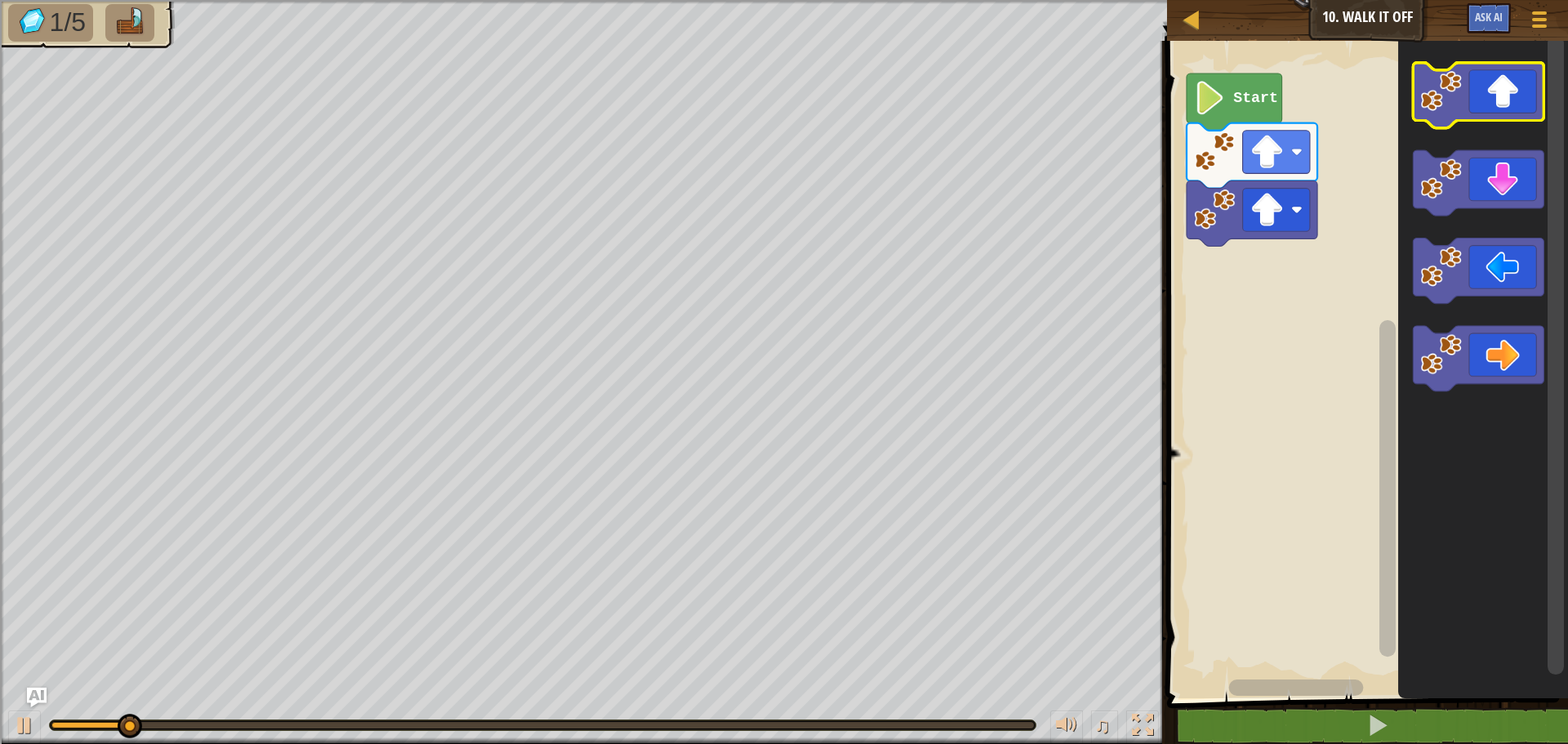
click at [1466, 104] on icon "Blockly Workspace" at bounding box center [1478, 95] width 130 height 66
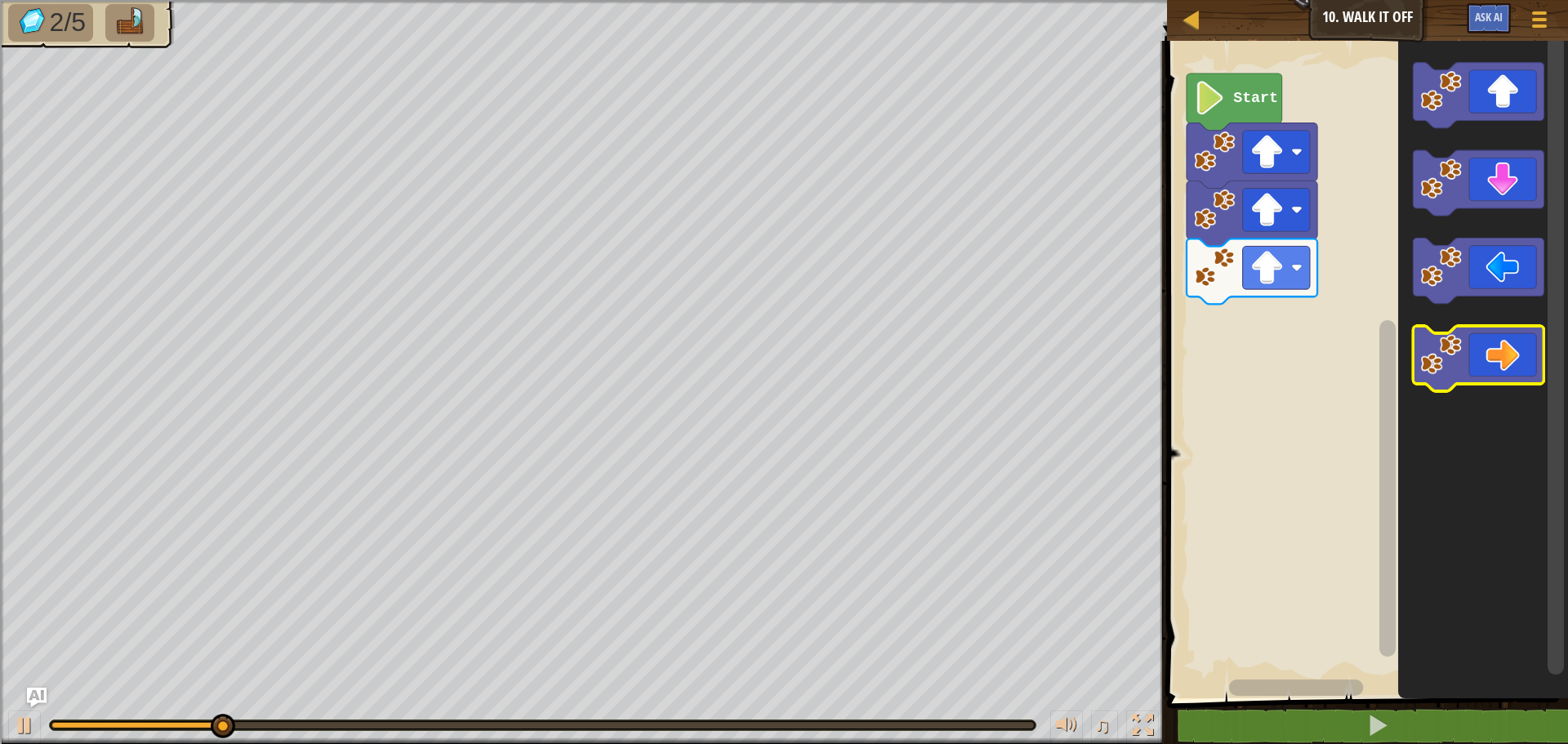
click at [1513, 350] on icon "Blockly Workspace" at bounding box center [1478, 359] width 130 height 66
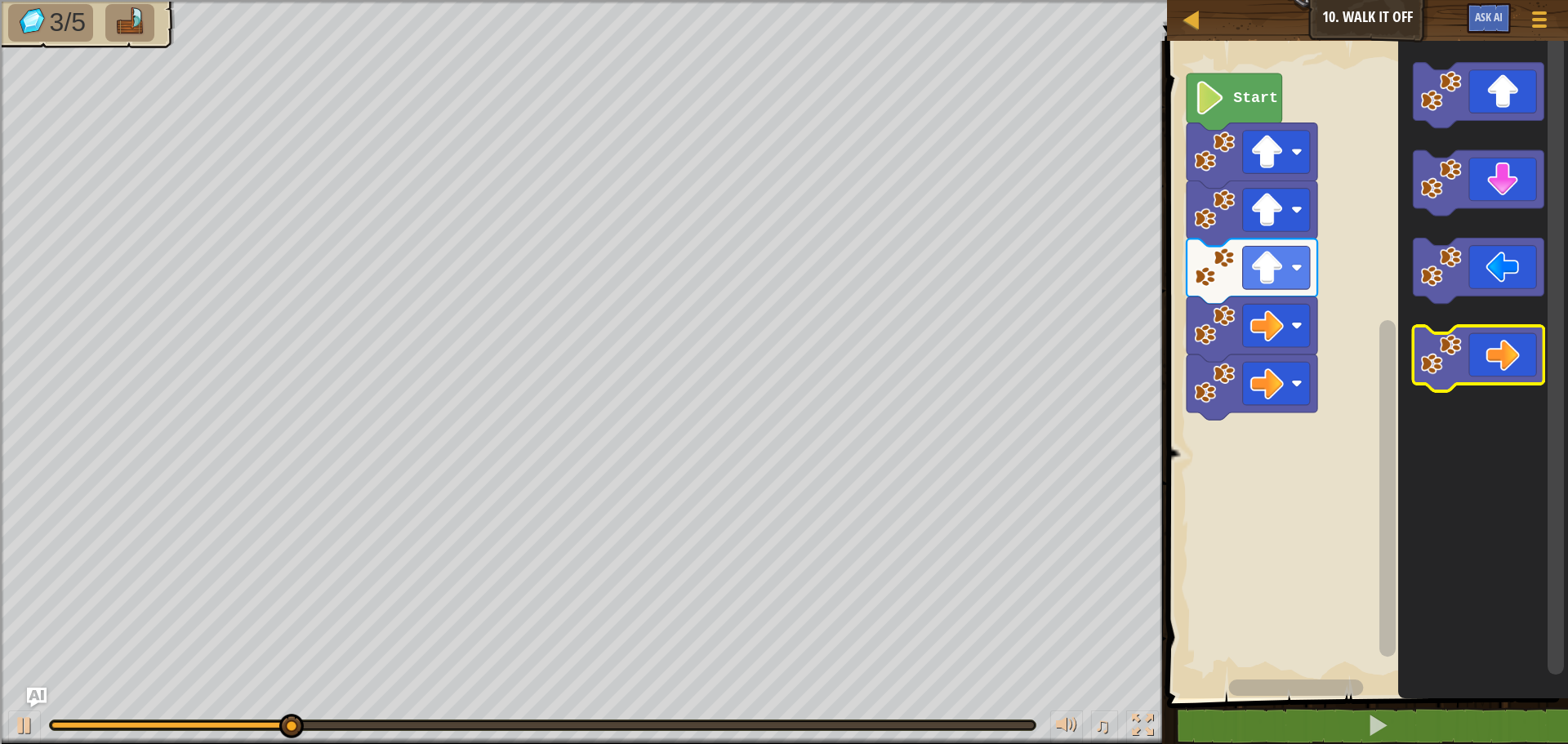
click at [1513, 350] on icon "Blockly Workspace" at bounding box center [1478, 359] width 130 height 66
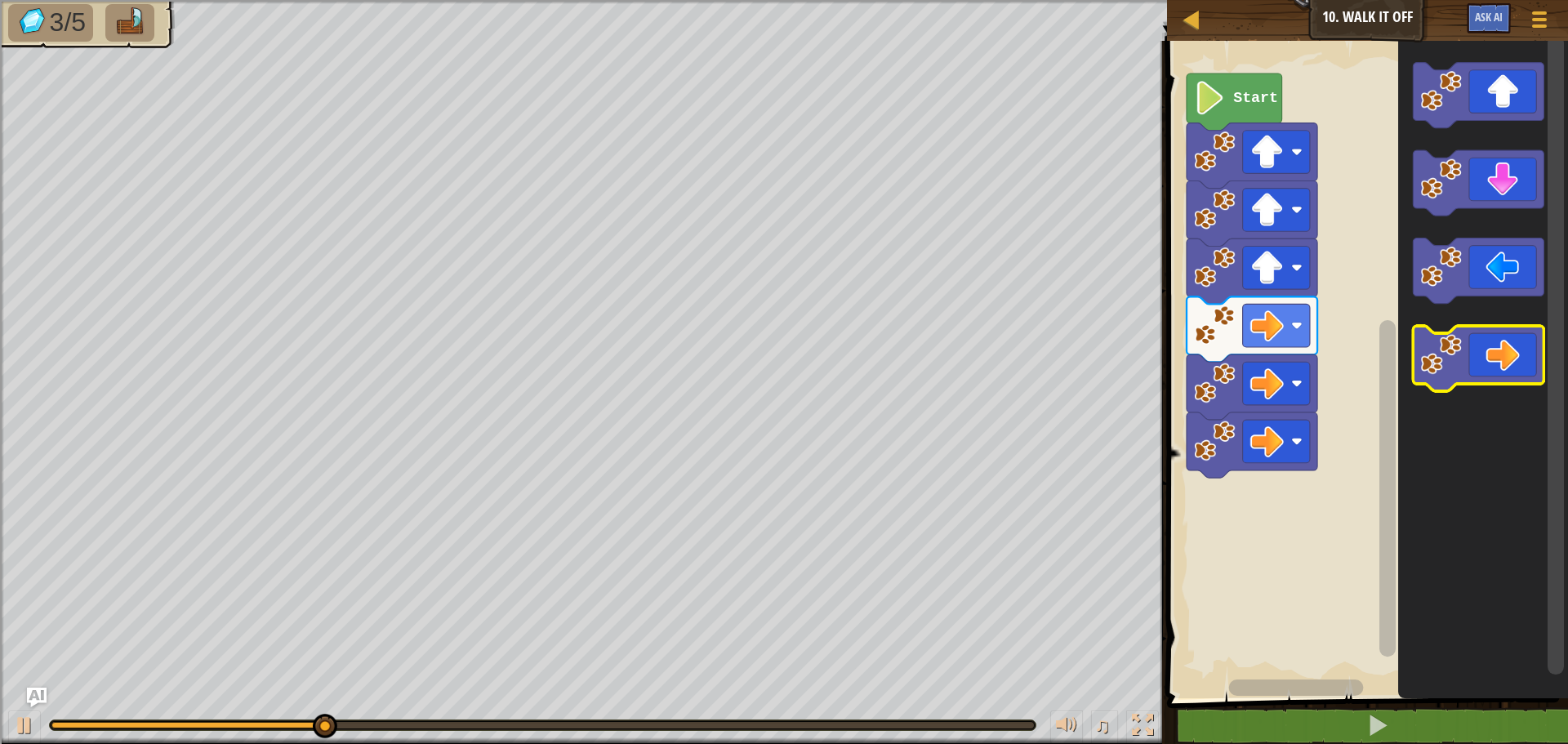
click at [1513, 350] on icon "Blockly Workspace" at bounding box center [1478, 359] width 130 height 66
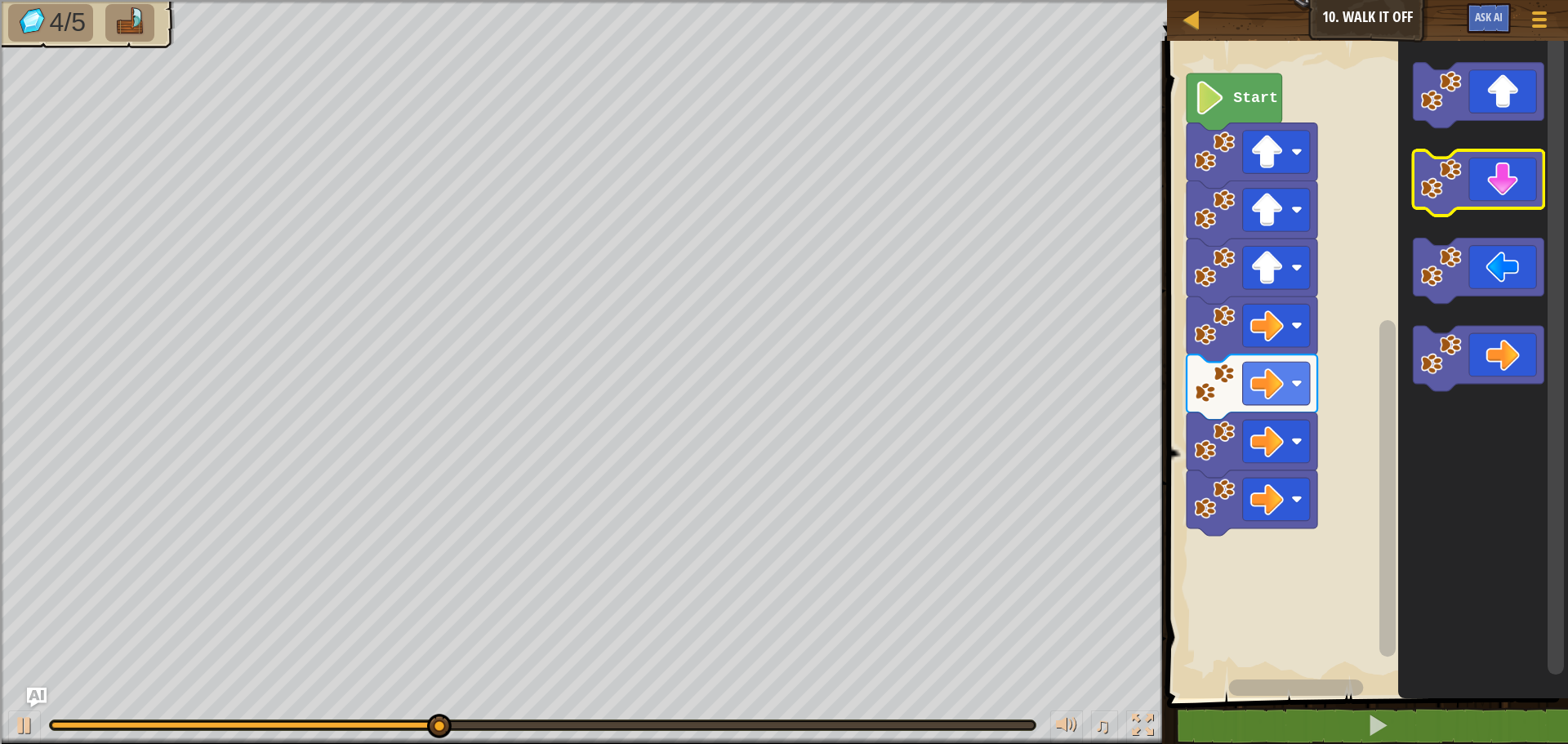
click at [1489, 195] on icon "Blockly Workspace" at bounding box center [1478, 183] width 130 height 66
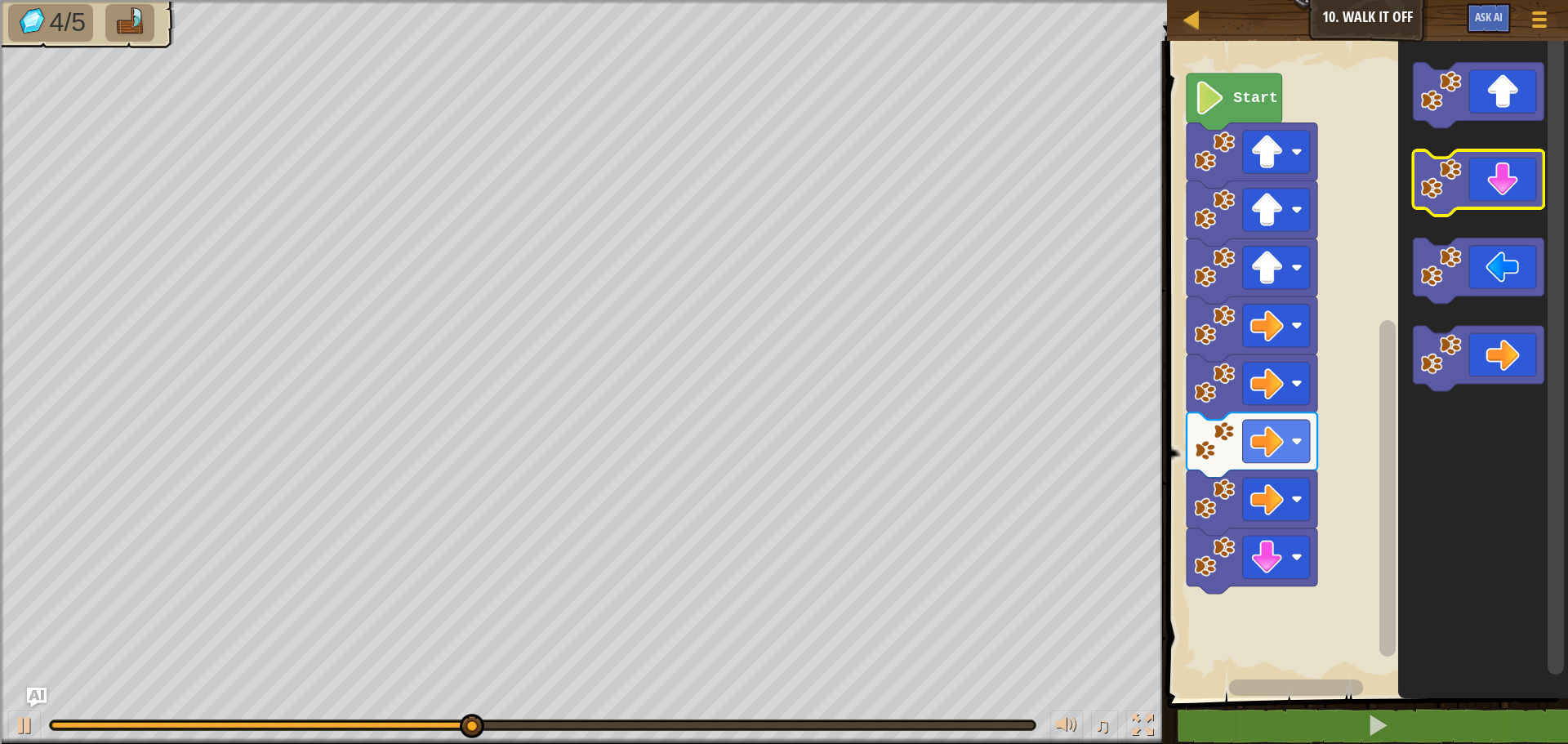
click at [1489, 195] on icon "Blockly Workspace" at bounding box center [1478, 183] width 130 height 66
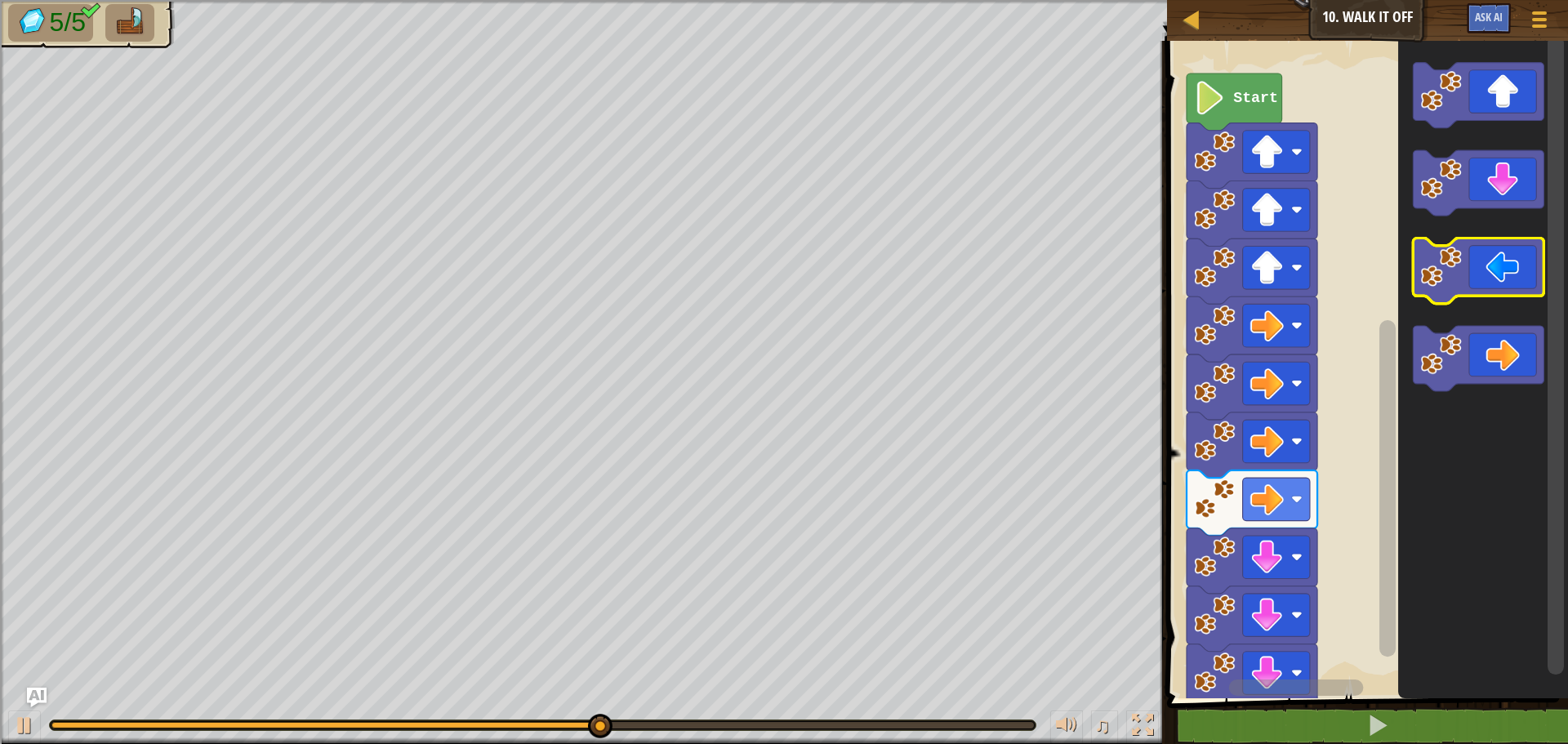
click at [1475, 271] on icon "Blockly Workspace" at bounding box center [1478, 271] width 130 height 66
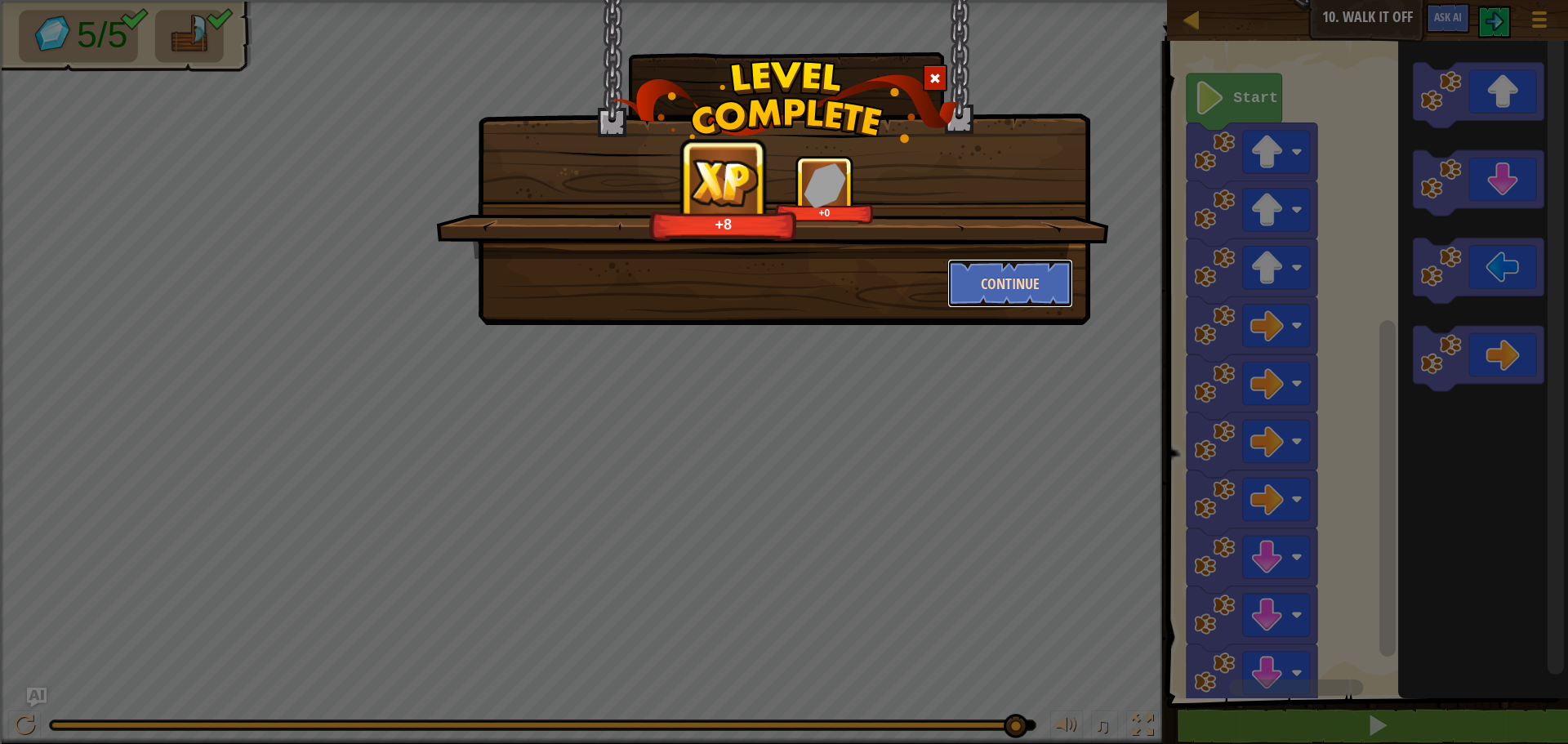
click at [1027, 276] on button "Continue" at bounding box center [1010, 283] width 127 height 49
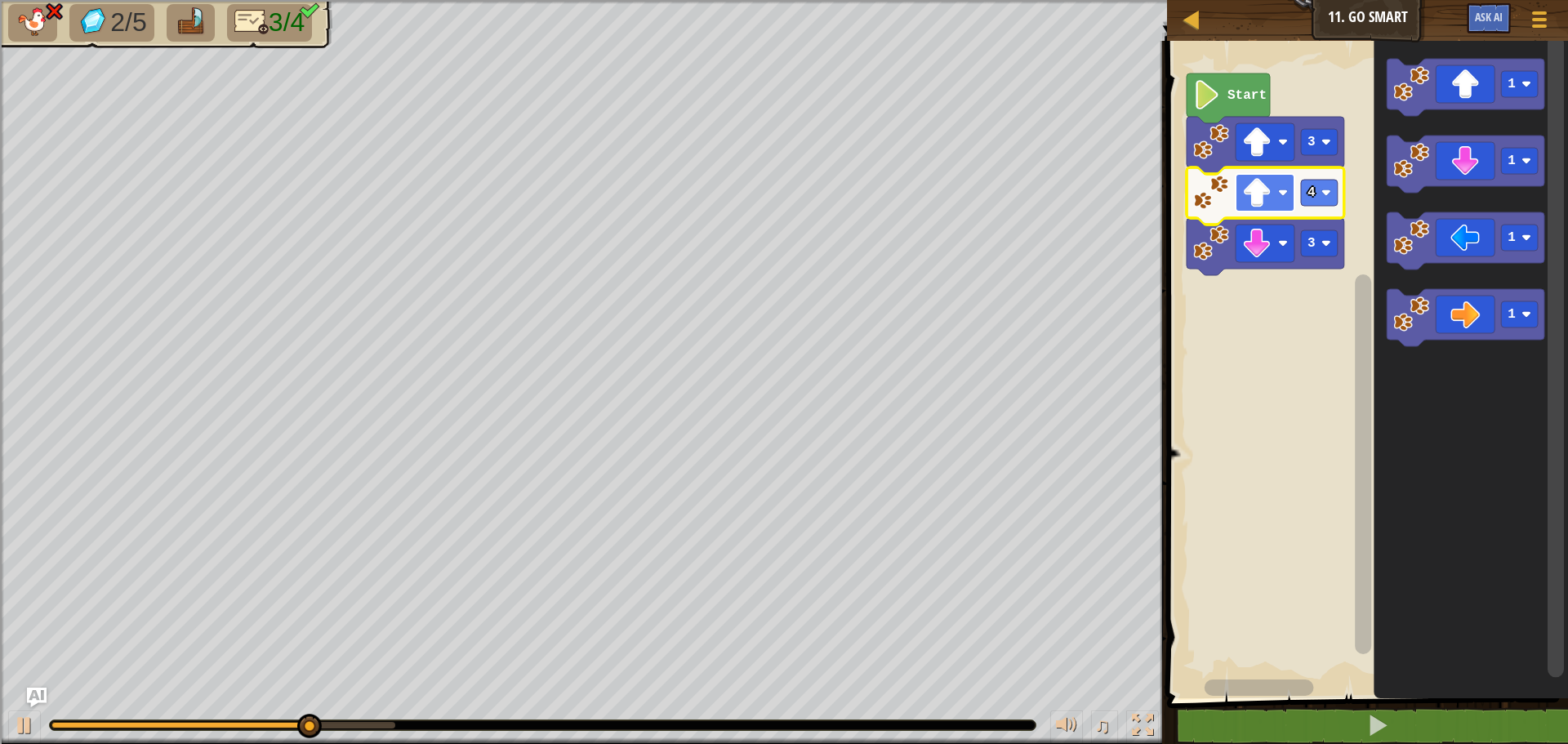
click at [1270, 194] on image "Blockly Workspace" at bounding box center [1257, 193] width 30 height 30
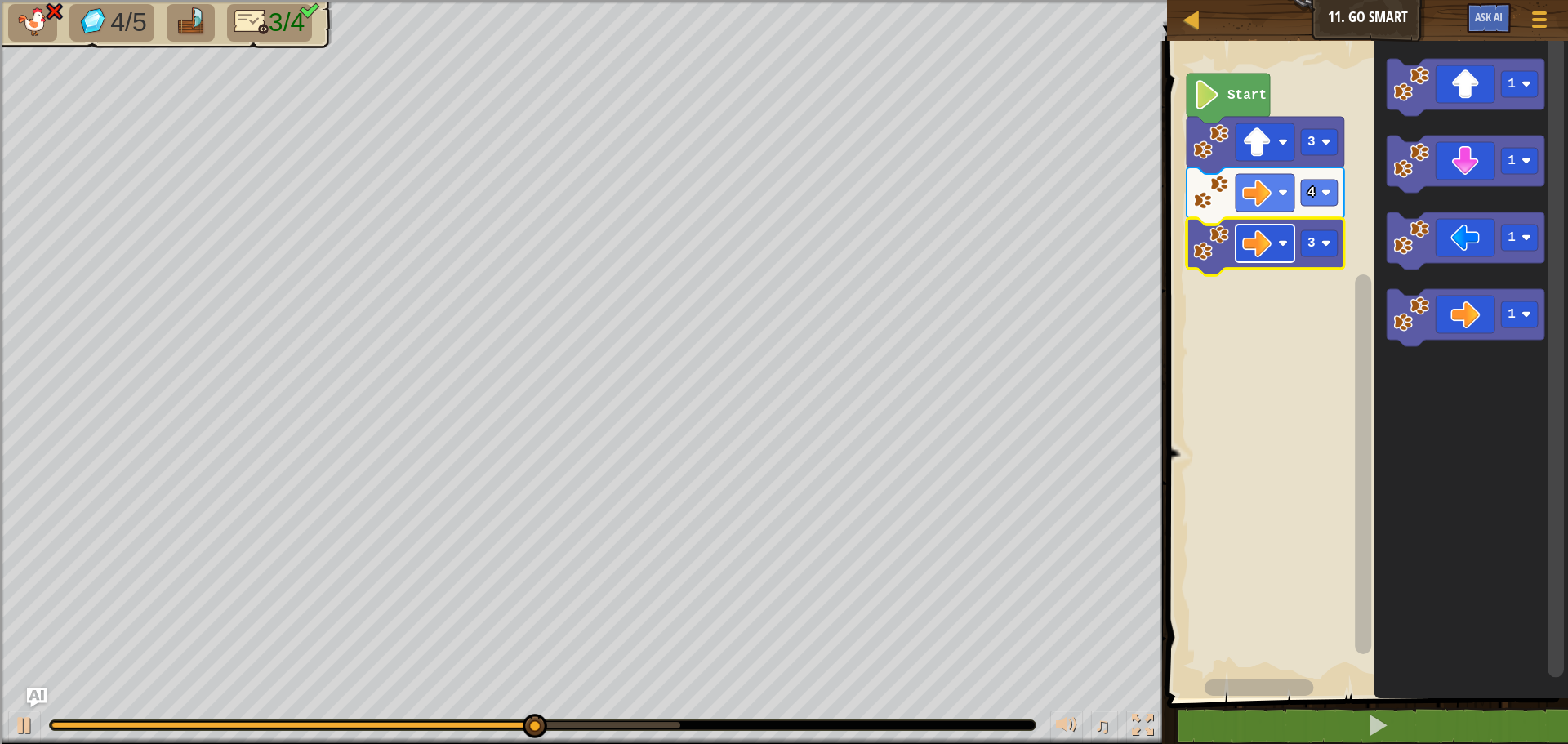
click at [1264, 242] on image "Blockly Workspace" at bounding box center [1257, 243] width 30 height 30
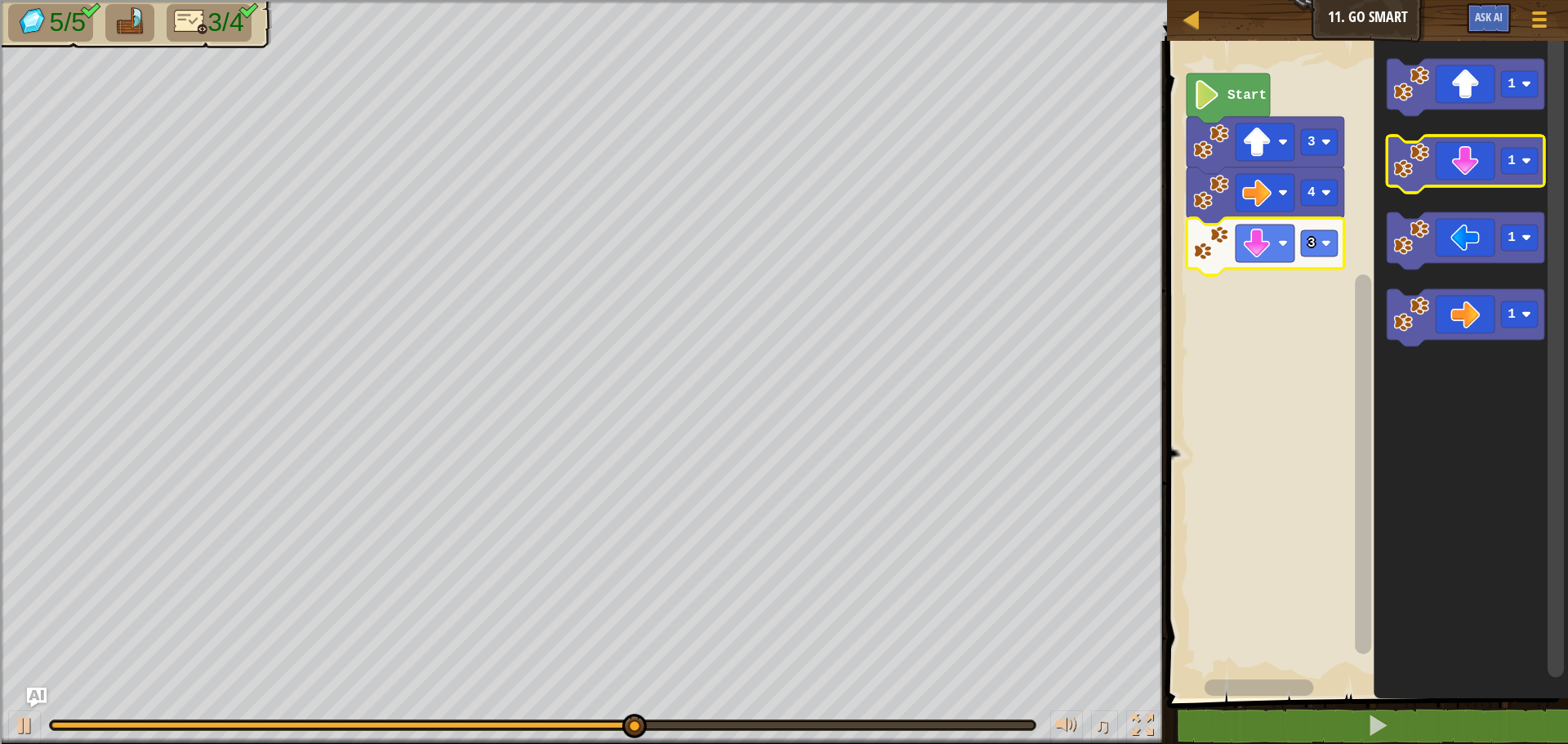
click at [1428, 157] on image "Blockly Workspace" at bounding box center [1411, 161] width 36 height 36
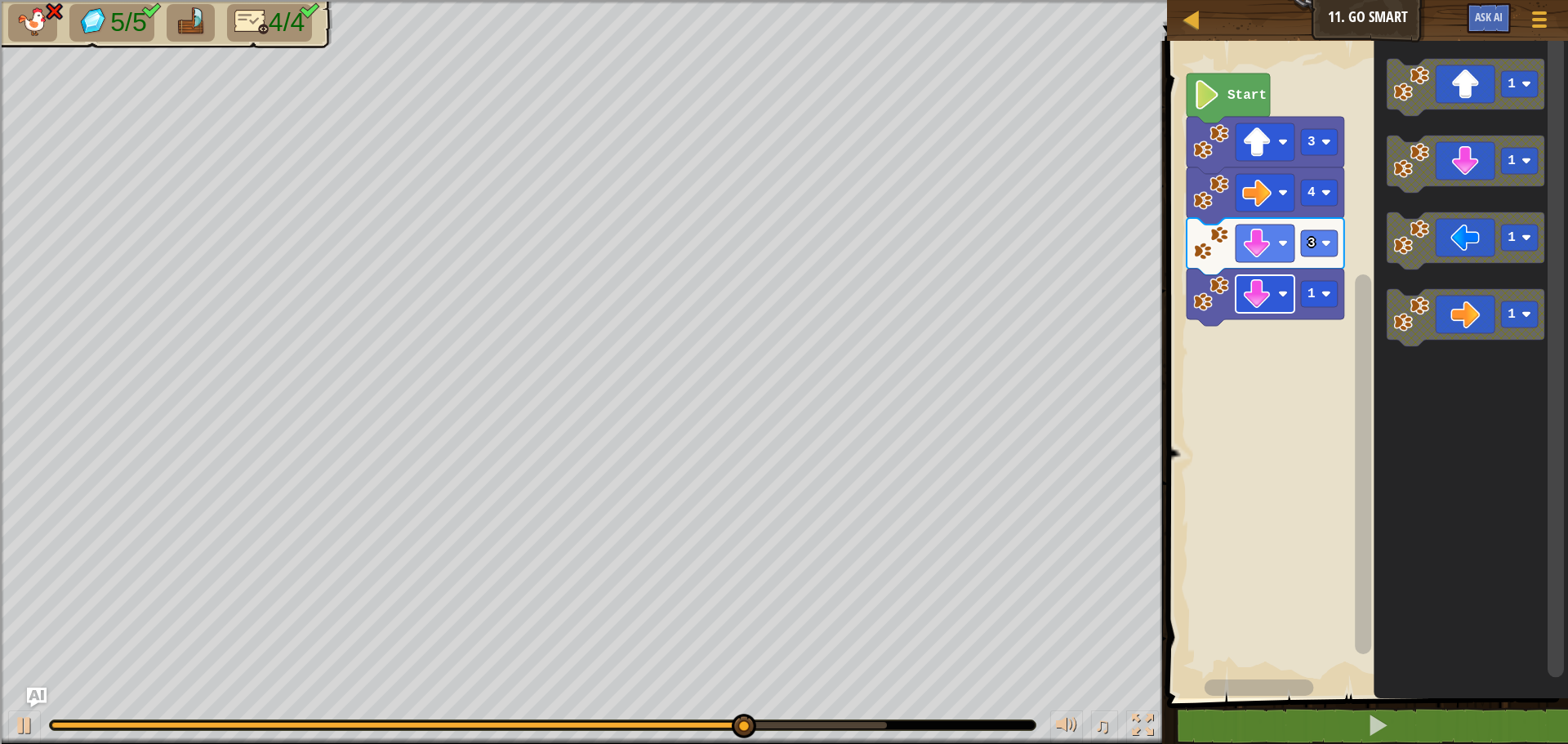
click at [1261, 296] on image "Blockly Workspace" at bounding box center [1257, 294] width 30 height 30
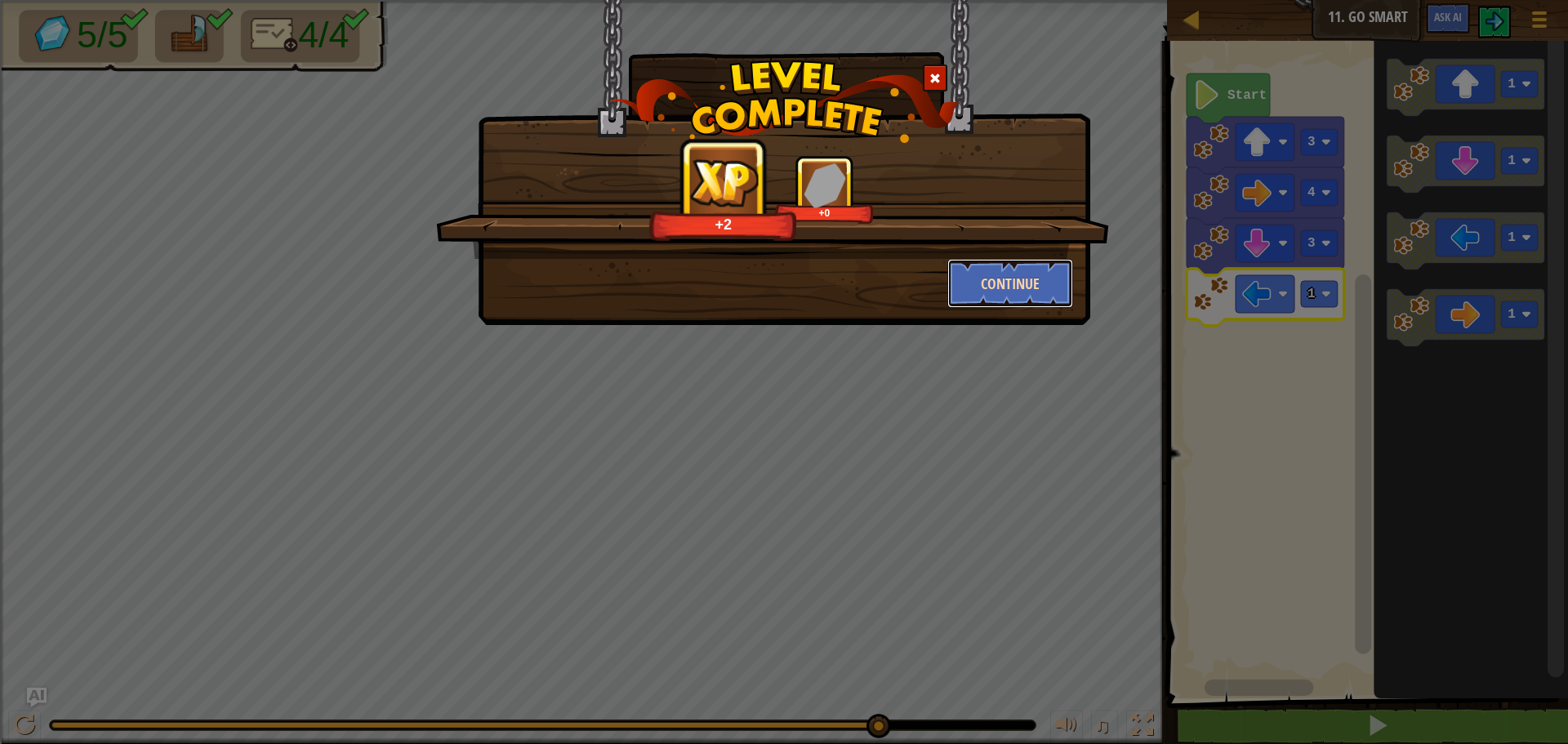
click at [1048, 287] on button "Continue" at bounding box center [1010, 283] width 127 height 49
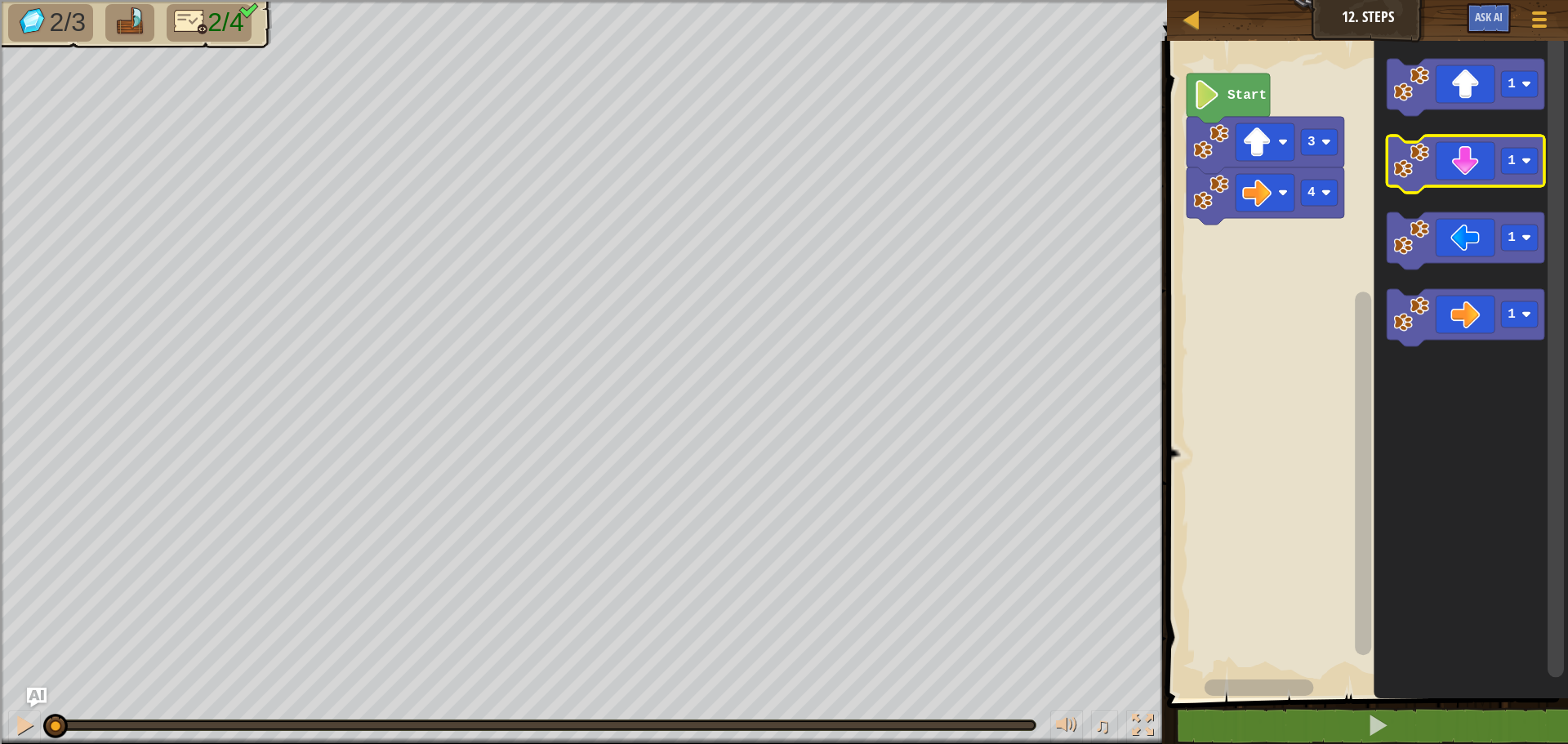
click at [1480, 177] on icon "Blockly Workspace" at bounding box center [1465, 165] width 158 height 57
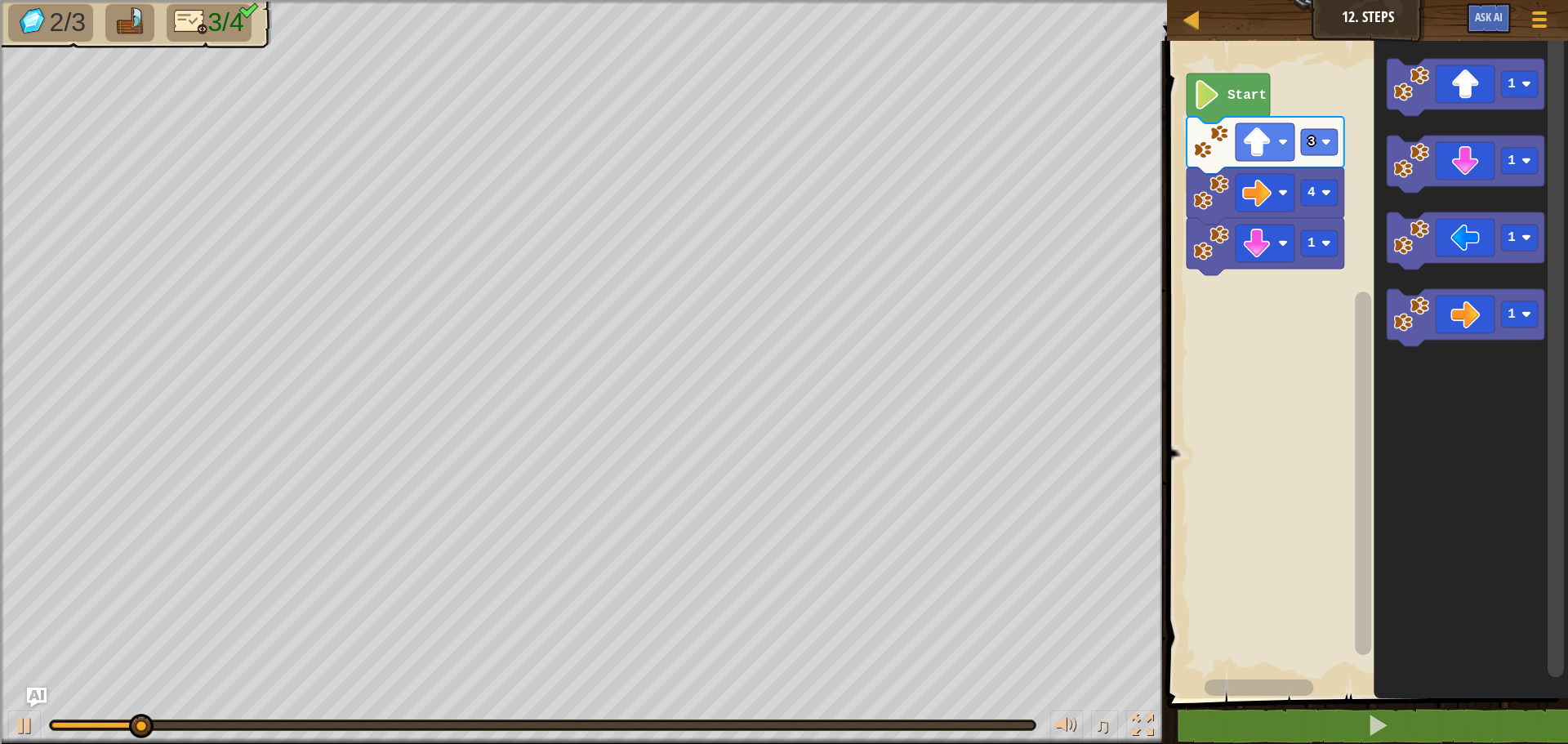
click at [1237, 511] on rect "Blockly Workspace" at bounding box center [1365, 365] width 406 height 665
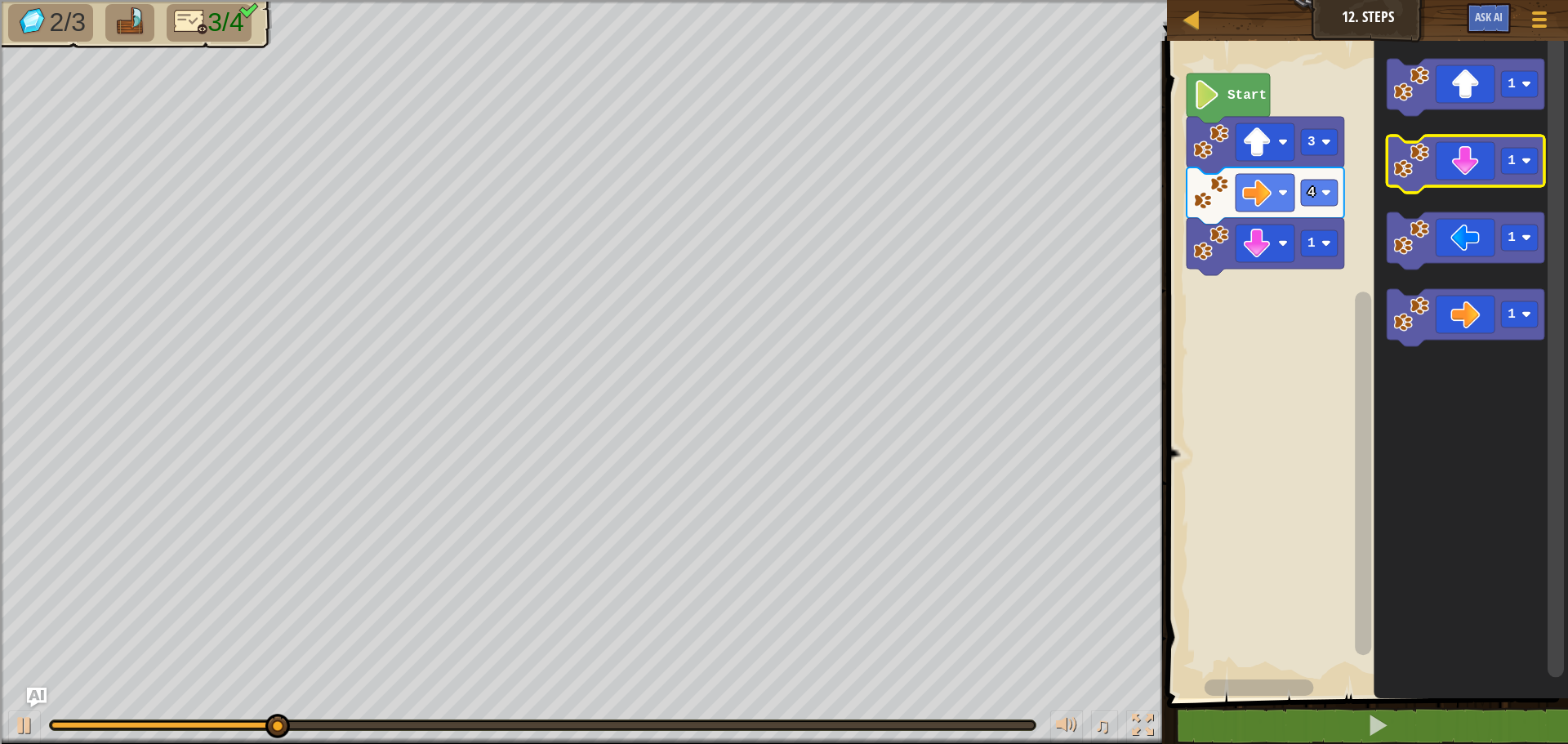
click at [1480, 170] on icon "Blockly Workspace" at bounding box center [1465, 165] width 158 height 57
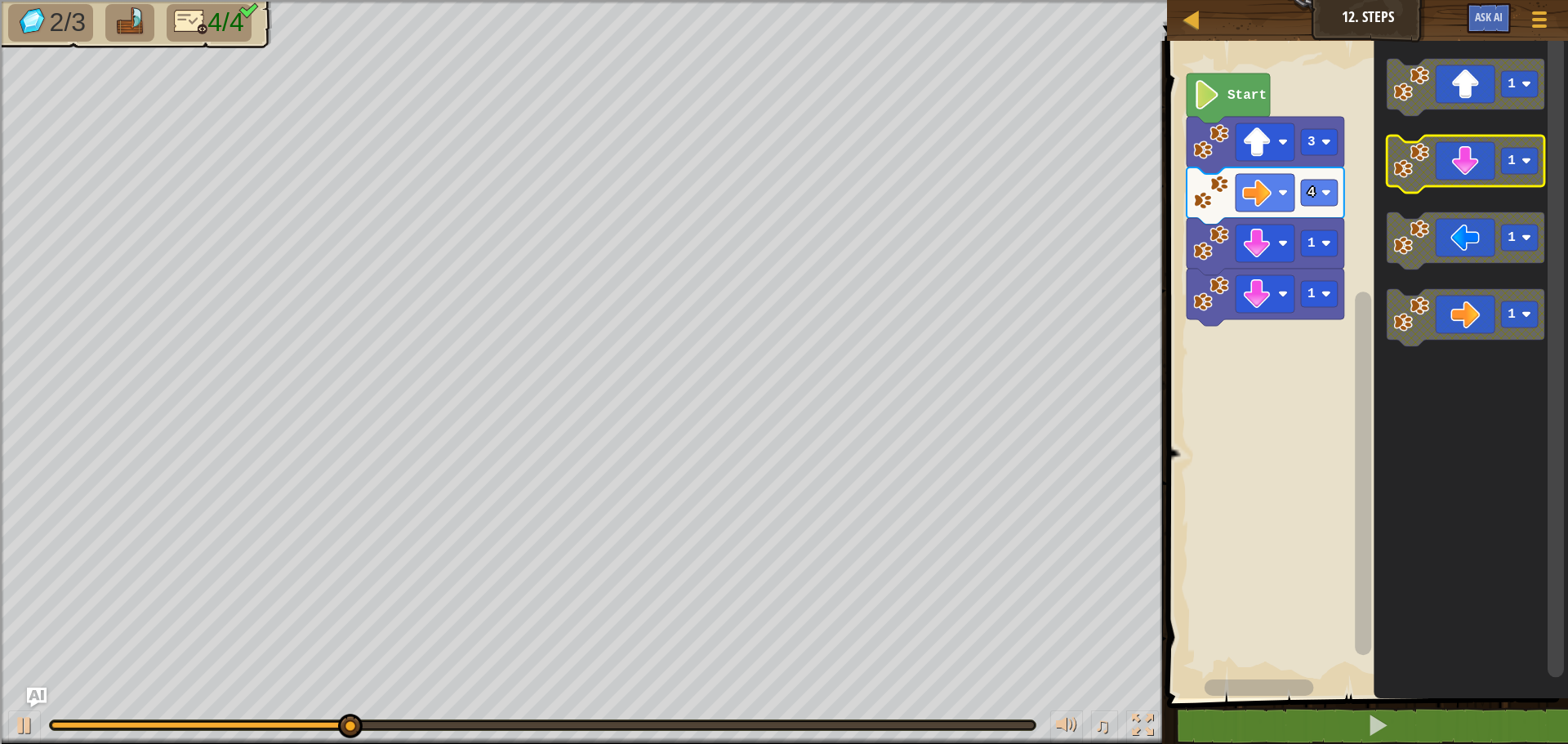
click at [1482, 152] on icon "Blockly Workspace" at bounding box center [1465, 165] width 158 height 57
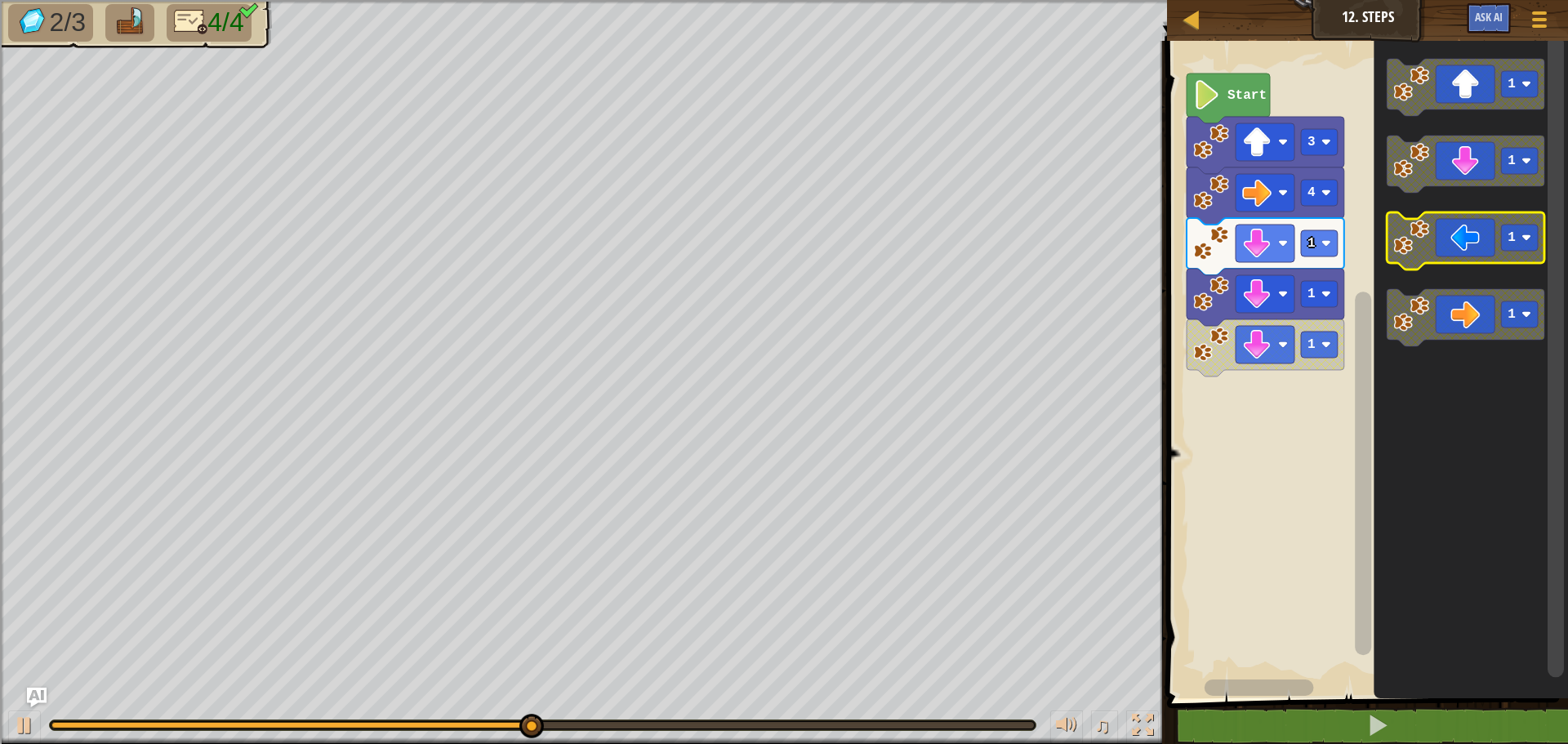
click at [1453, 246] on icon "Blockly Workspace" at bounding box center [1465, 241] width 158 height 57
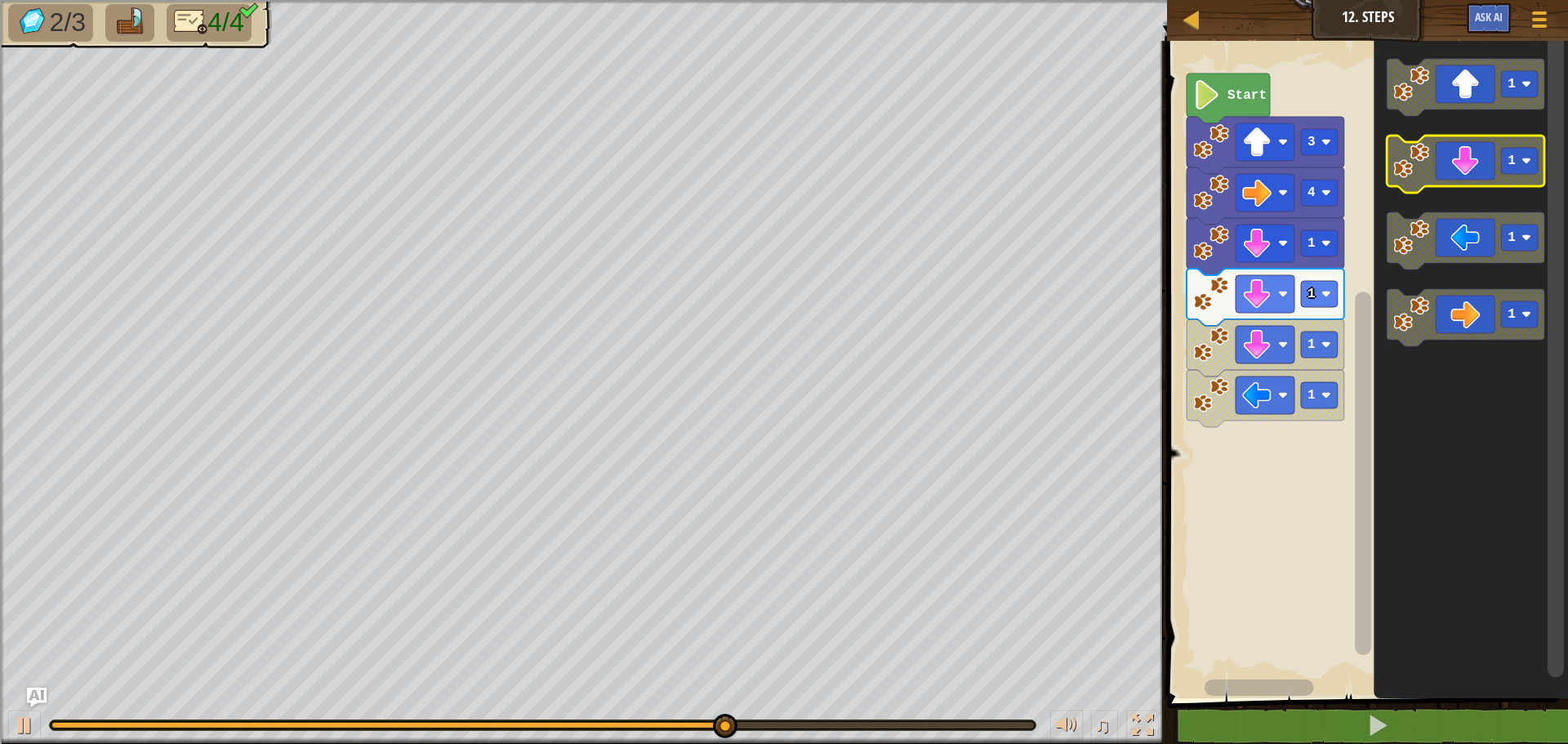
click at [1461, 172] on icon "Blockly Workspace" at bounding box center [1465, 165] width 158 height 57
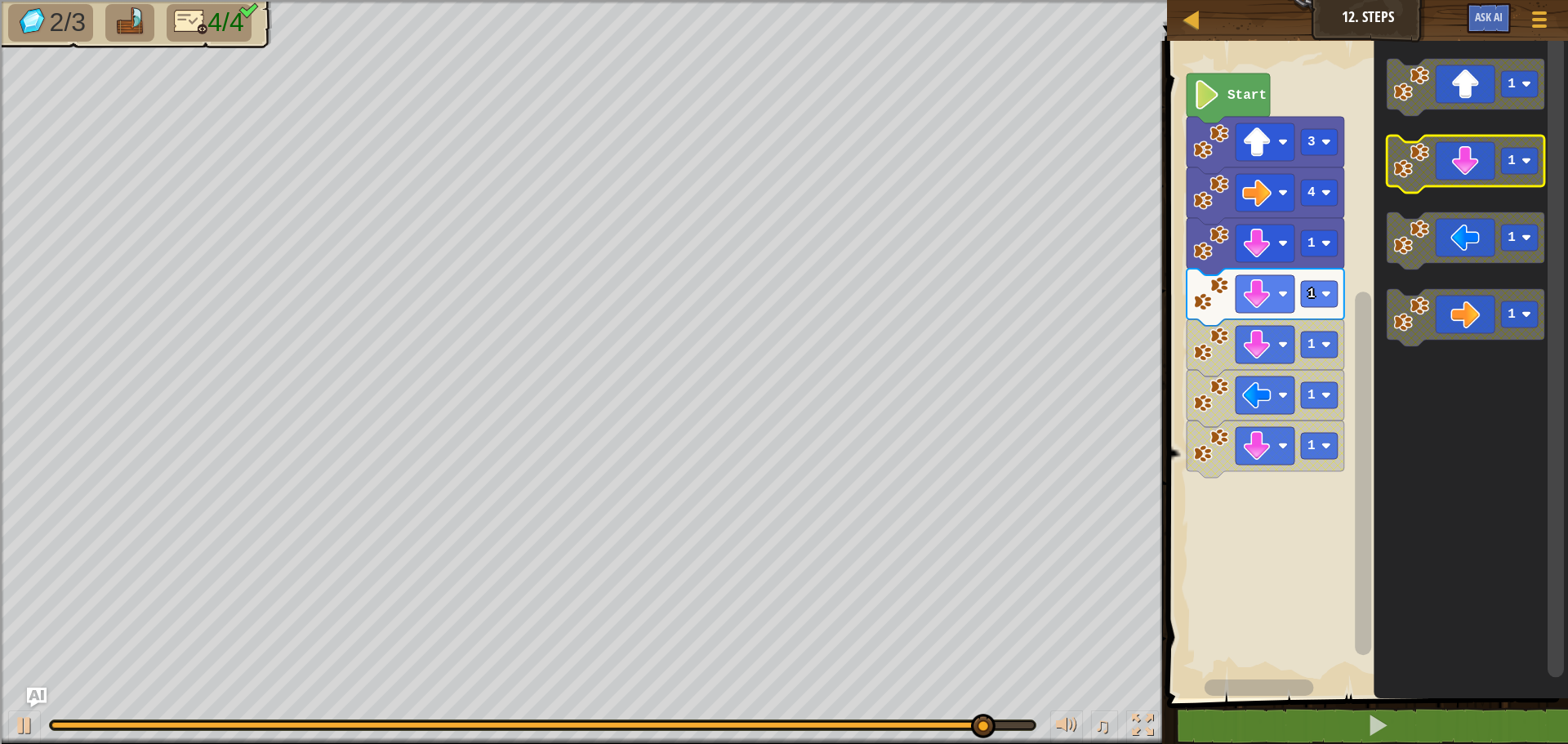
click at [1465, 163] on icon "Blockly Workspace" at bounding box center [1465, 165] width 158 height 57
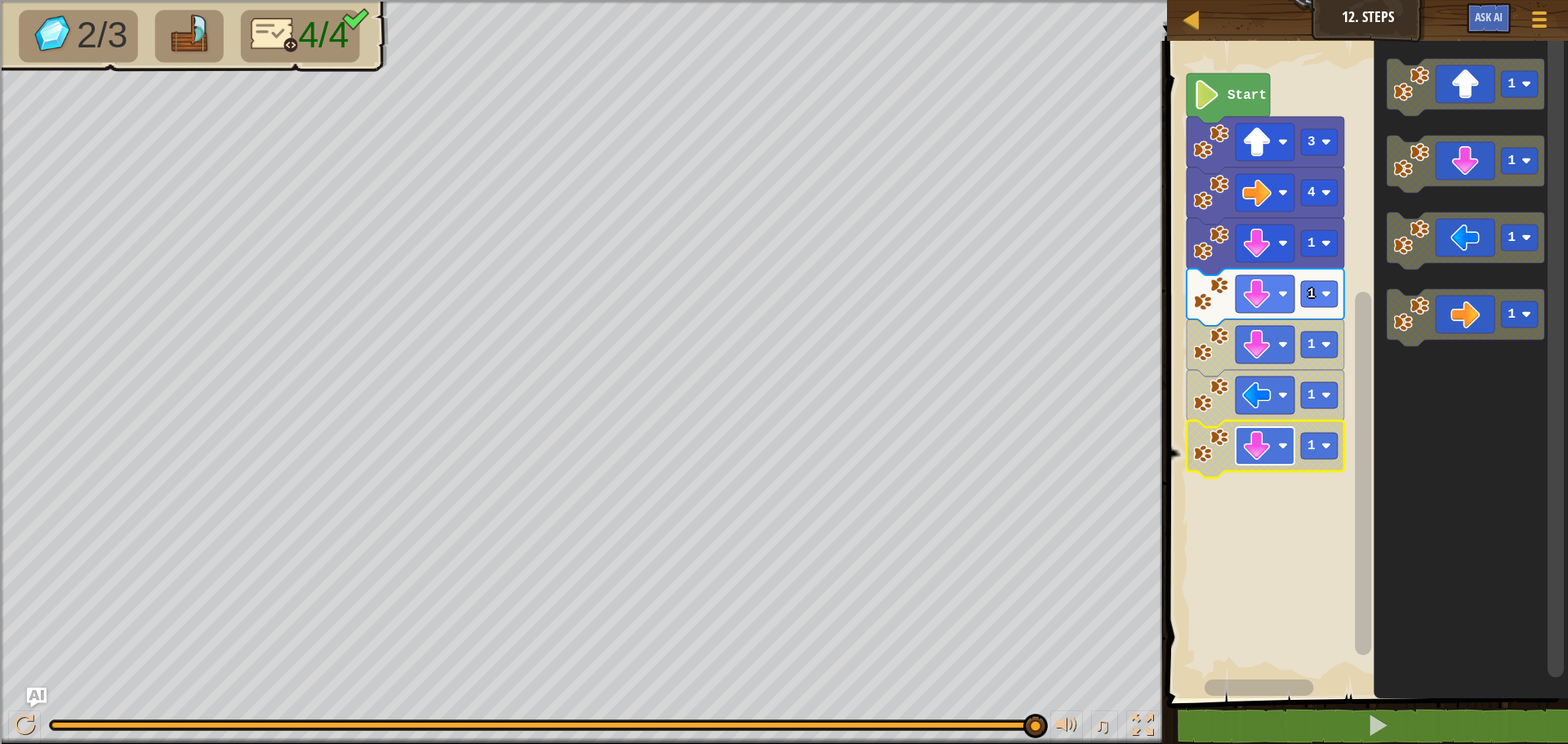
click at [1252, 450] on image "Blockly Workspace" at bounding box center [1257, 446] width 30 height 30
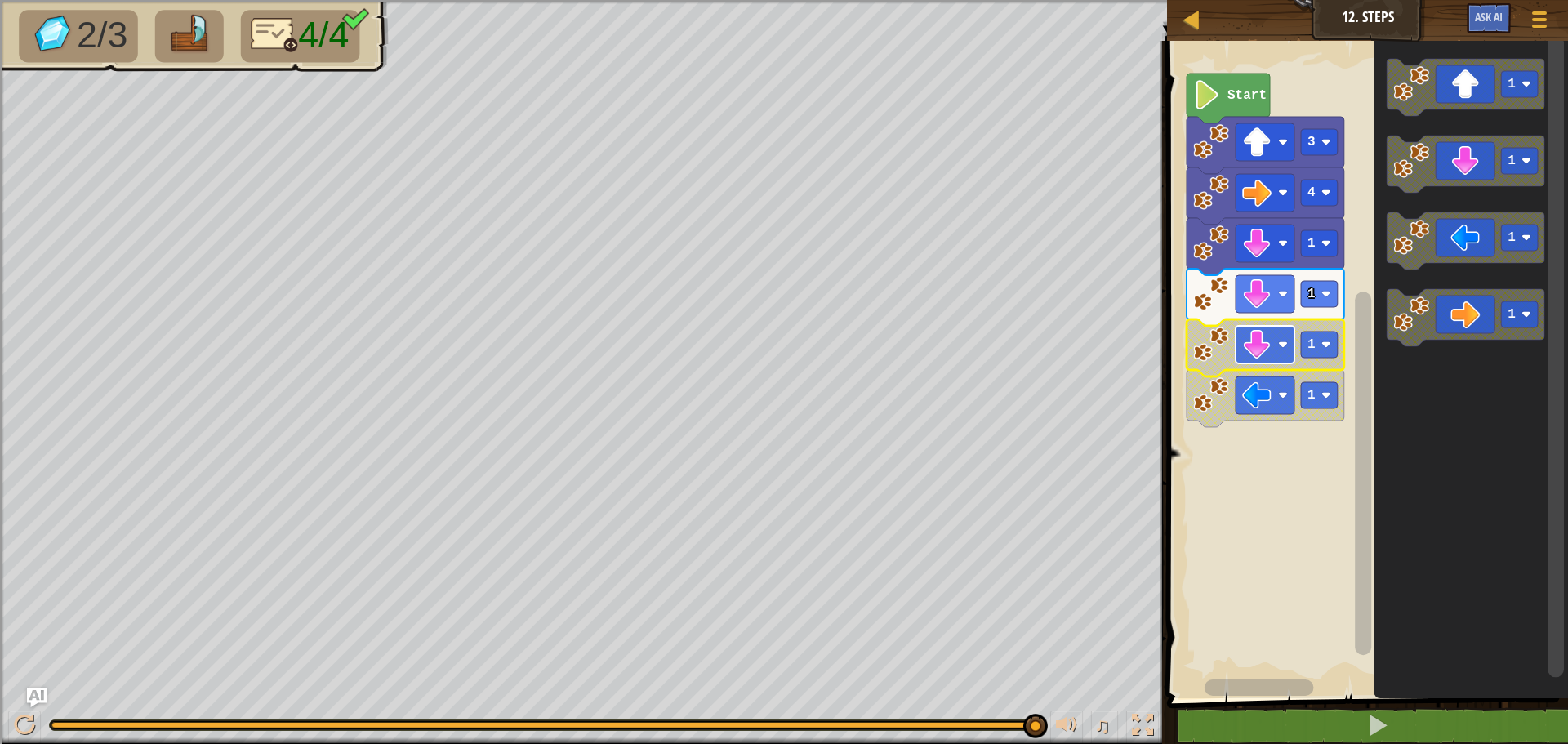
click at [1258, 348] on image "Blockly Workspace" at bounding box center [1257, 345] width 30 height 30
click at [1264, 348] on image "Blockly Workspace" at bounding box center [1257, 345] width 30 height 30
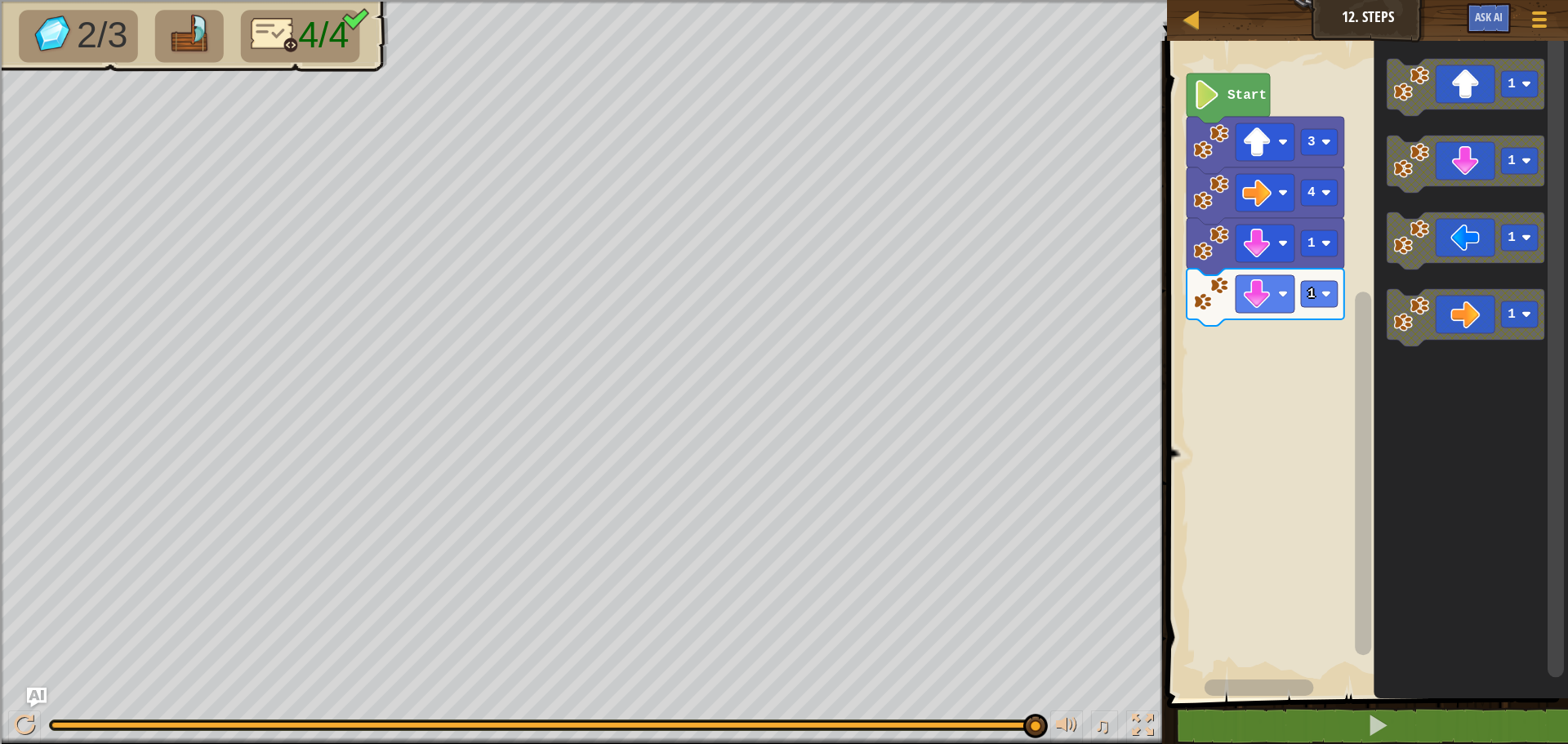
click at [1223, 104] on icon "Blockly Workspace" at bounding box center [1228, 99] width 83 height 50
click at [1238, 566] on rect "Blockly Workspace" at bounding box center [1365, 365] width 406 height 665
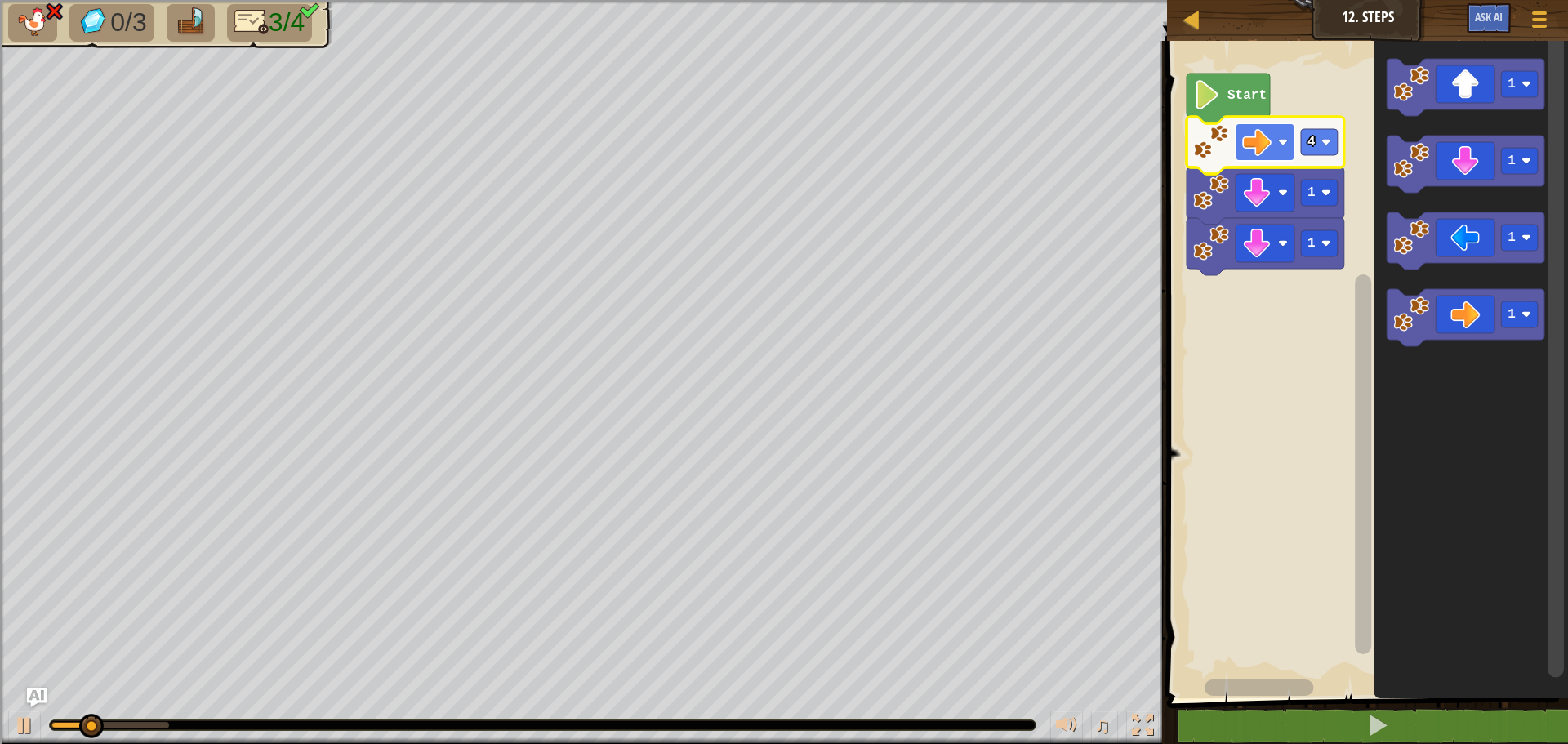
click at [1262, 143] on image "Blockly Workspace" at bounding box center [1257, 142] width 30 height 30
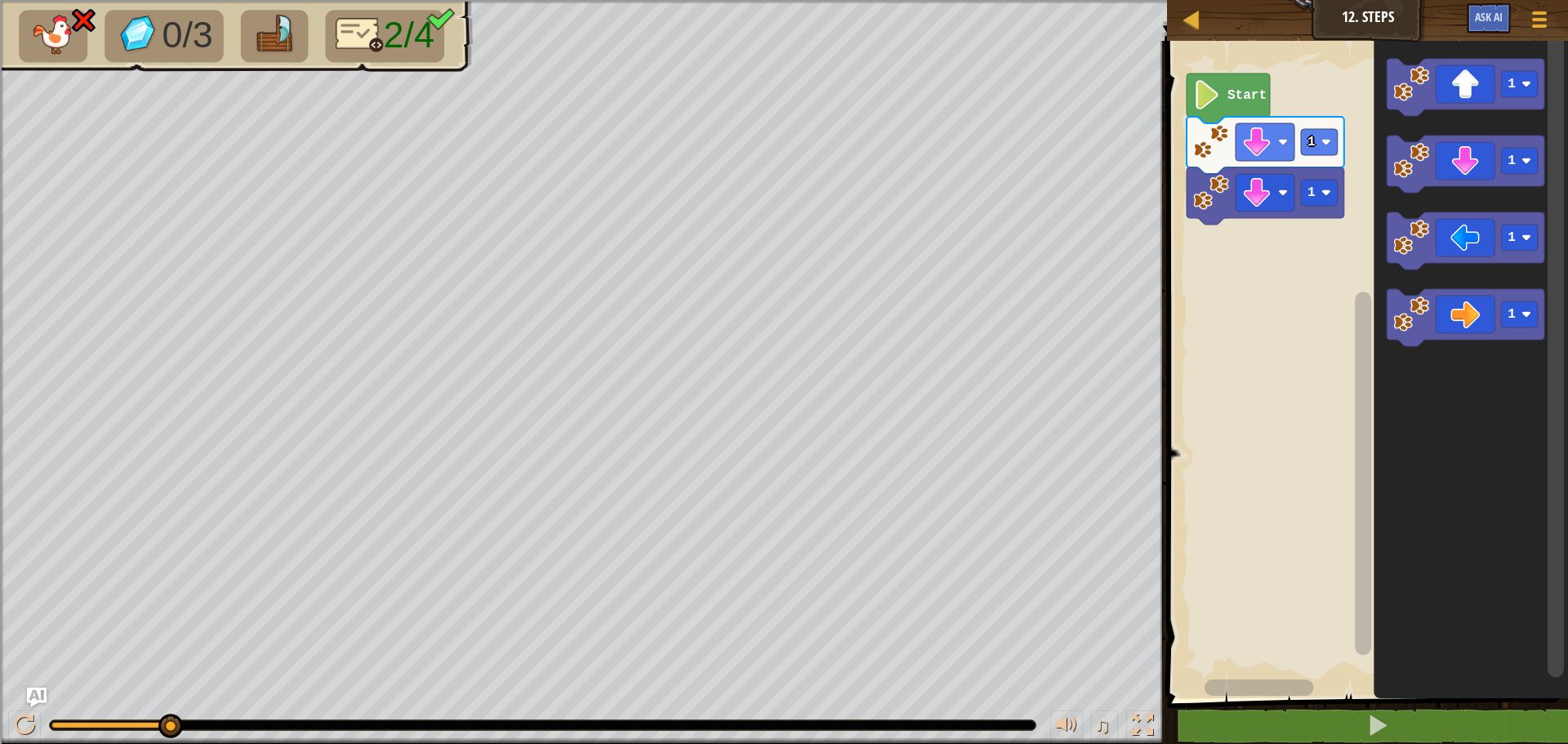
click at [1262, 143] on image "Blockly Workspace" at bounding box center [1257, 142] width 30 height 30
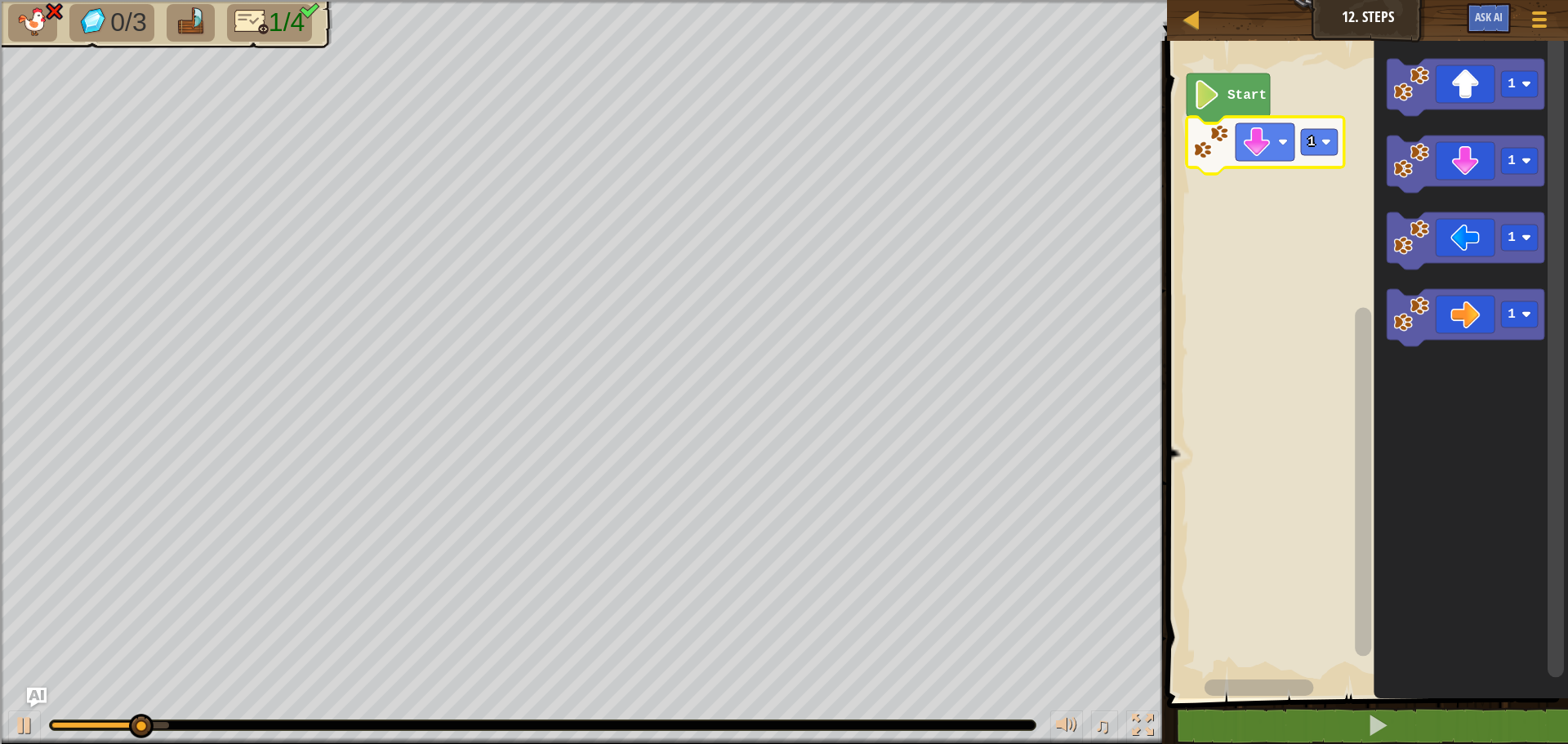
click at [1262, 143] on image "Blockly Workspace" at bounding box center [1257, 142] width 30 height 30
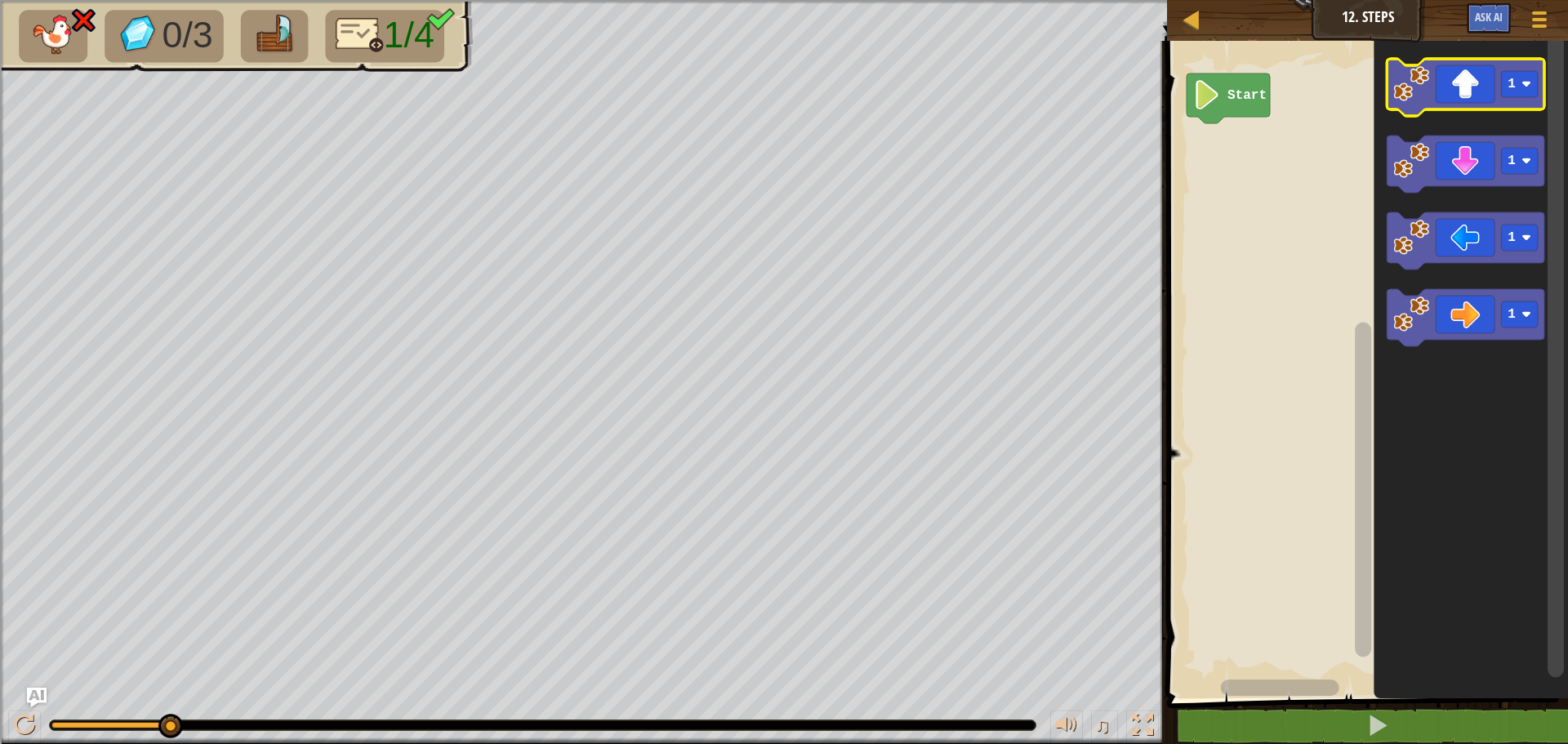
click at [1468, 89] on icon "Blockly Workspace" at bounding box center [1465, 88] width 158 height 57
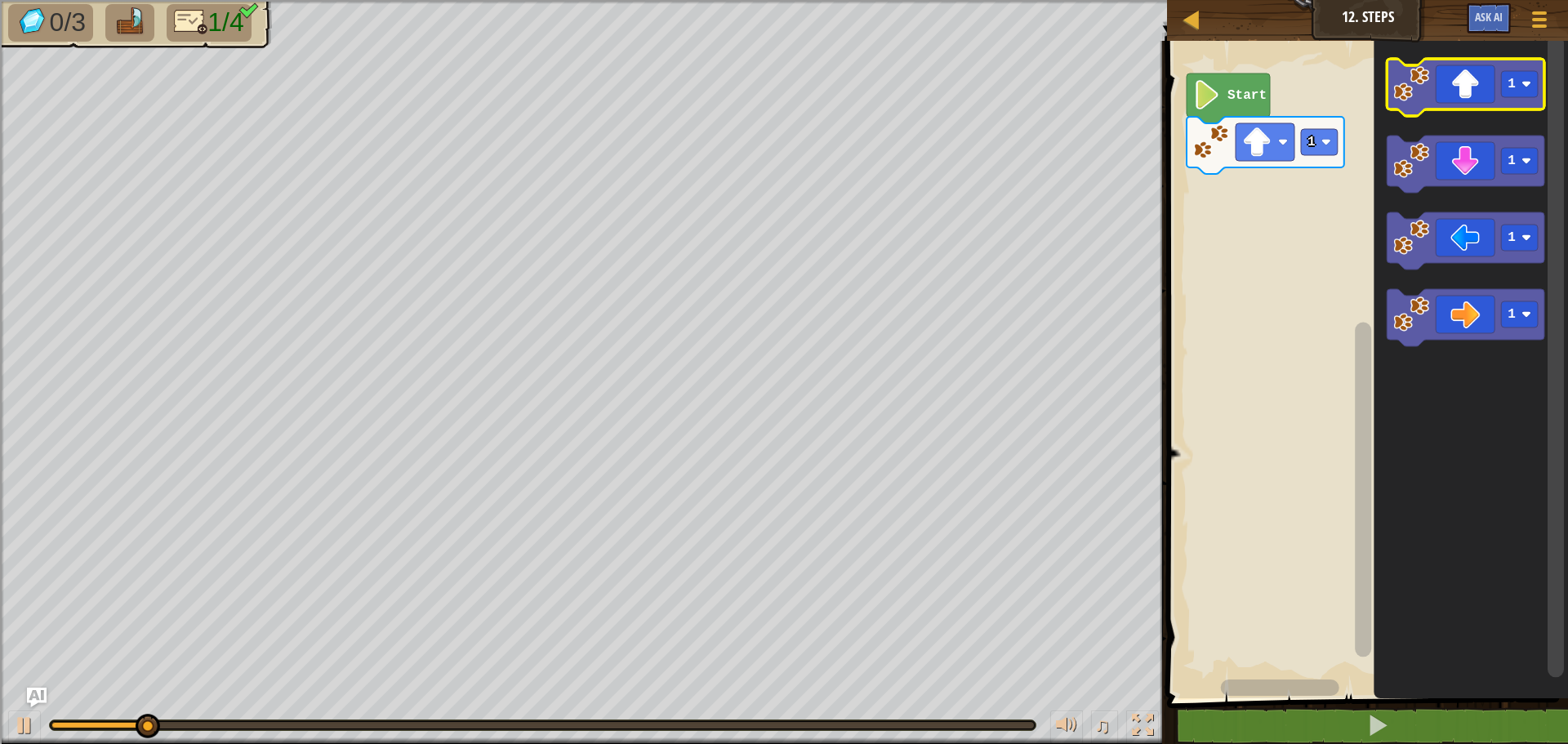
click at [1461, 89] on icon "Blockly Workspace" at bounding box center [1465, 88] width 158 height 57
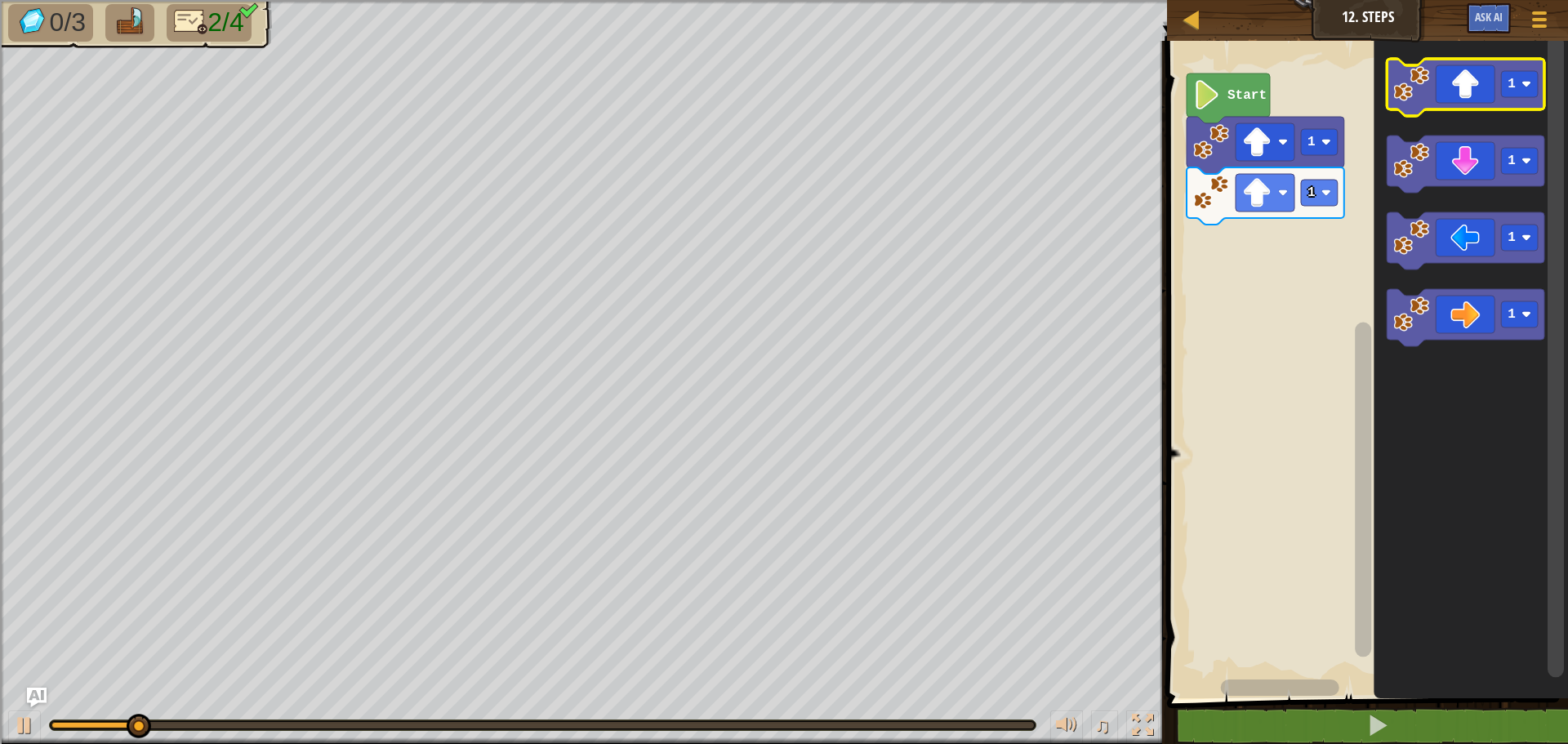
click at [1461, 89] on icon "Blockly Workspace" at bounding box center [1465, 88] width 158 height 57
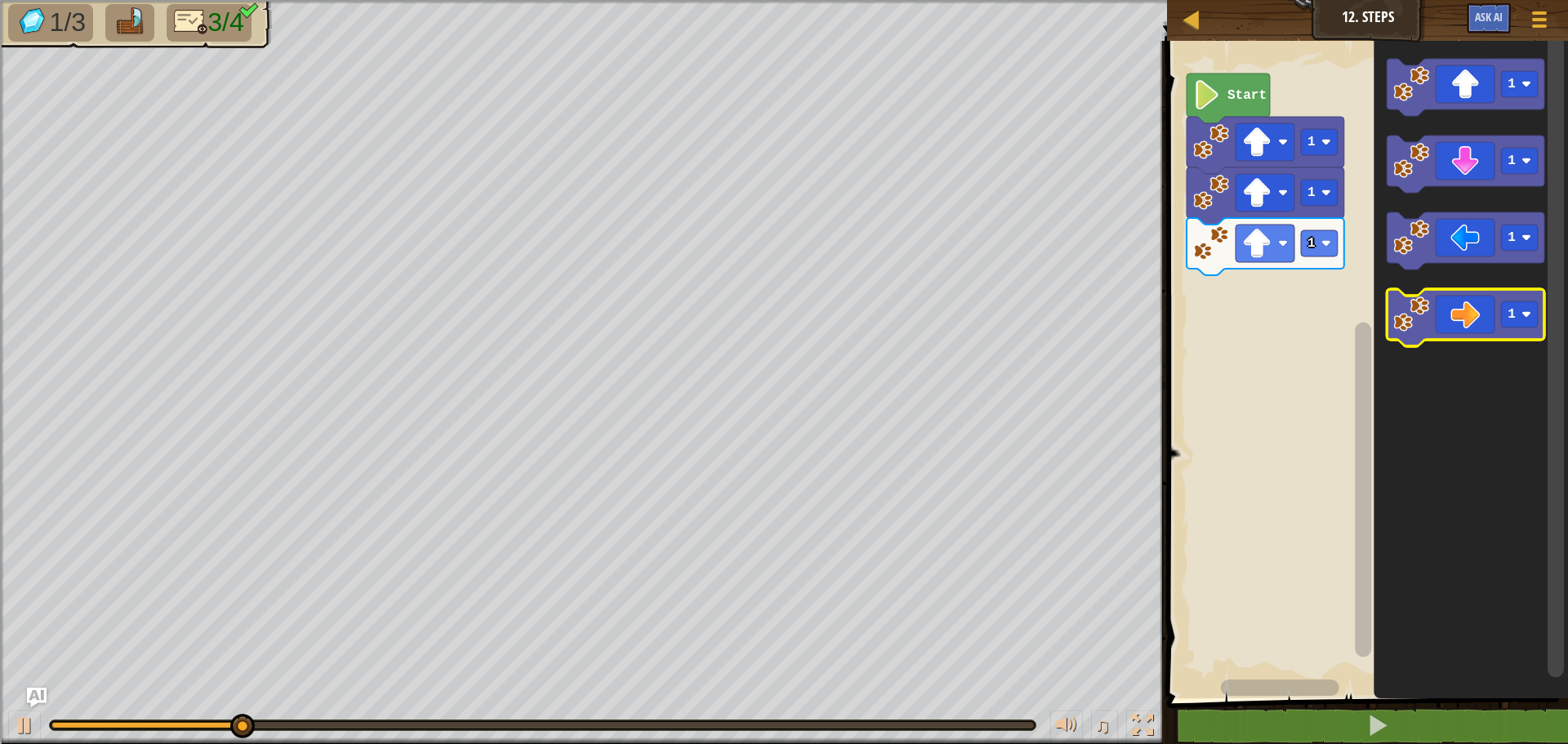
click at [1466, 324] on icon "Blockly Workspace" at bounding box center [1465, 318] width 158 height 57
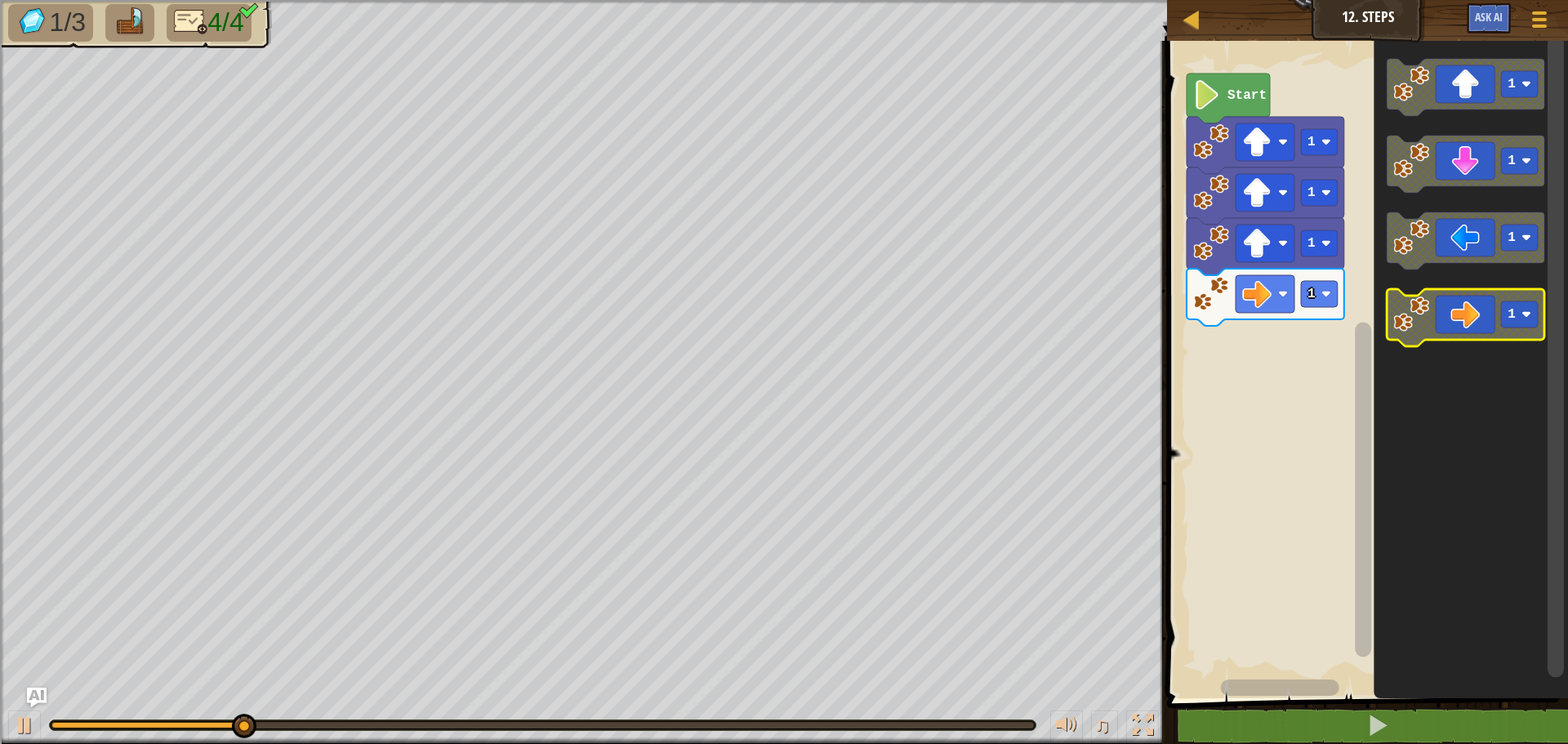
click at [1466, 324] on icon "Blockly Workspace" at bounding box center [1465, 318] width 158 height 57
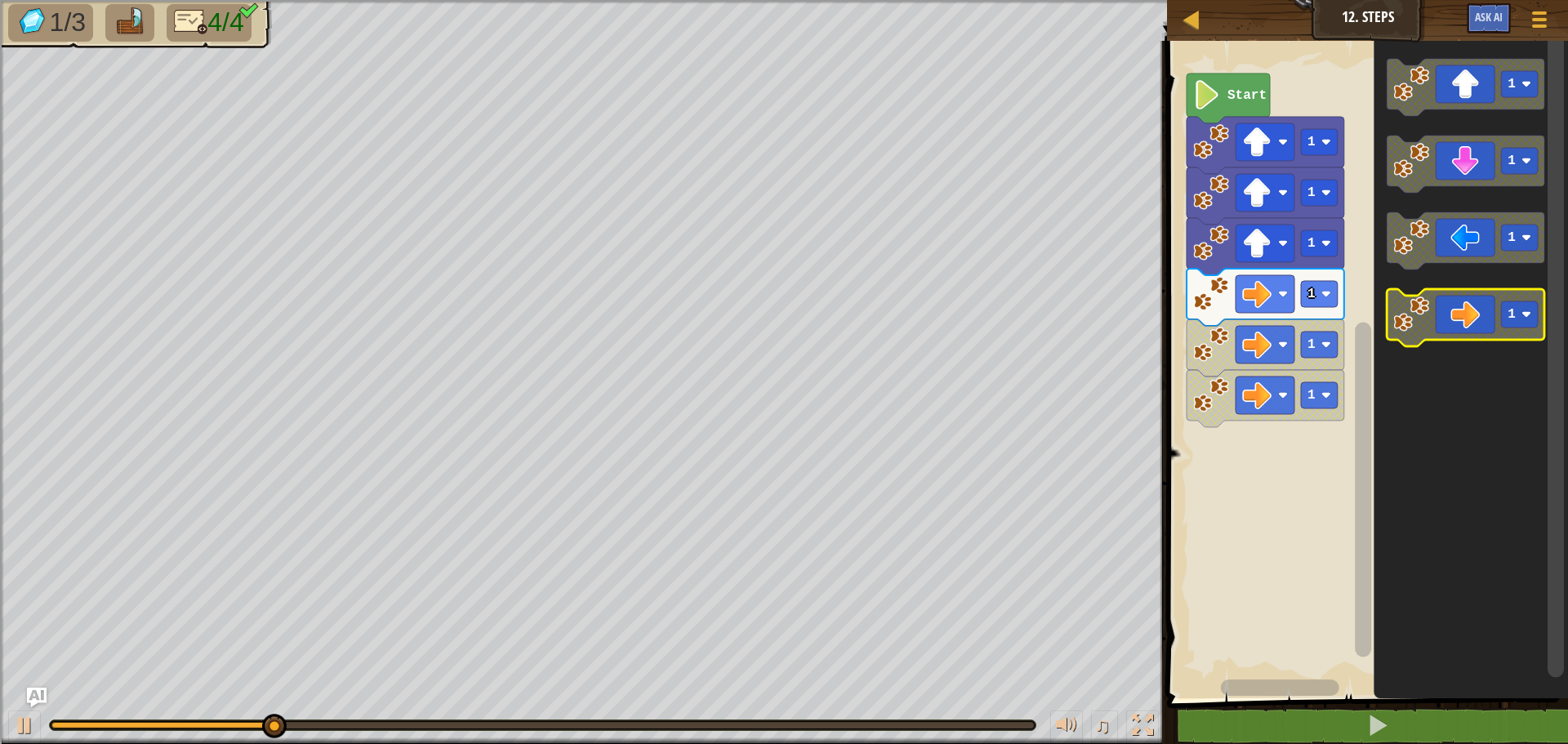
click at [1466, 324] on icon "Blockly Workspace" at bounding box center [1465, 318] width 158 height 57
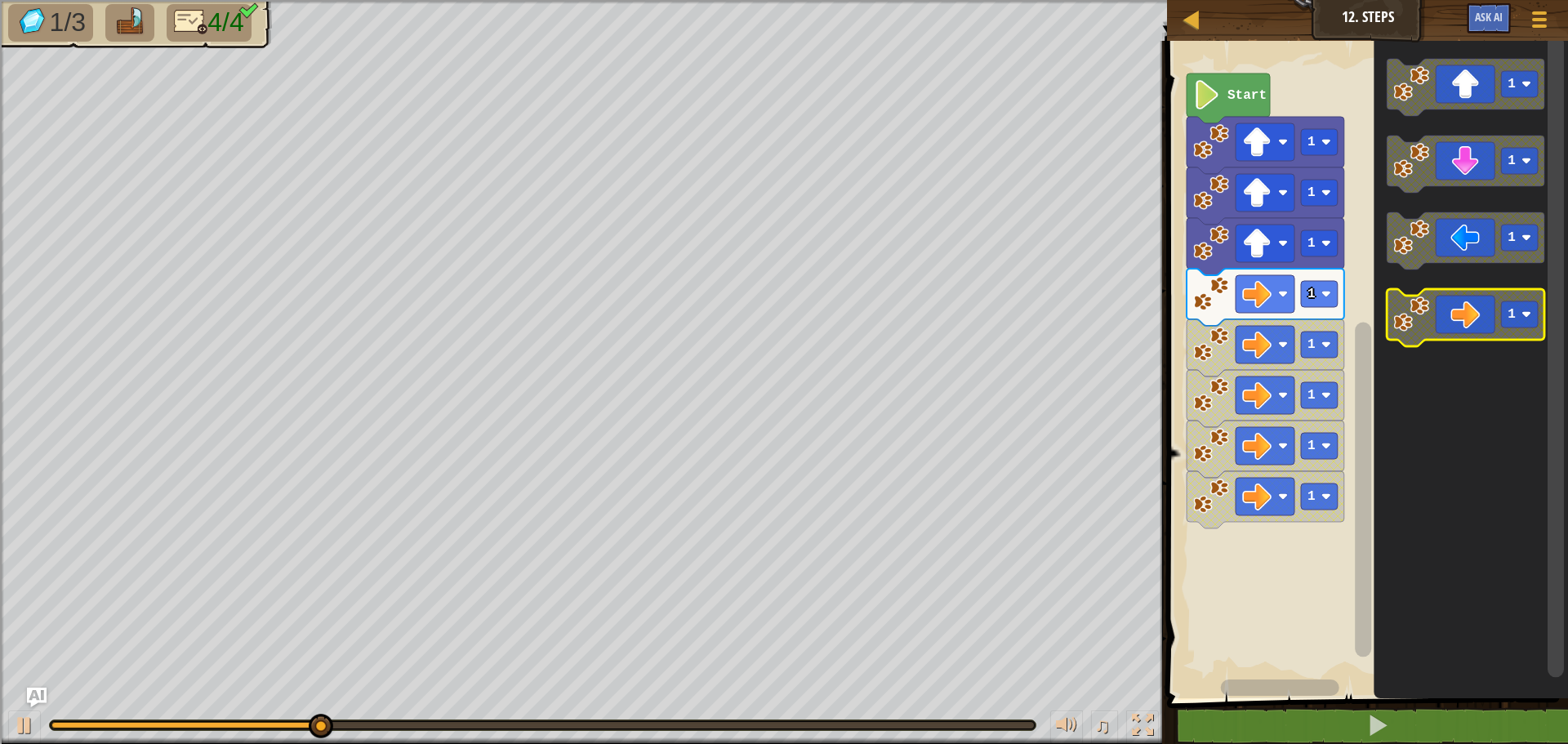
click at [1466, 324] on icon "Blockly Workspace" at bounding box center [1465, 318] width 158 height 57
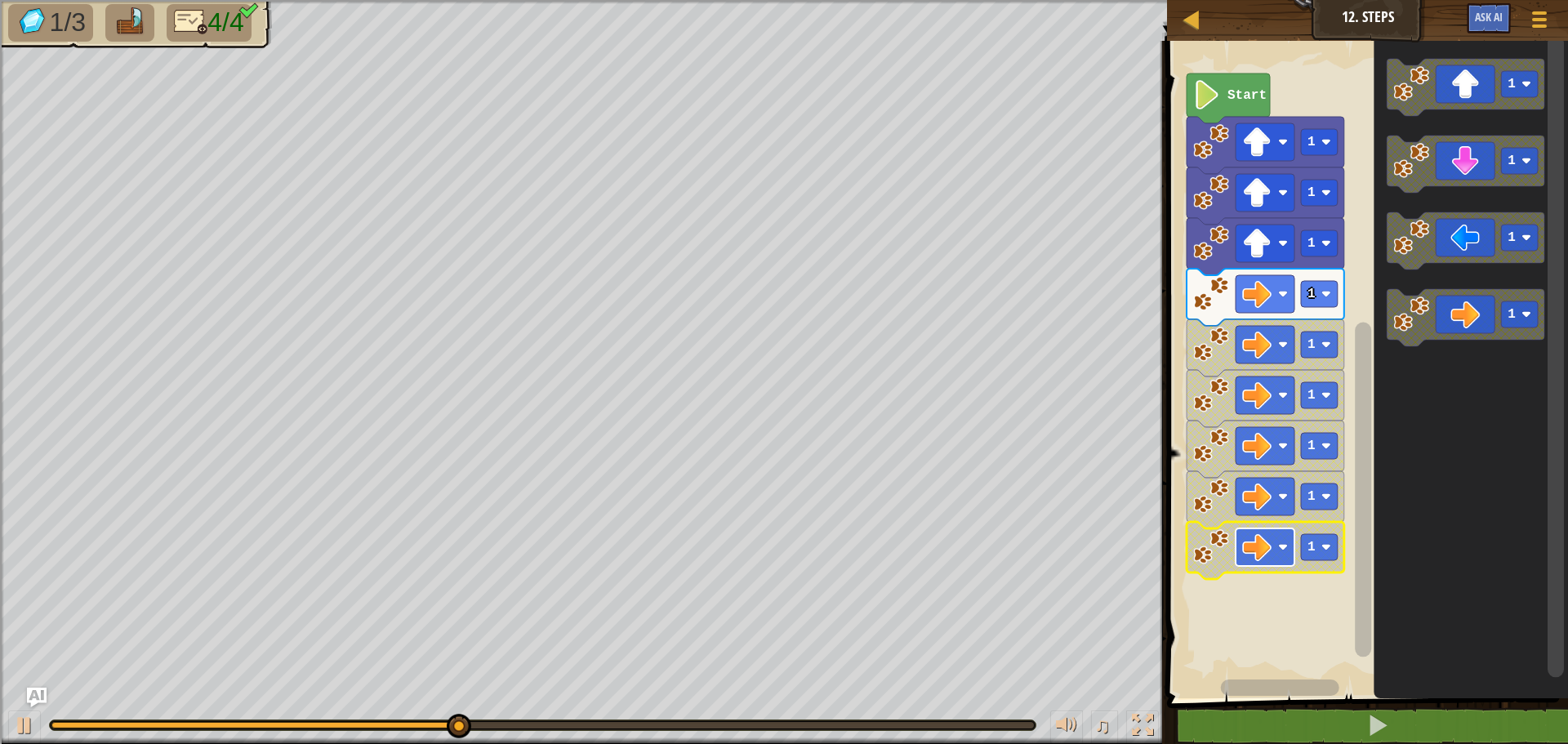
click at [1266, 542] on image "Blockly Workspace" at bounding box center [1257, 547] width 30 height 30
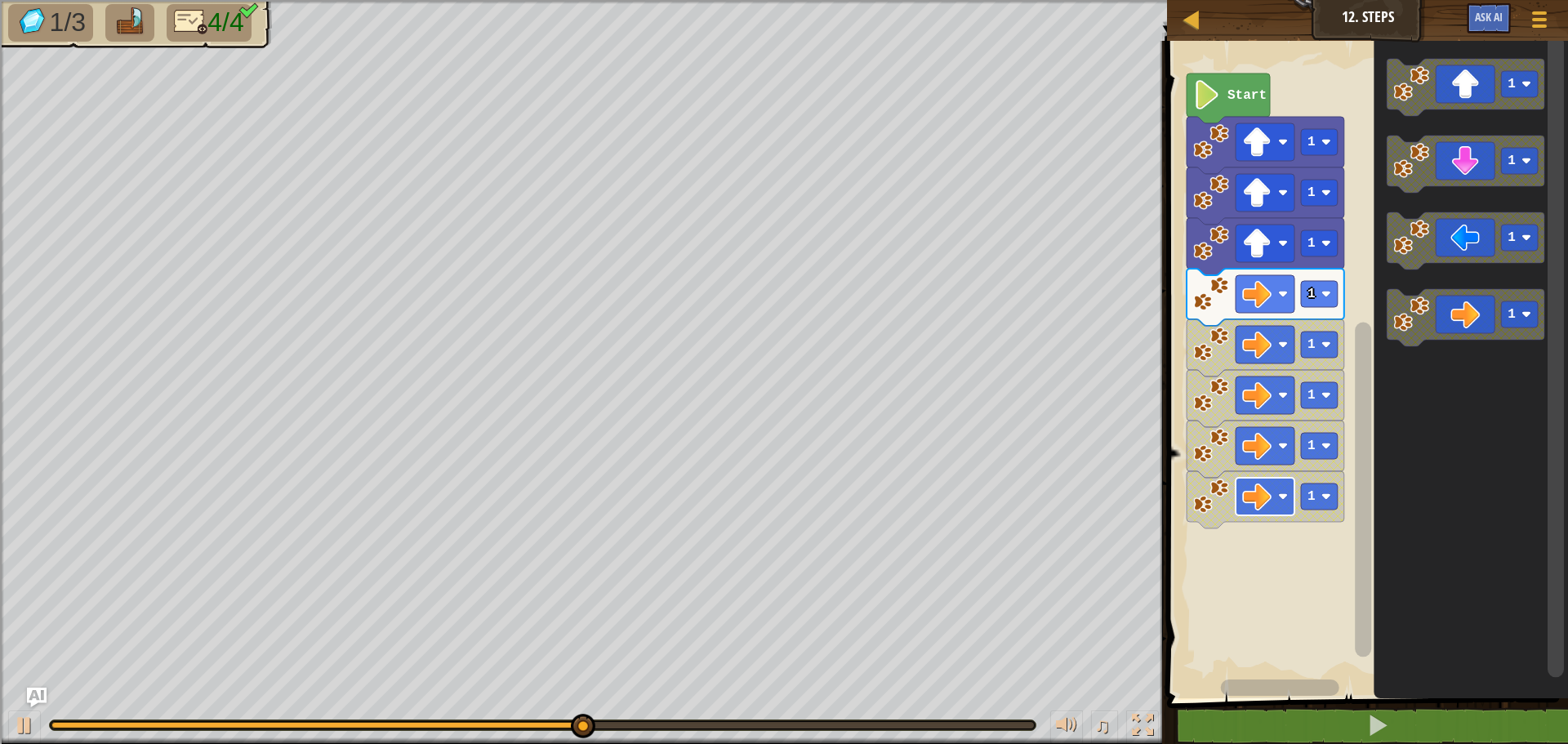
click at [1261, 507] on image "Blockly Workspace" at bounding box center [1257, 496] width 30 height 30
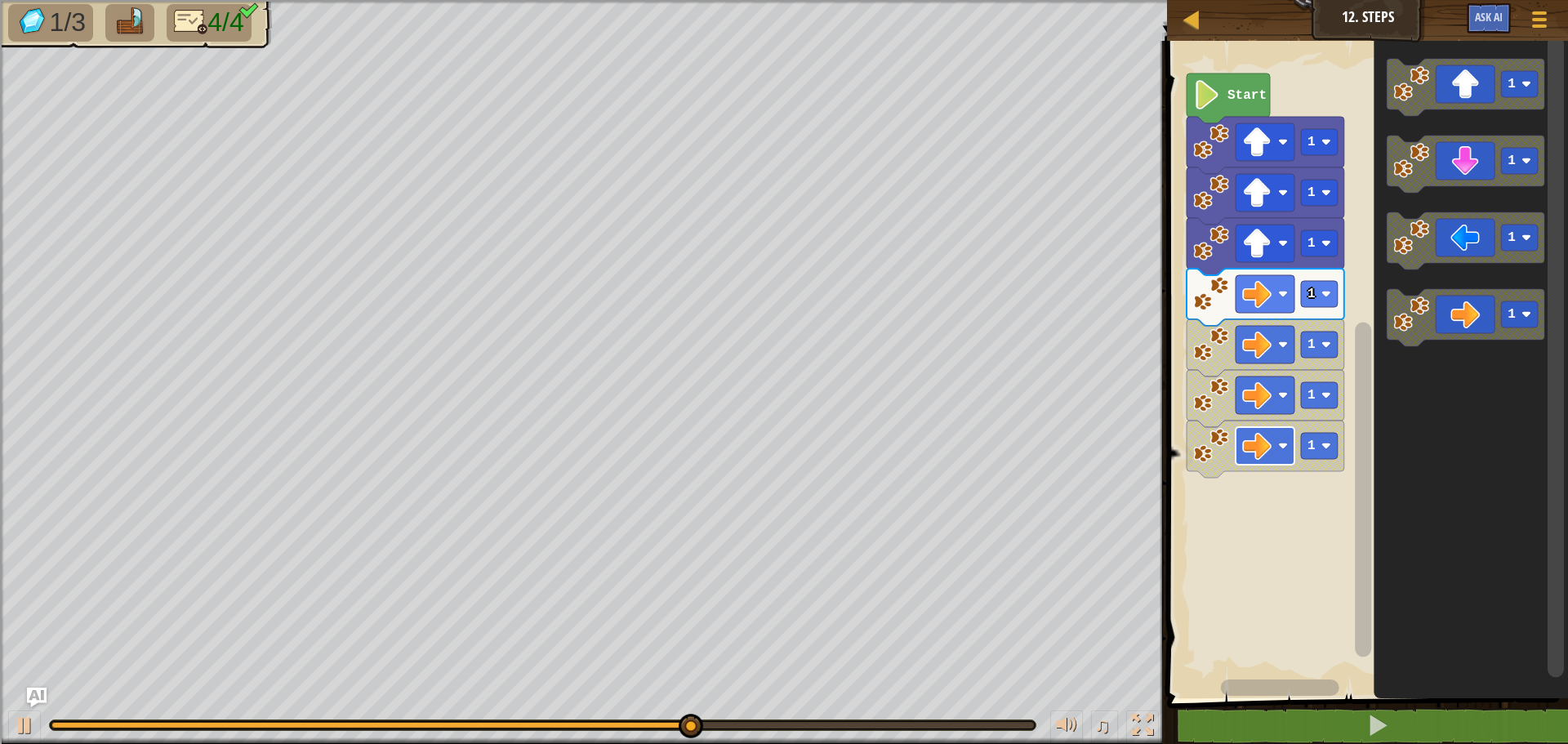
click at [1260, 462] on rect "Blockly Workspace" at bounding box center [1265, 445] width 59 height 38
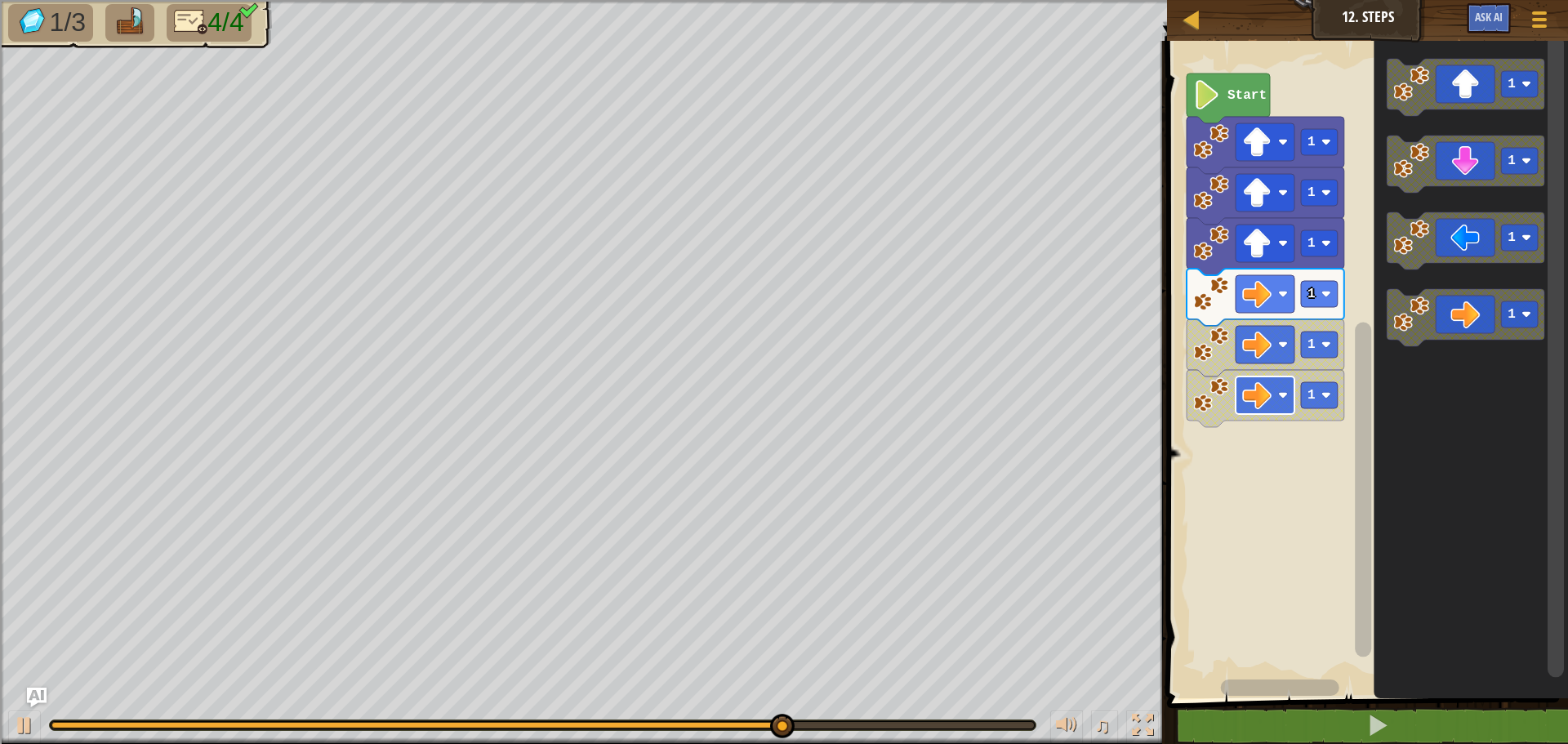
click at [1260, 402] on image "Blockly Workspace" at bounding box center [1257, 396] width 30 height 30
click at [1248, 335] on image "Blockly Workspace" at bounding box center [1257, 345] width 30 height 30
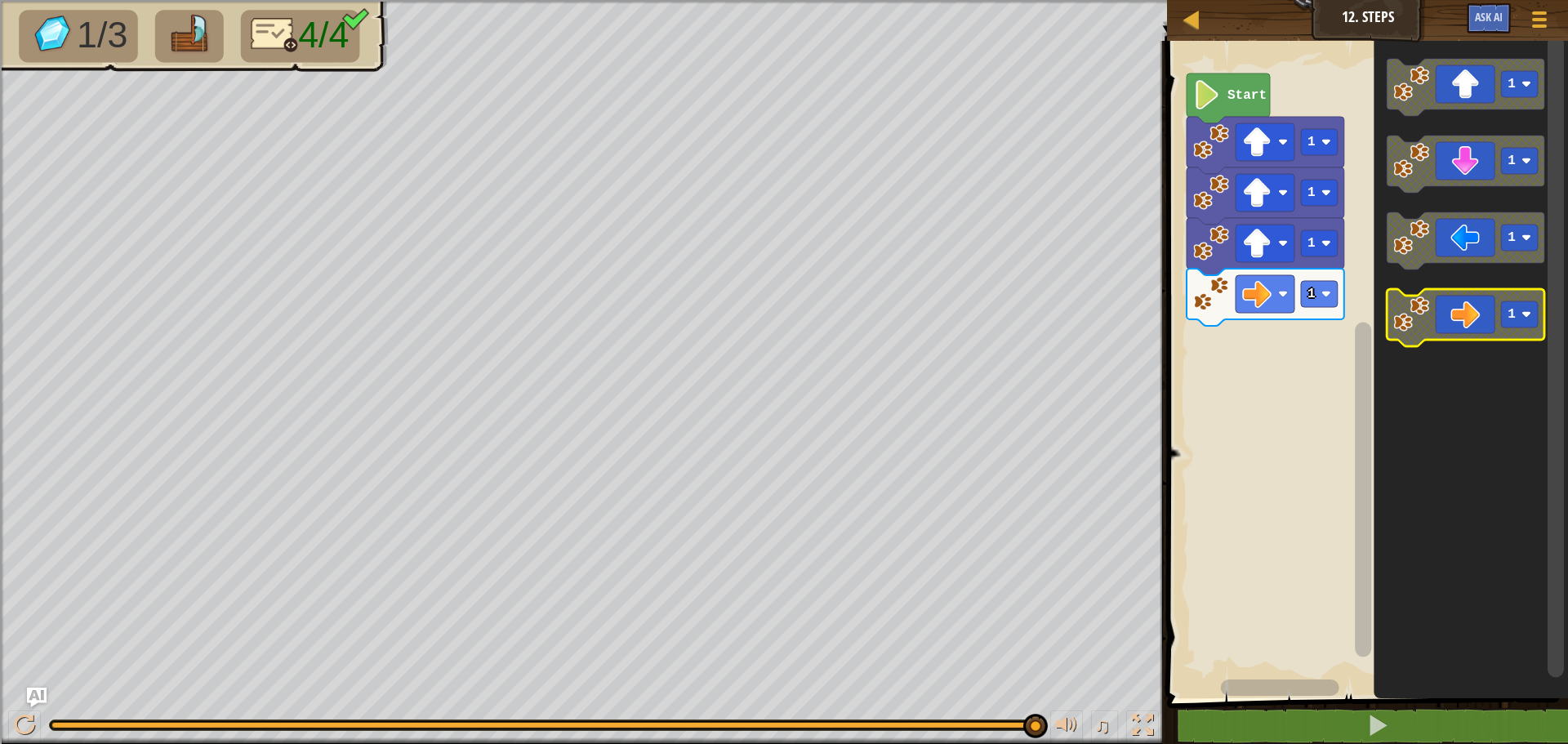
click at [1473, 317] on icon "Blockly Workspace" at bounding box center [1465, 318] width 158 height 57
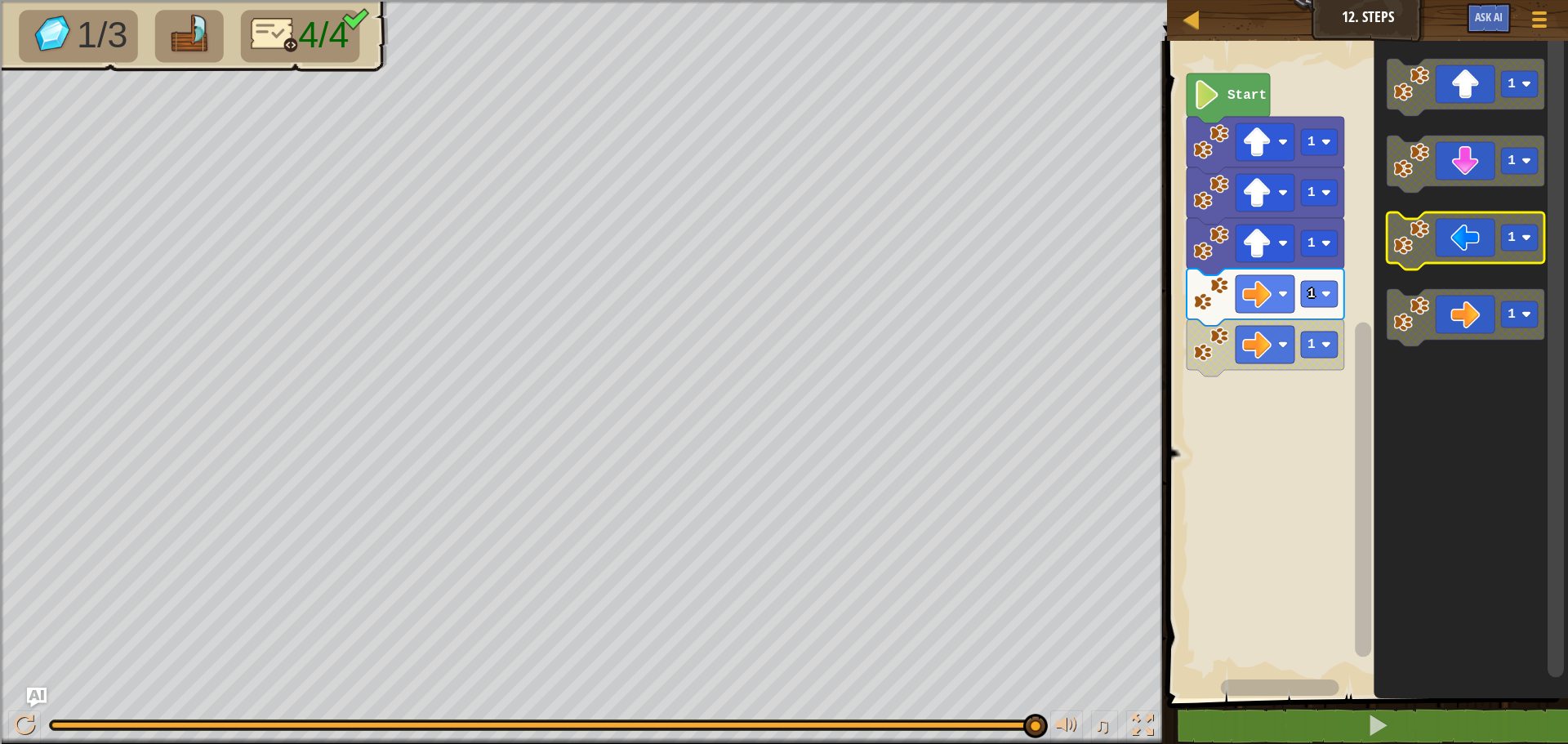
click at [1480, 242] on icon "Blockly Workspace" at bounding box center [1465, 241] width 158 height 57
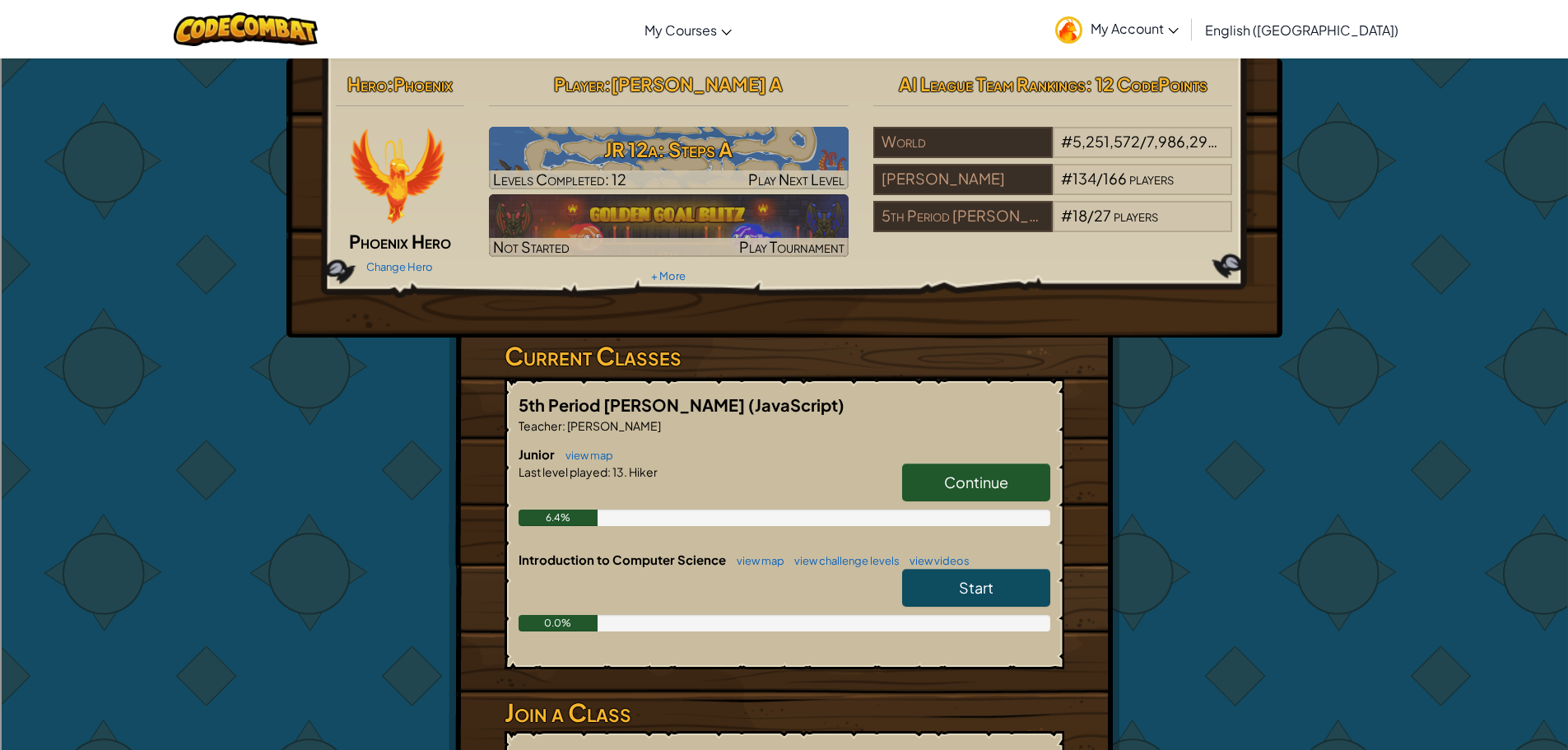
click at [1045, 472] on link "Continue" at bounding box center [976, 483] width 148 height 38
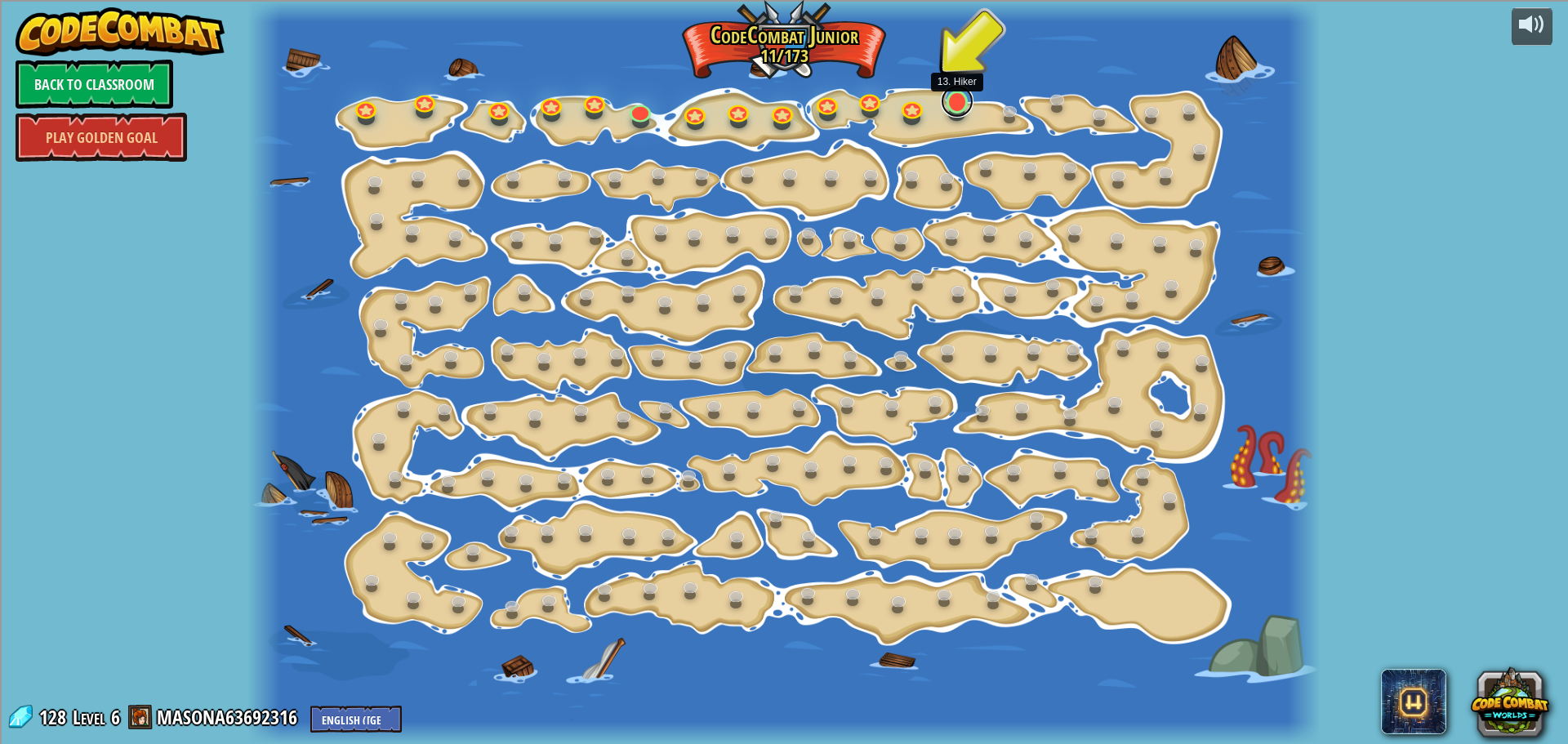
click at [967, 105] on link at bounding box center [956, 101] width 32 height 32
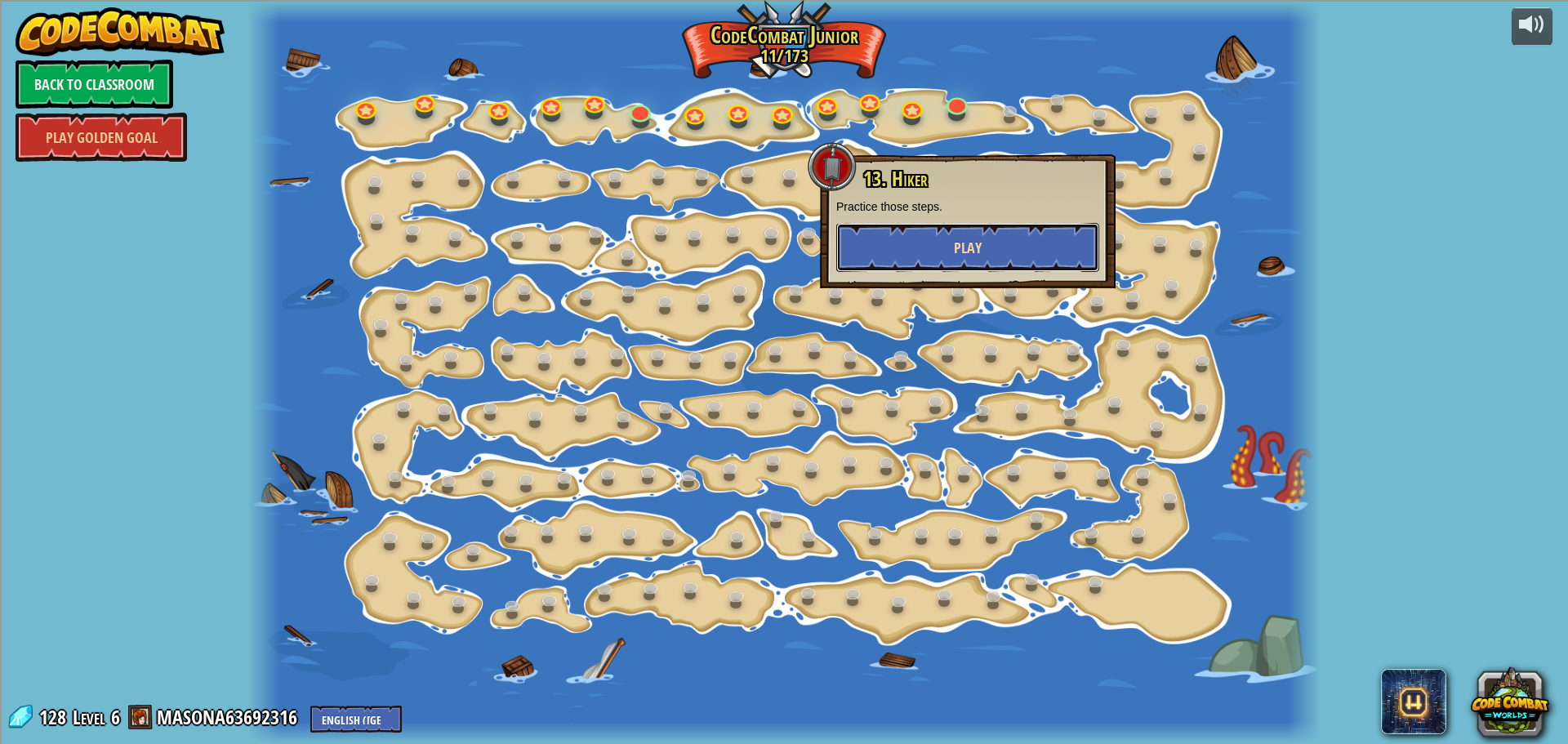
click at [975, 260] on button "Play" at bounding box center [967, 247] width 263 height 49
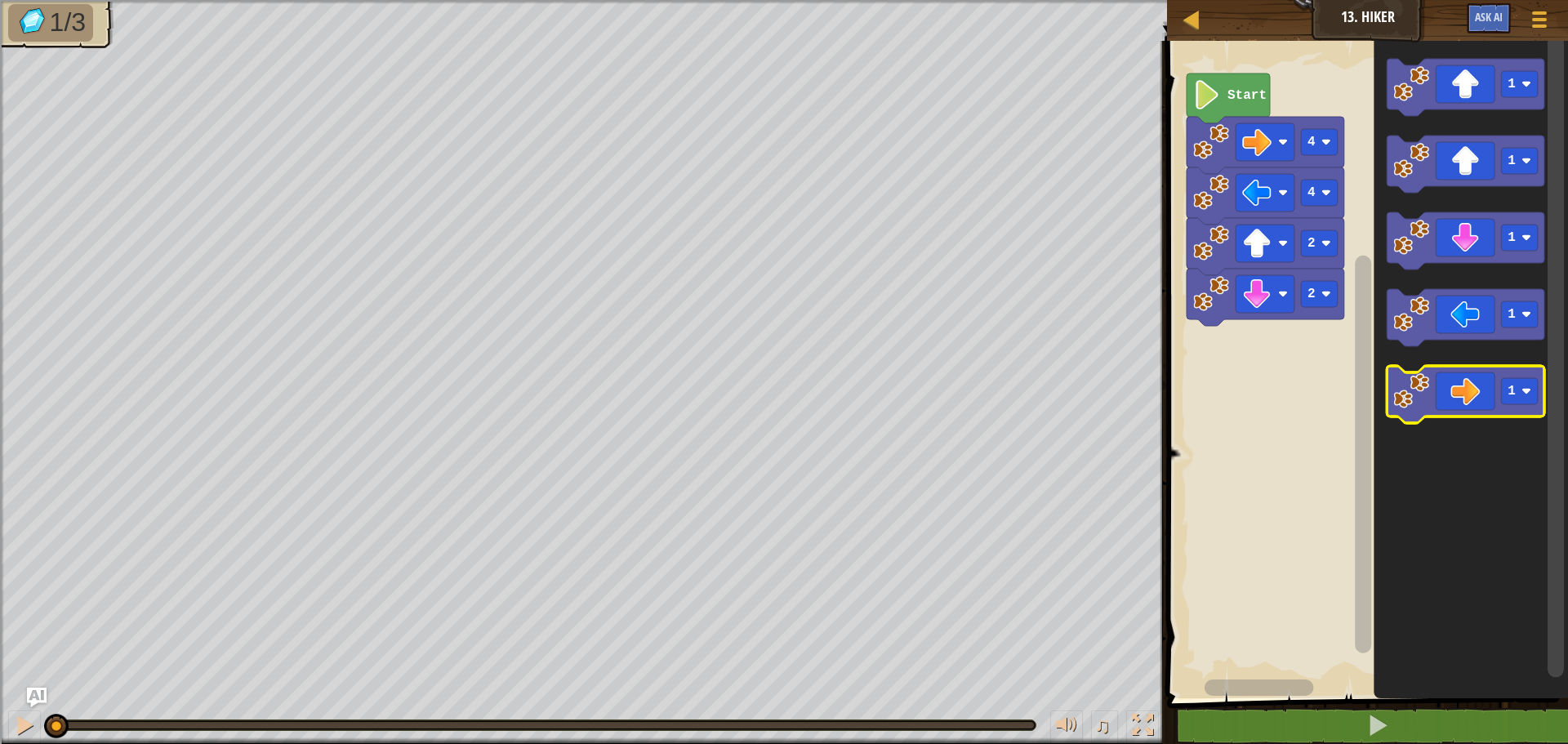
click at [1478, 394] on icon "Blockly Workspace" at bounding box center [1465, 395] width 158 height 57
